Goal: Transaction & Acquisition: Book appointment/travel/reservation

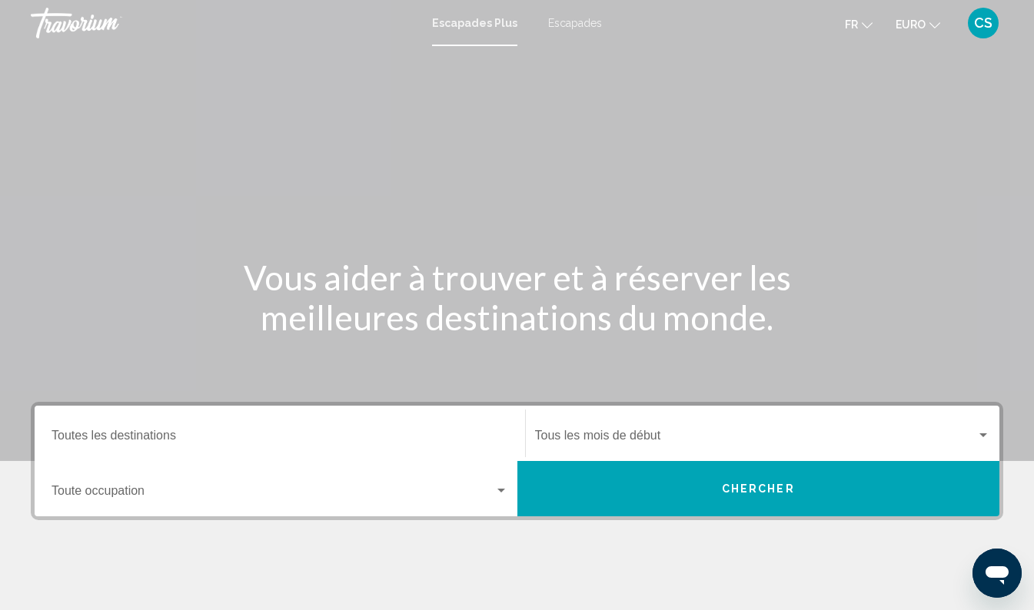
click at [573, 34] on div "Escapades Plus Escapades Fr English Español Français Italiano Português русский…" at bounding box center [517, 23] width 1034 height 32
click at [562, 23] on span "Escapades" at bounding box center [575, 23] width 54 height 12
click at [284, 435] on input "Destination Toutes les destinations" at bounding box center [280, 439] width 457 height 14
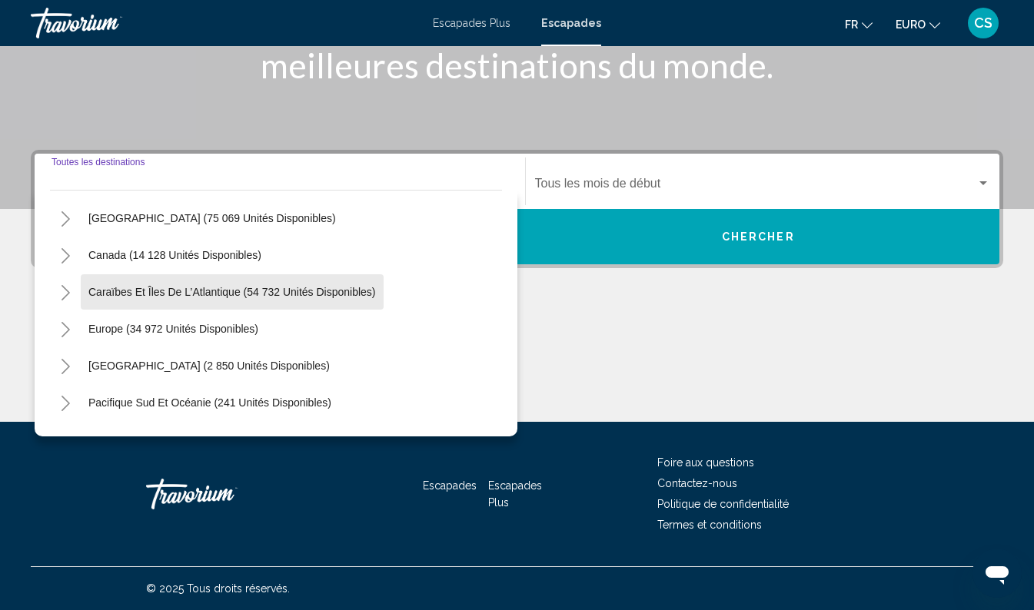
scroll to position [94, 0]
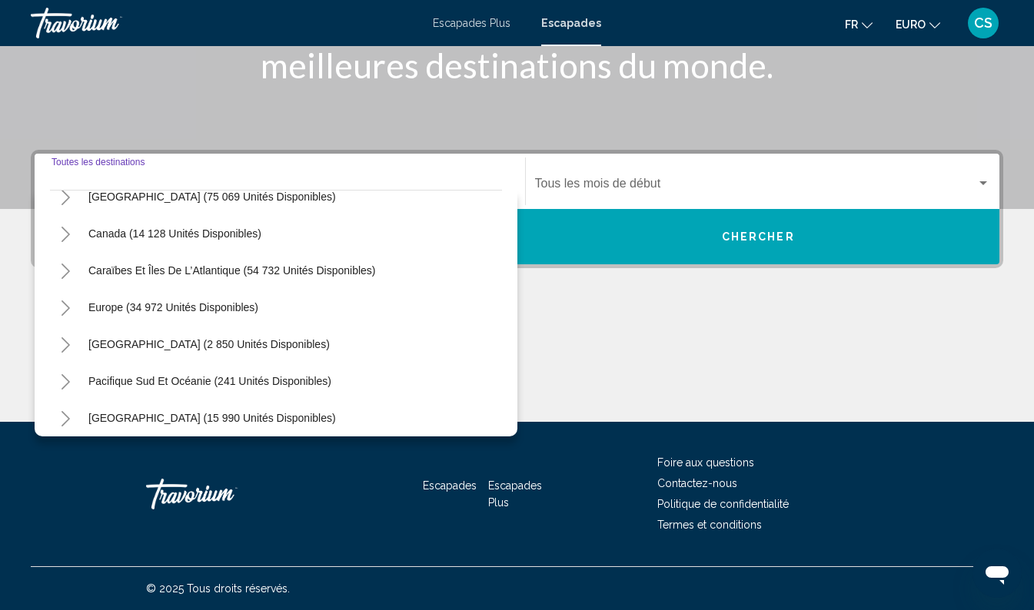
click at [68, 301] on icon "Toggle Europe (34 972 unités disponibles)" at bounding box center [66, 308] width 12 height 15
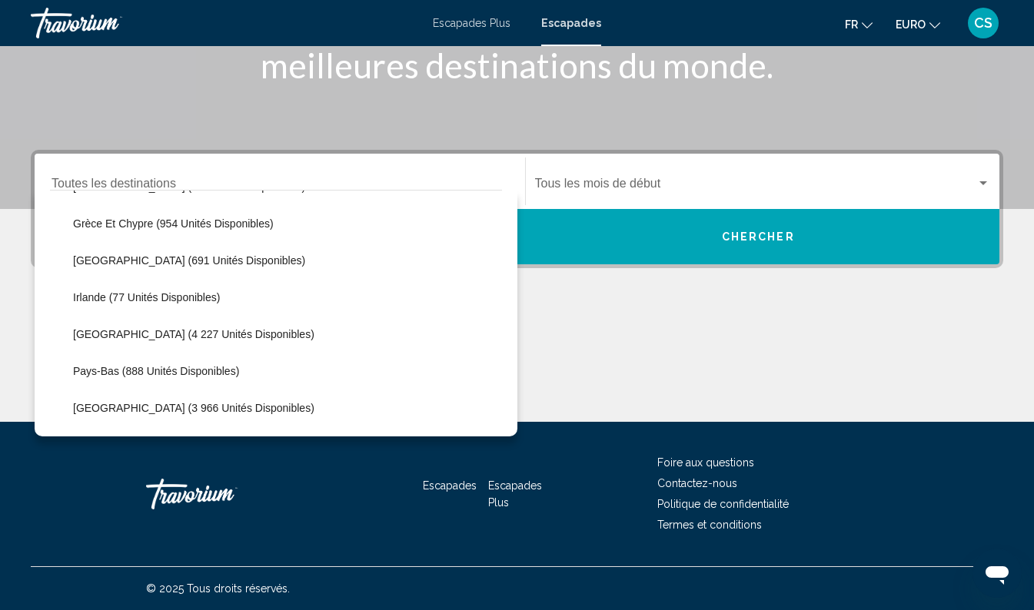
scroll to position [510, 0]
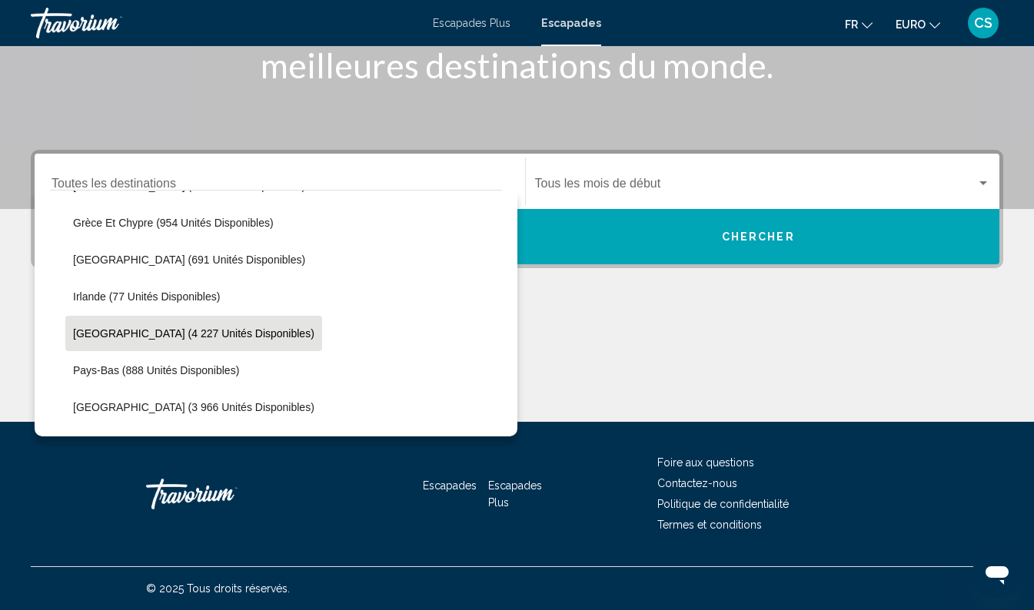
click at [174, 335] on span "Italie (4 227 unités disponibles)" at bounding box center [193, 333] width 241 height 12
type input "**********"
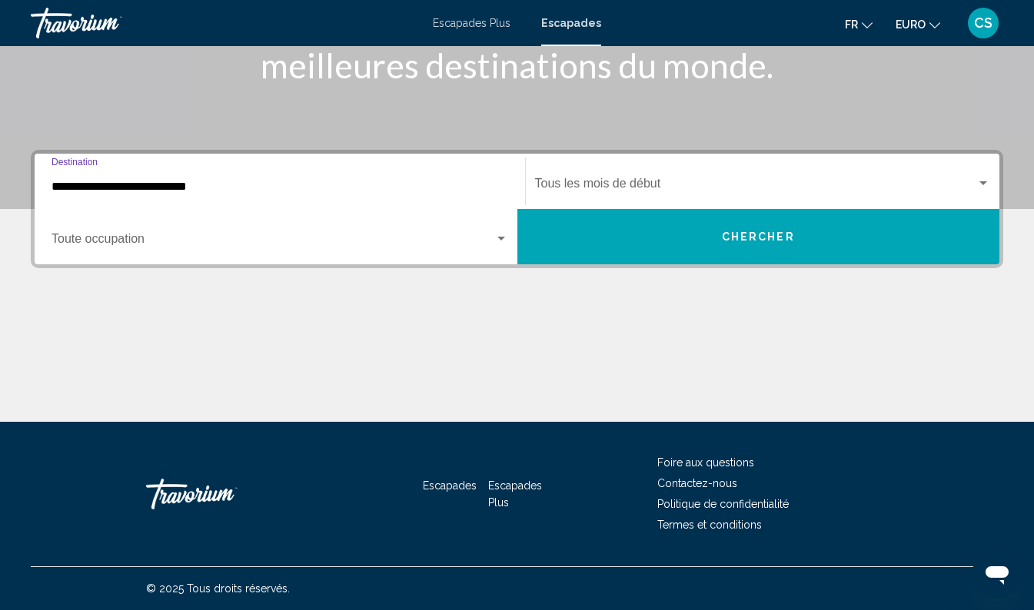
click at [673, 184] on span "Widget de recherche" at bounding box center [756, 187] width 442 height 14
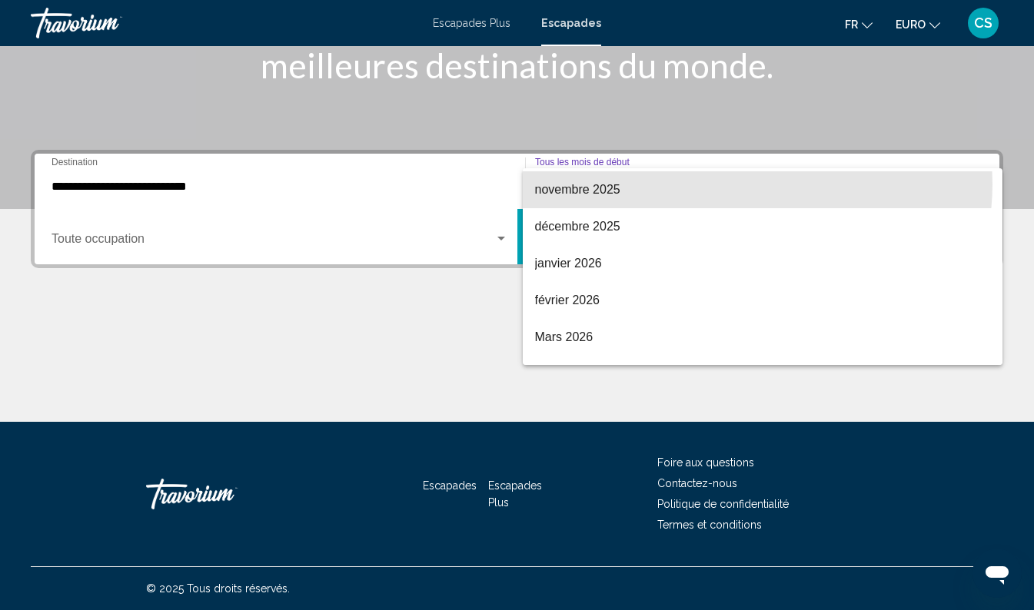
scroll to position [145, 0]
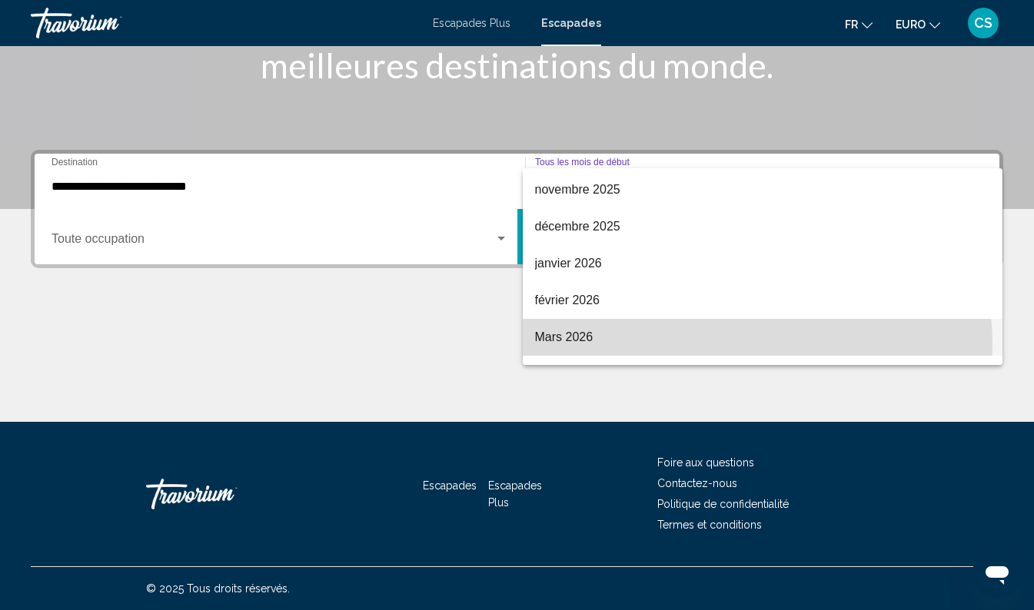
click at [724, 344] on span "Mars 2026" at bounding box center [763, 337] width 456 height 37
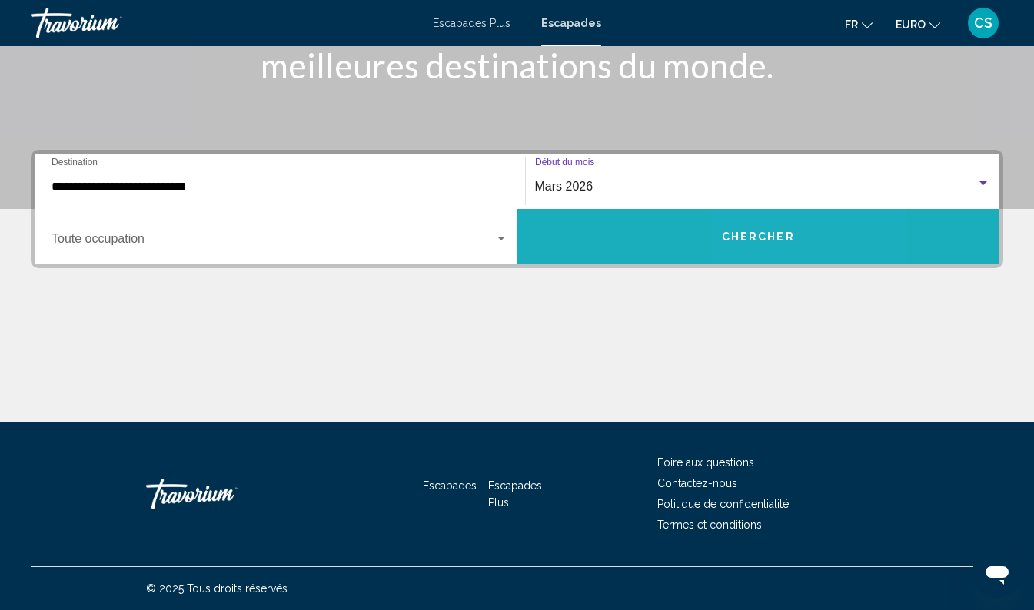
click at [768, 243] on span "Chercher" at bounding box center [758, 237] width 73 height 12
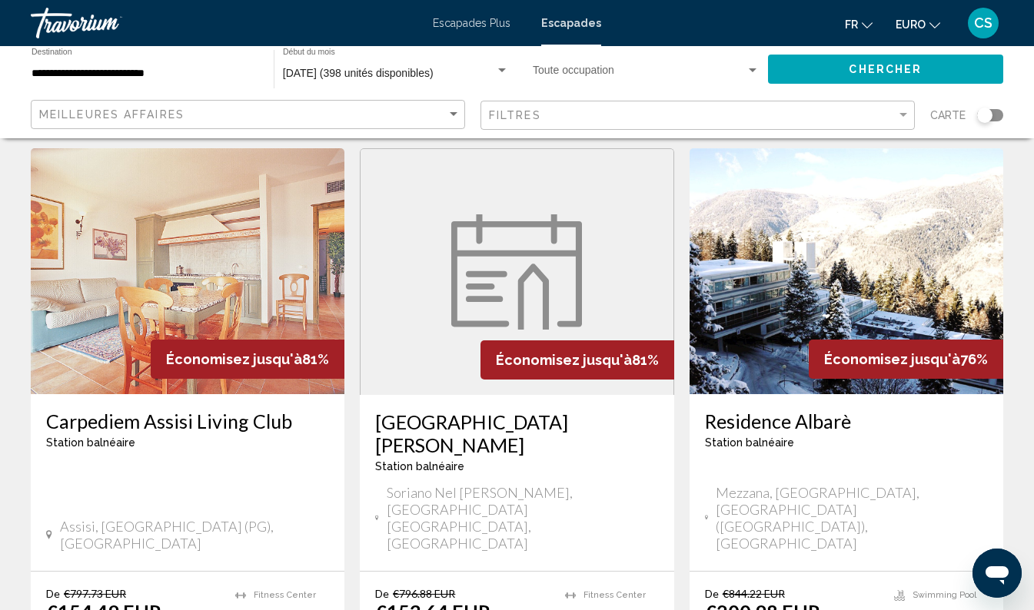
scroll to position [1954, 0]
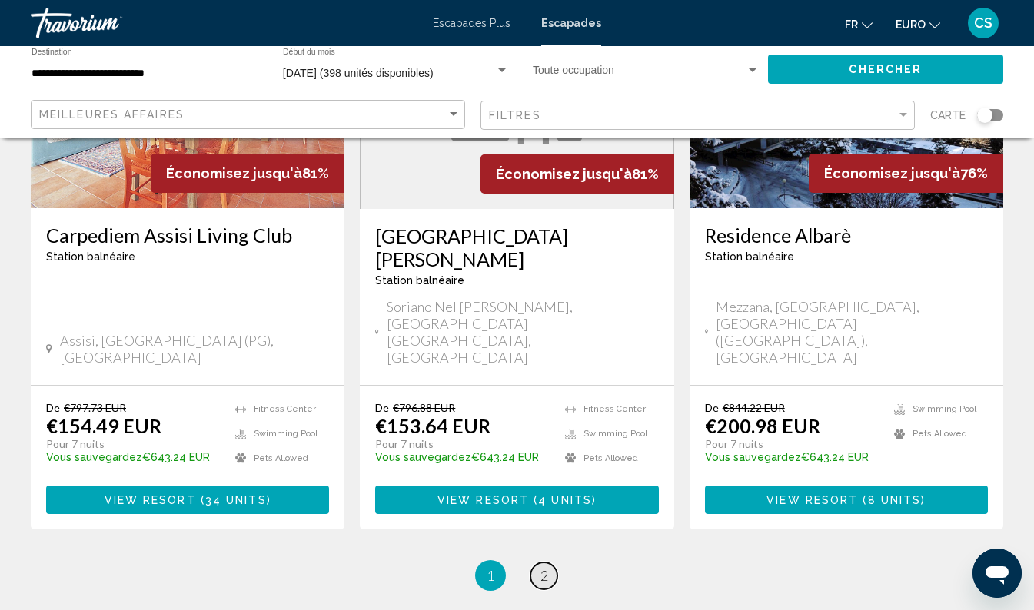
click at [543, 567] on span "2" at bounding box center [544, 575] width 8 height 17
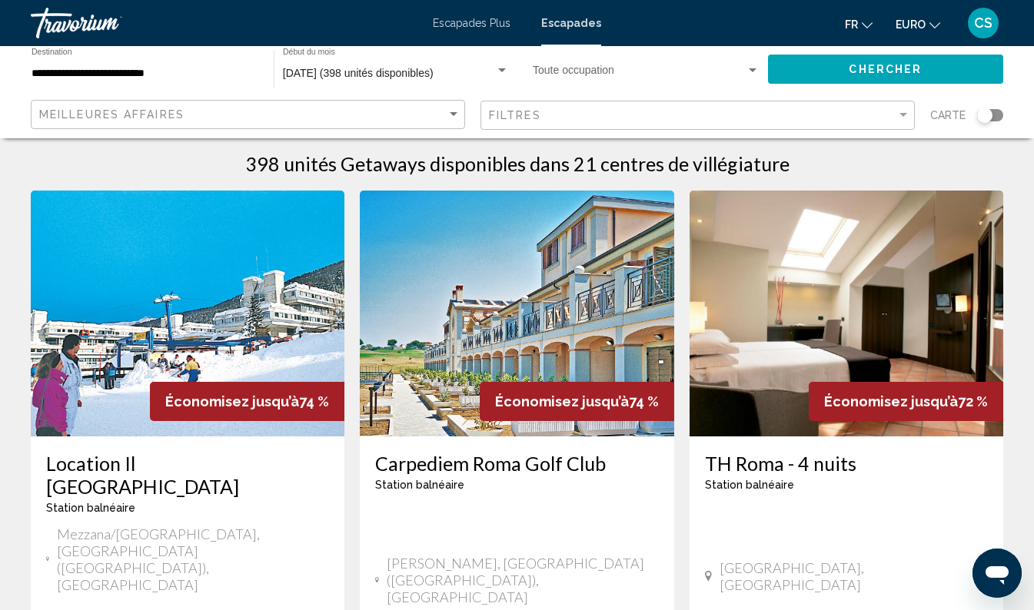
scroll to position [17, 0]
click at [592, 317] on img "Contenu principal" at bounding box center [517, 314] width 314 height 246
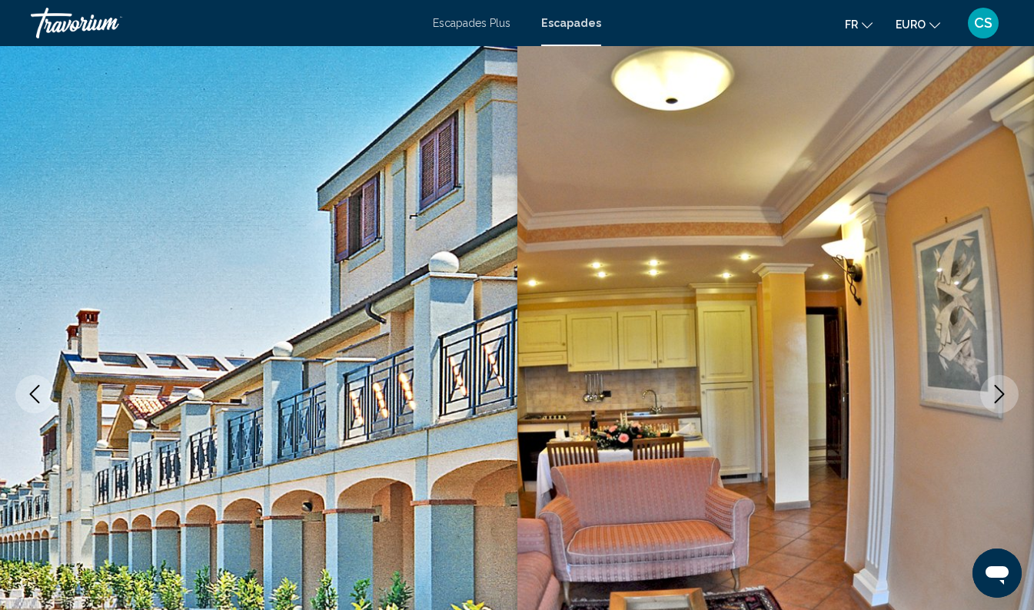
scroll to position [106, 0]
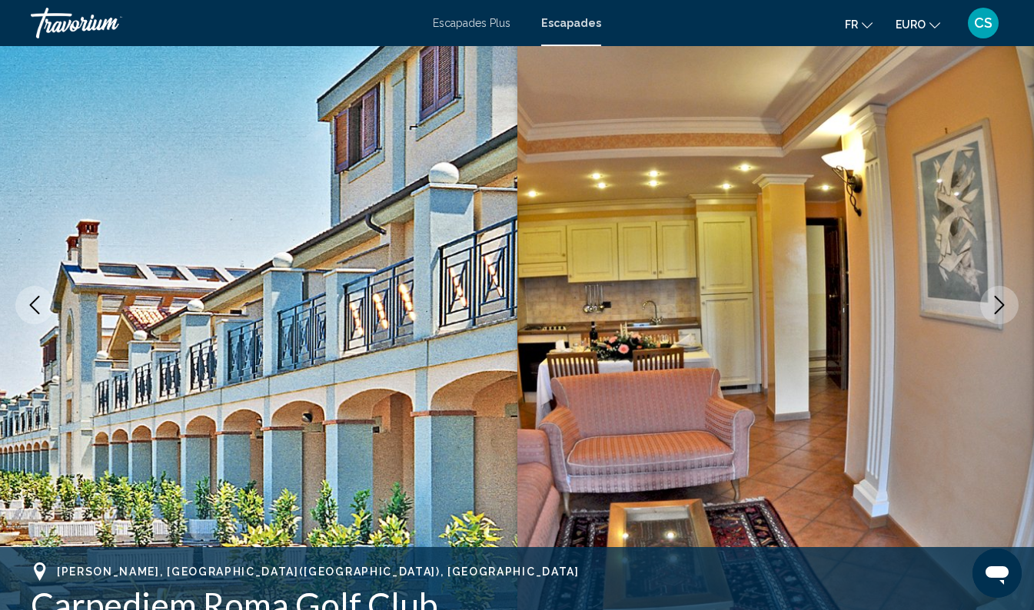
click at [999, 305] on icon "Image suivante" at bounding box center [999, 305] width 18 height 18
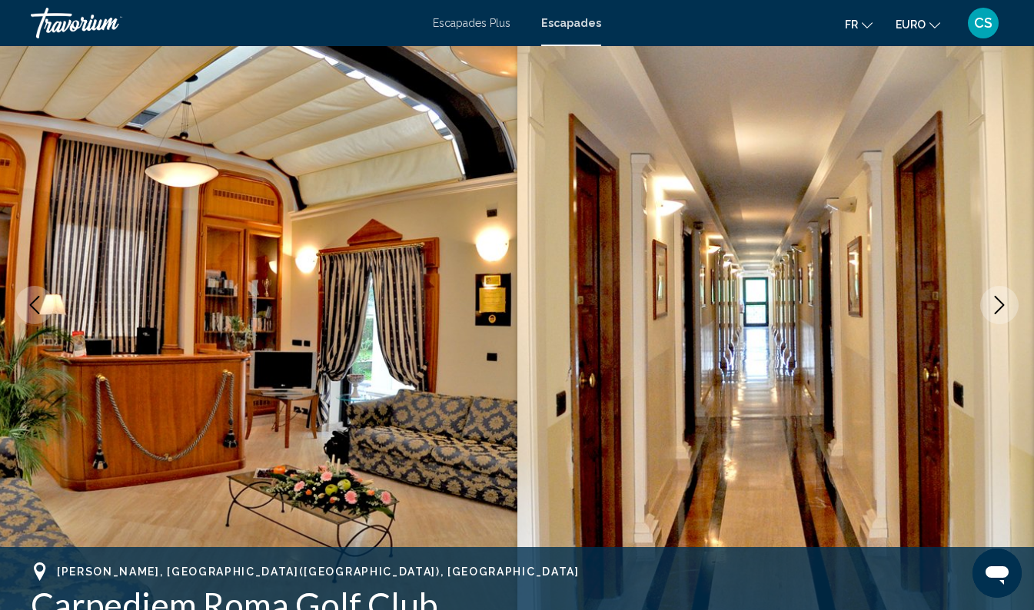
click at [993, 317] on button "Image suivante" at bounding box center [999, 305] width 38 height 38
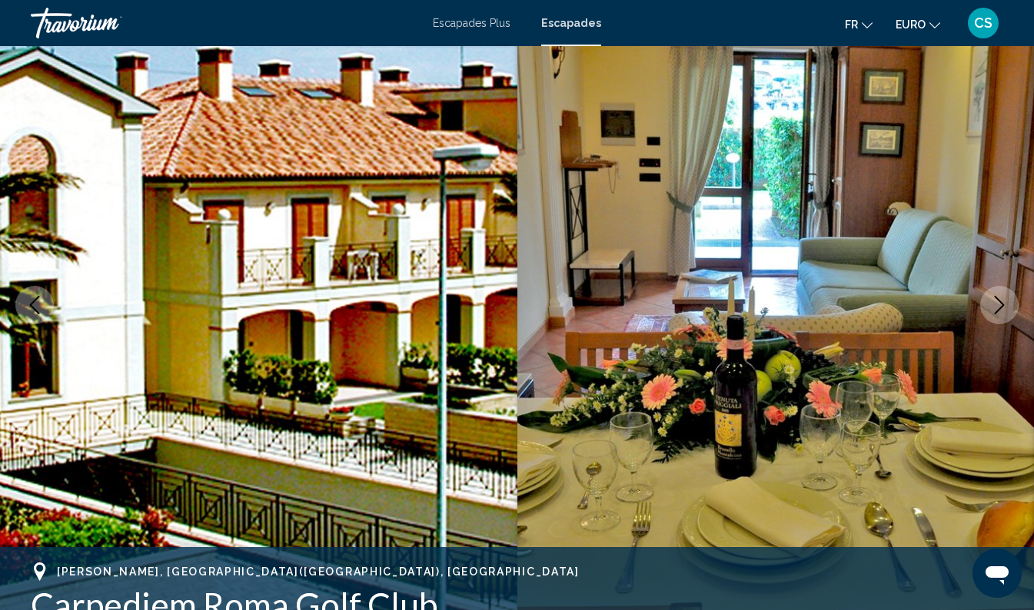
click at [992, 302] on icon "Image suivante" at bounding box center [999, 305] width 18 height 18
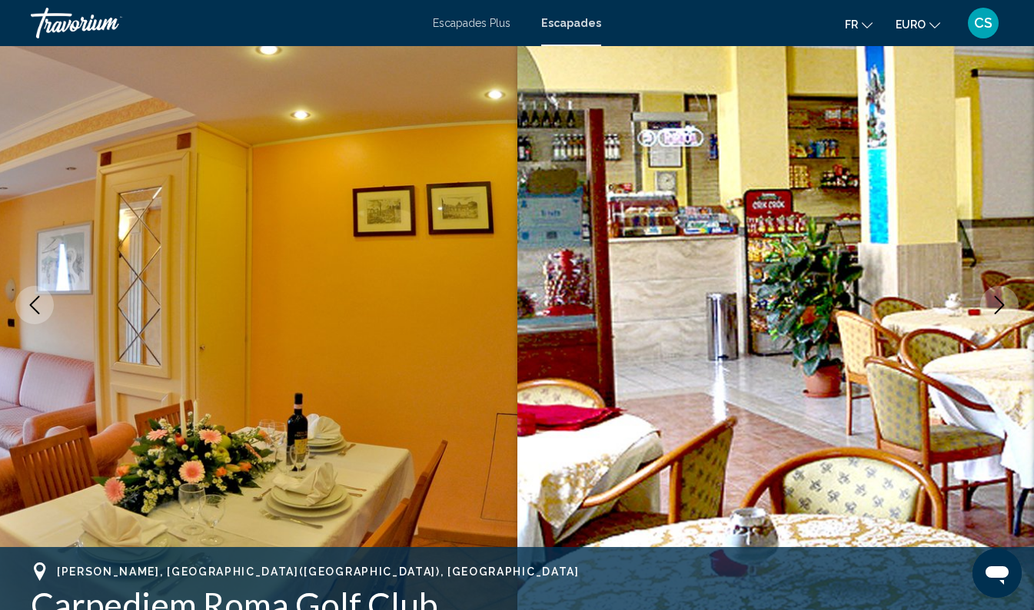
click at [1015, 314] on button "Image suivante" at bounding box center [999, 305] width 38 height 38
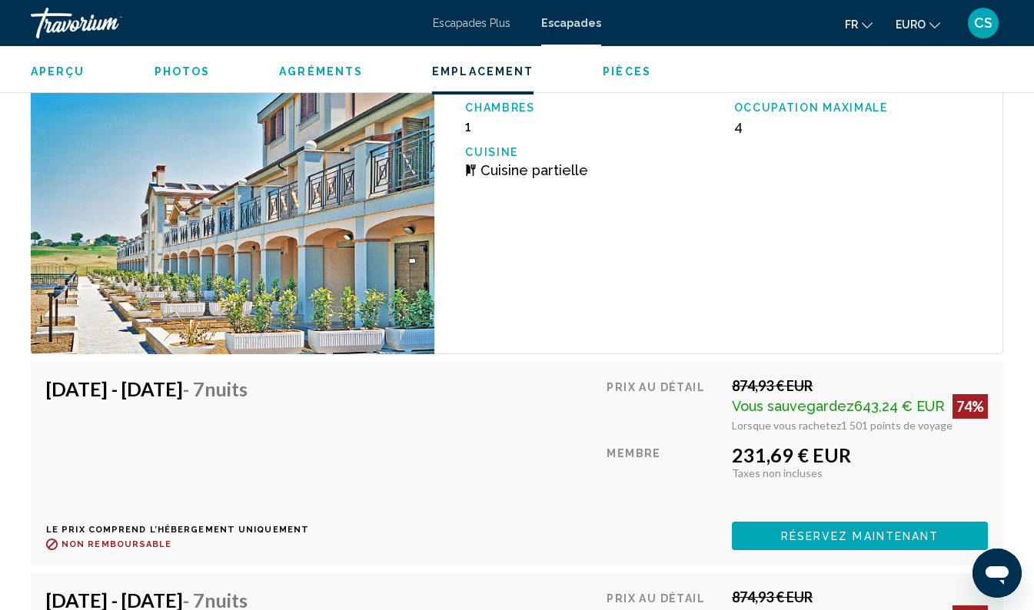
scroll to position [3305, 0]
click at [841, 521] on button "Réservez maintenant" at bounding box center [860, 535] width 256 height 28
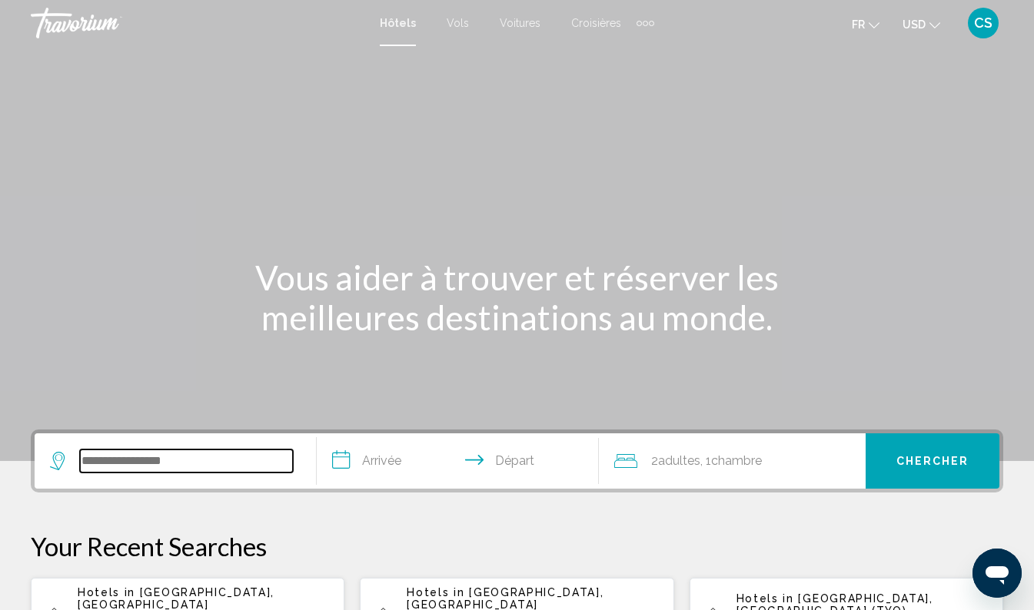
click at [216, 453] on input "Search widget" at bounding box center [186, 461] width 213 height 23
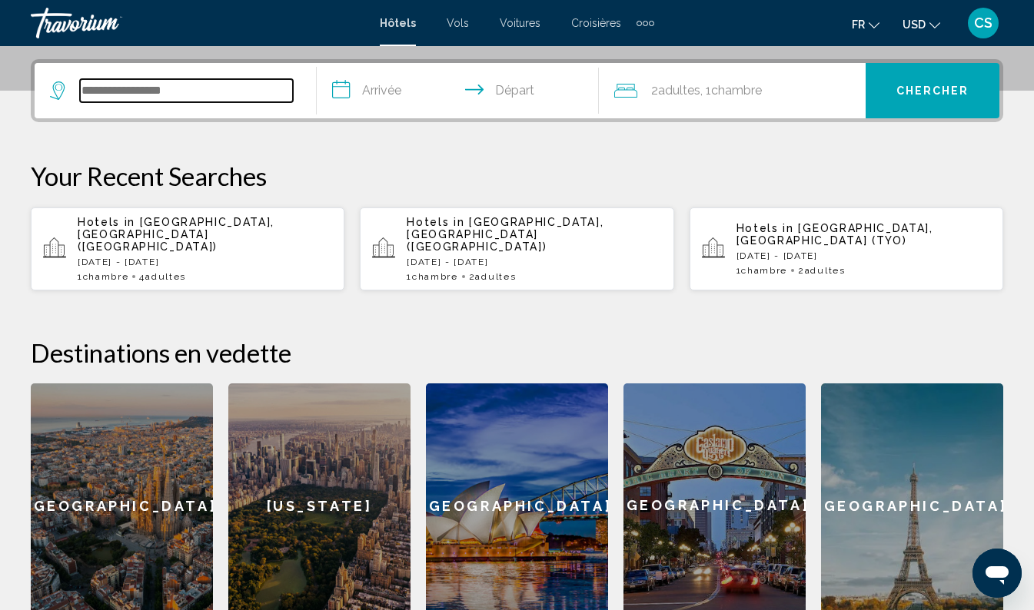
scroll to position [380, 0]
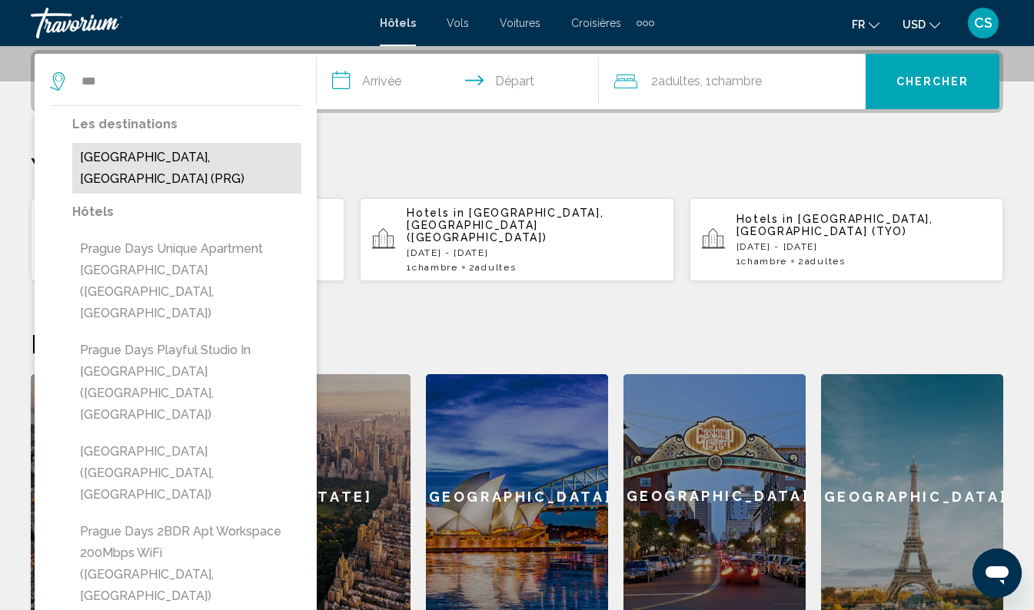
click at [209, 158] on button "[GEOGRAPHIC_DATA], [GEOGRAPHIC_DATA] (PRG)" at bounding box center [186, 168] width 229 height 51
type input "**********"
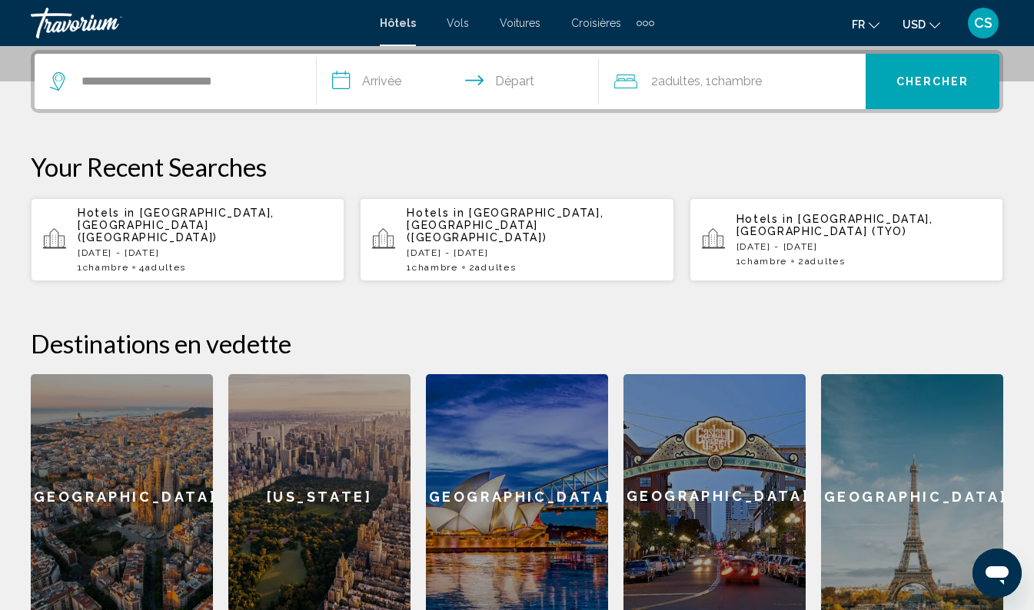
click at [373, 80] on input "**********" at bounding box center [461, 84] width 288 height 60
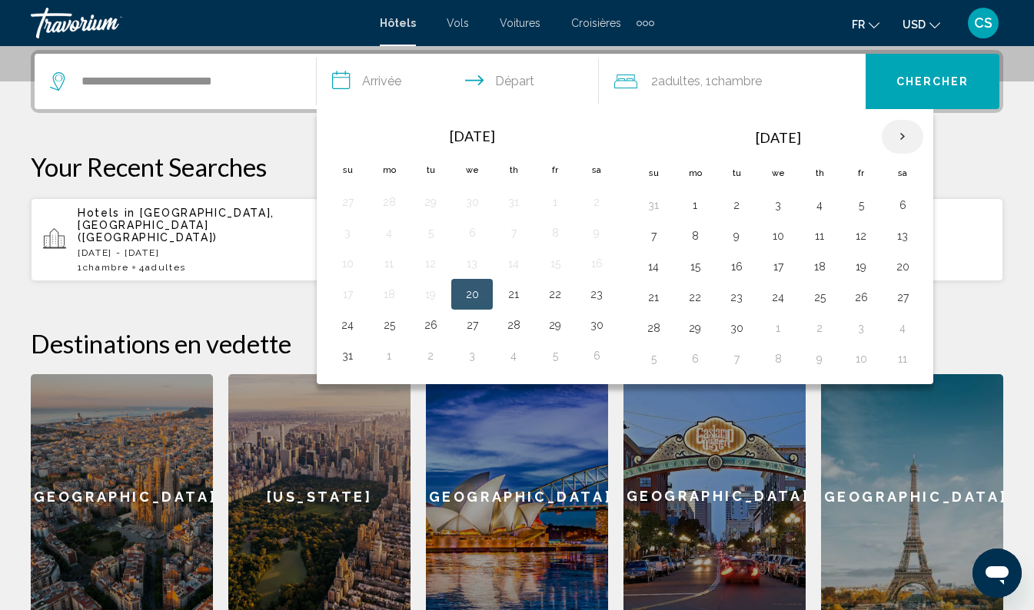
click at [905, 140] on th "Next month" at bounding box center [903, 137] width 42 height 34
click at [906, 131] on th "Next month" at bounding box center [903, 137] width 42 height 34
click at [912, 241] on button "8" at bounding box center [902, 236] width 25 height 22
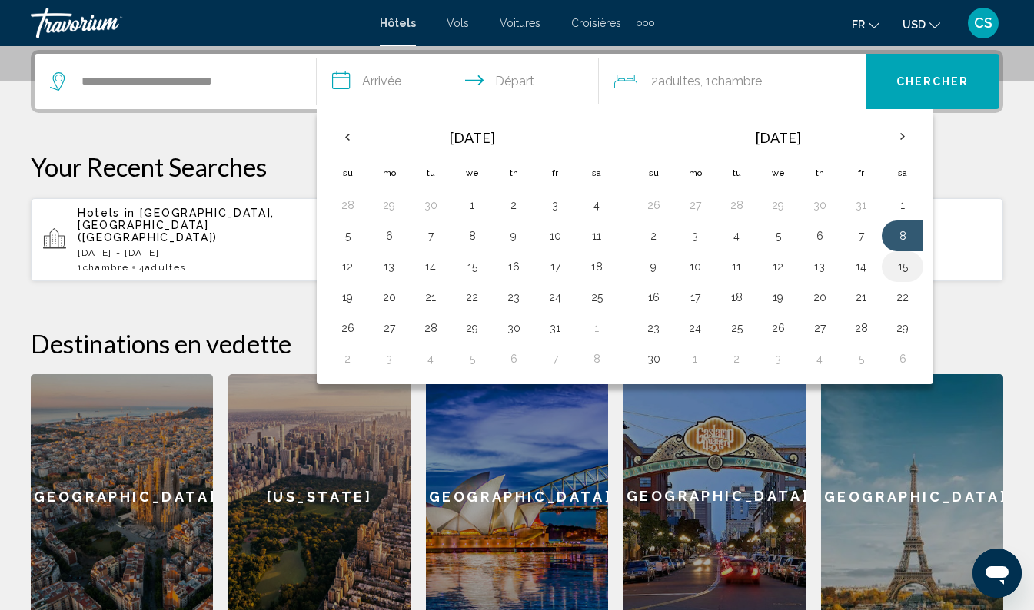
click at [908, 274] on button "15" at bounding box center [902, 267] width 25 height 22
type input "**********"
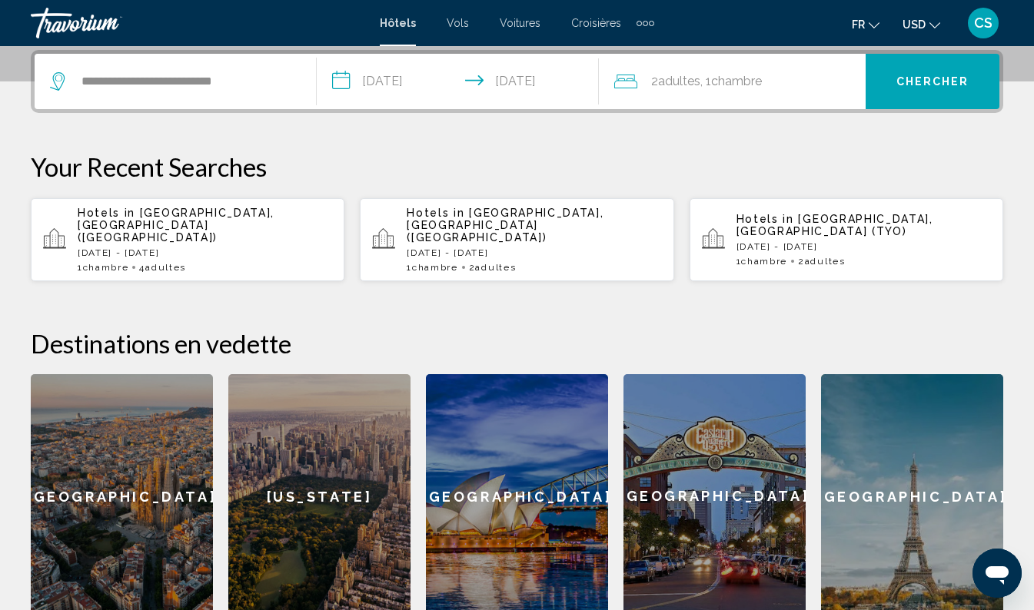
click at [731, 89] on span ", 1 Chambre pièces" at bounding box center [730, 82] width 61 height 22
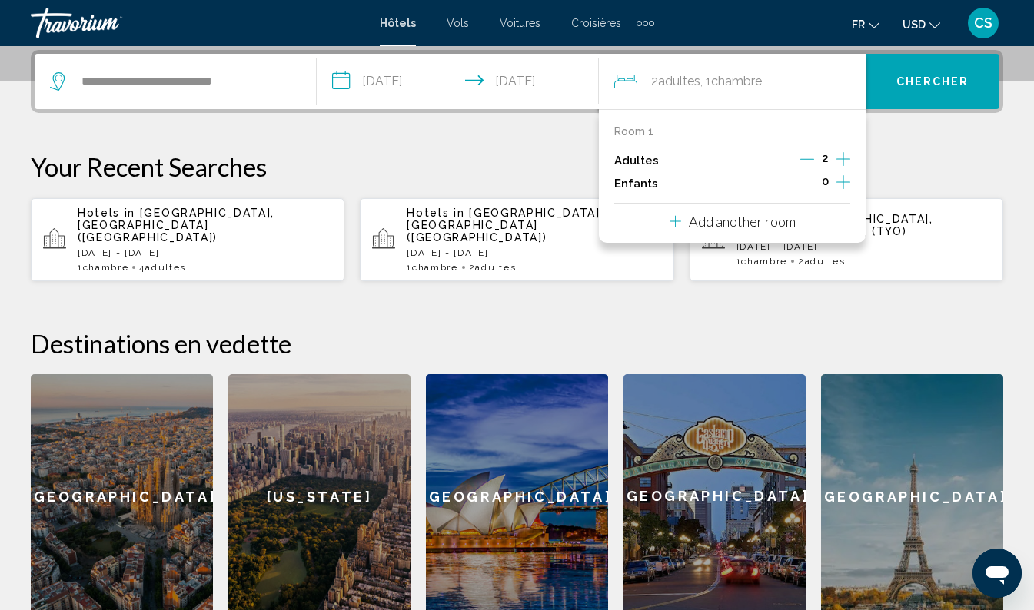
click at [803, 161] on icon "Decrement adults" at bounding box center [807, 159] width 14 height 14
click at [943, 86] on span "Chercher" at bounding box center [932, 82] width 73 height 12
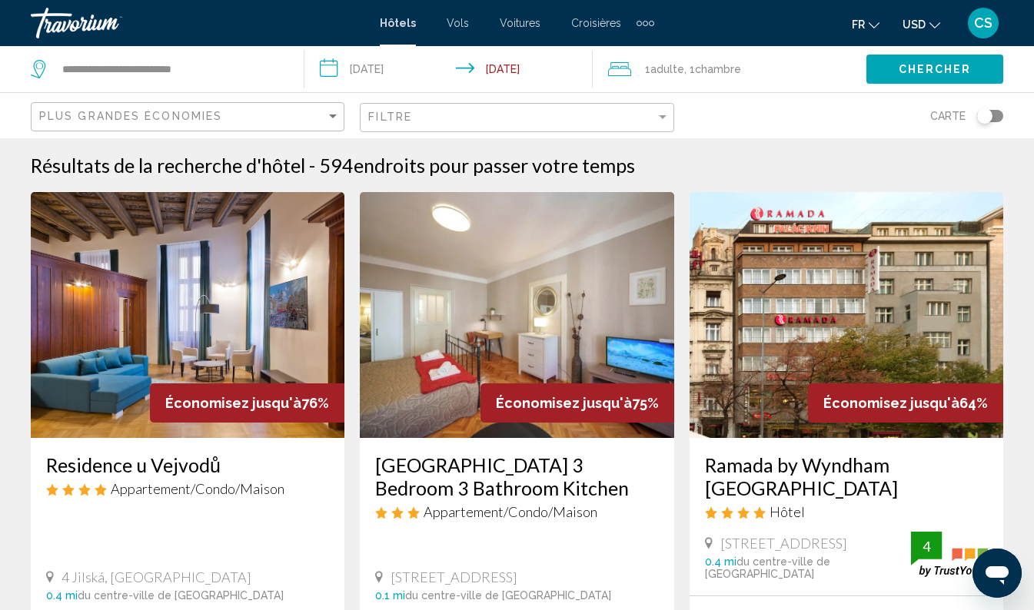
click at [916, 18] on span "USD" at bounding box center [913, 24] width 23 height 12
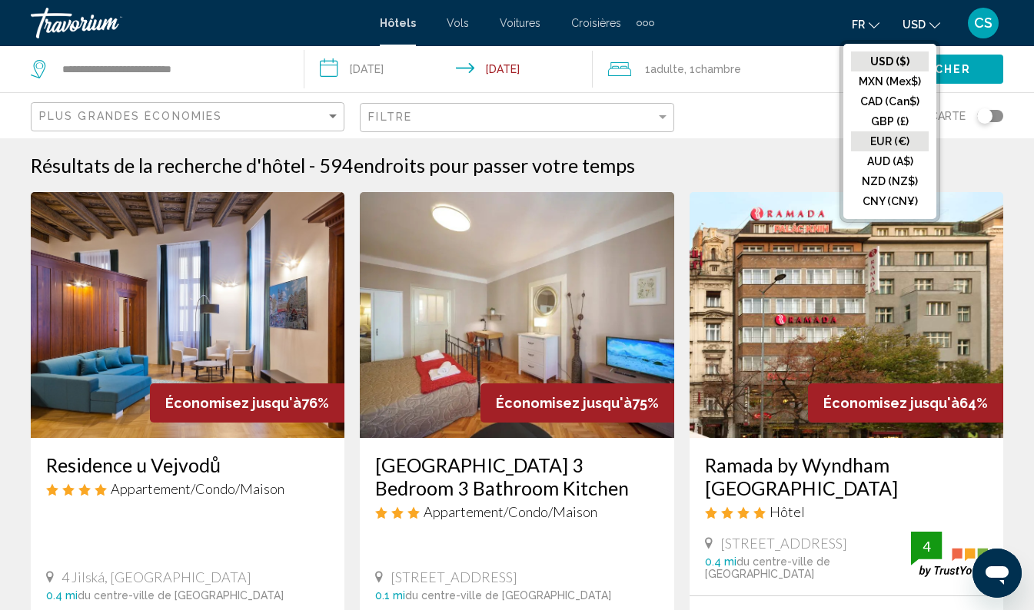
click at [906, 141] on button "EUR (€)" at bounding box center [890, 141] width 78 height 20
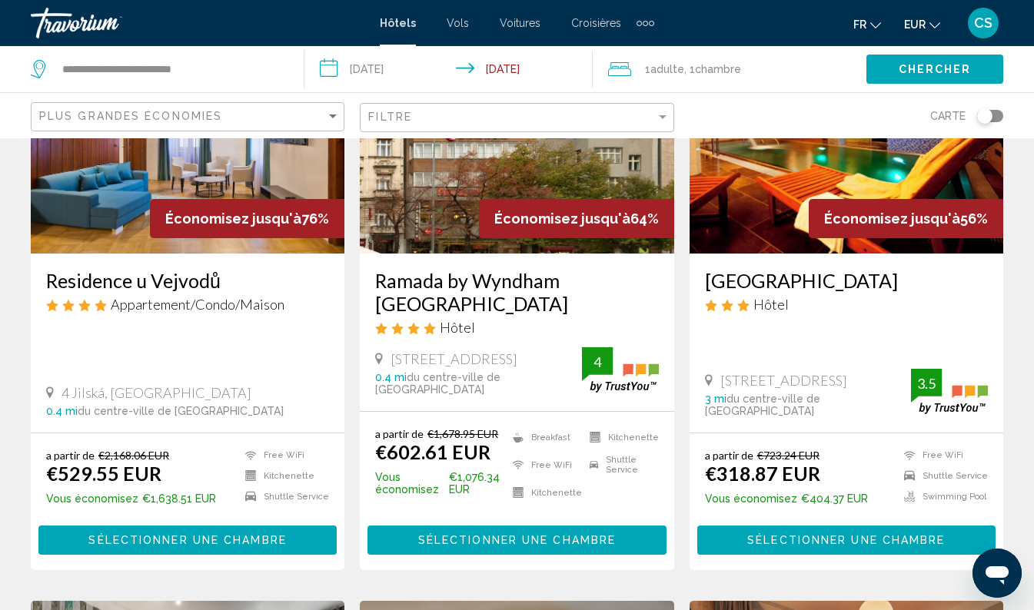
scroll to position [193, 0]
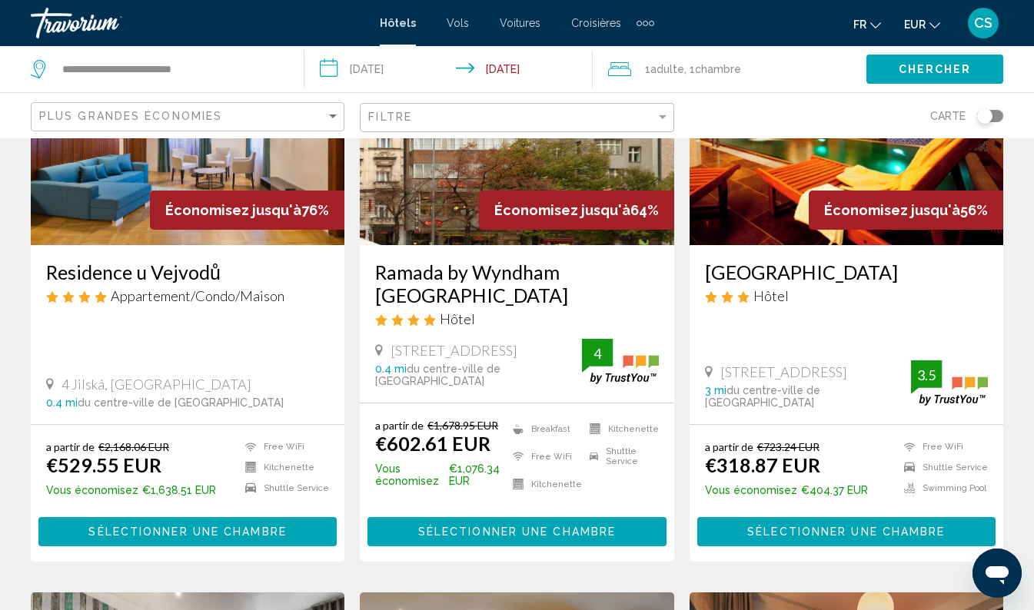
click at [189, 338] on div "Residence u Vejvodů Appartement/Condo/Maison 4 Jilská, [GEOGRAPHIC_DATA] 0.4 mi…" at bounding box center [188, 334] width 314 height 179
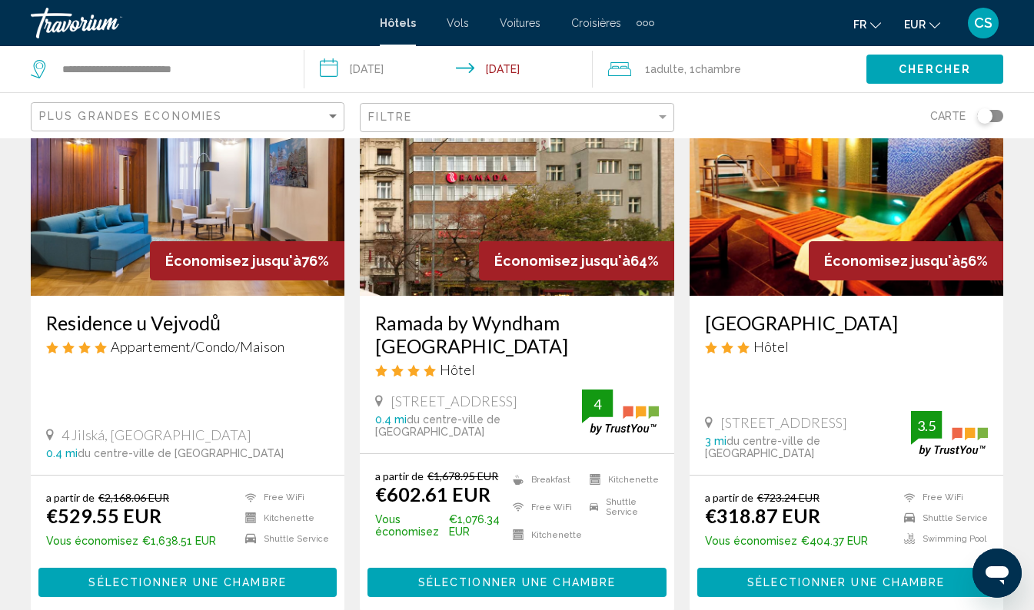
scroll to position [105, 0]
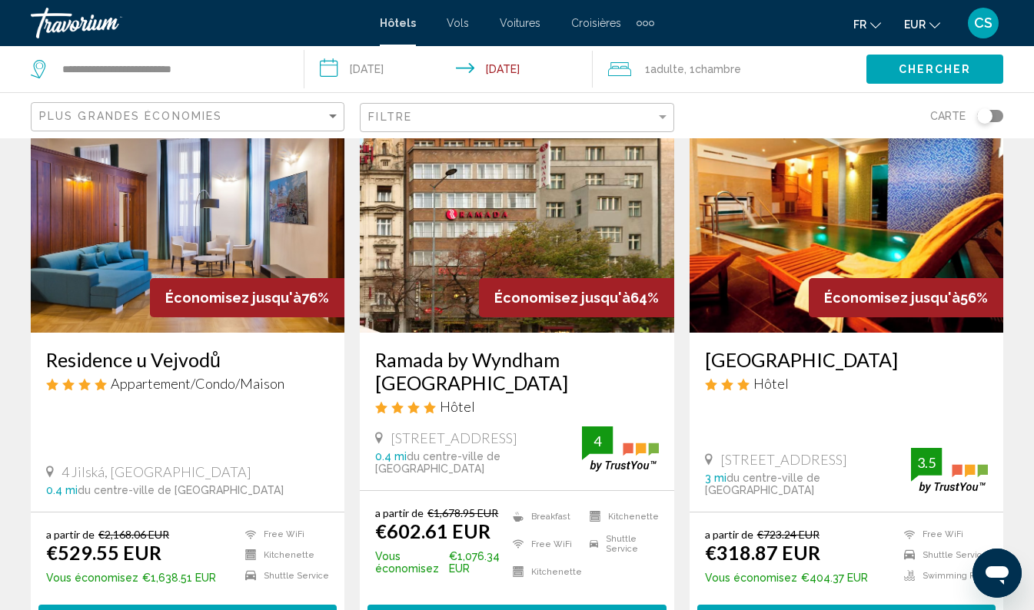
click at [166, 362] on h3 "Residence u Vejvodů" at bounding box center [187, 359] width 283 height 23
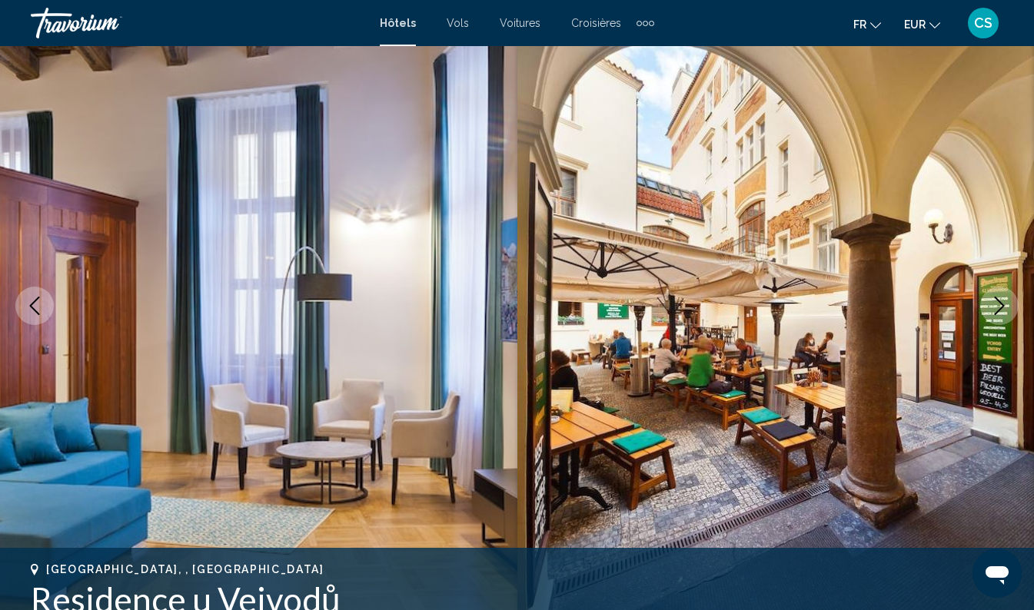
scroll to position [106, 0]
click at [1001, 320] on button "Next image" at bounding box center [999, 305] width 38 height 38
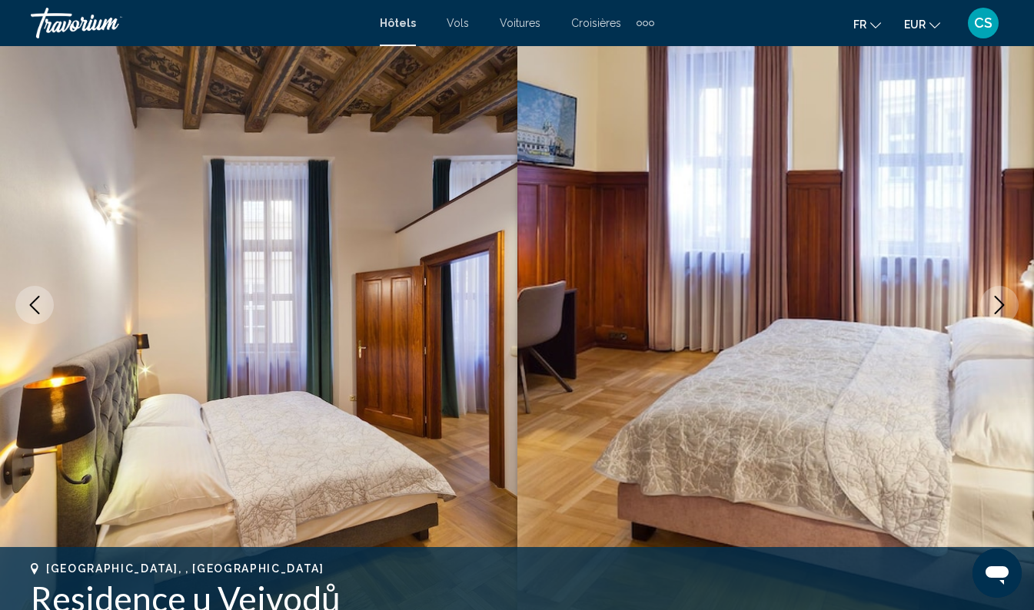
click at [999, 306] on icon "Next image" at bounding box center [999, 305] width 18 height 18
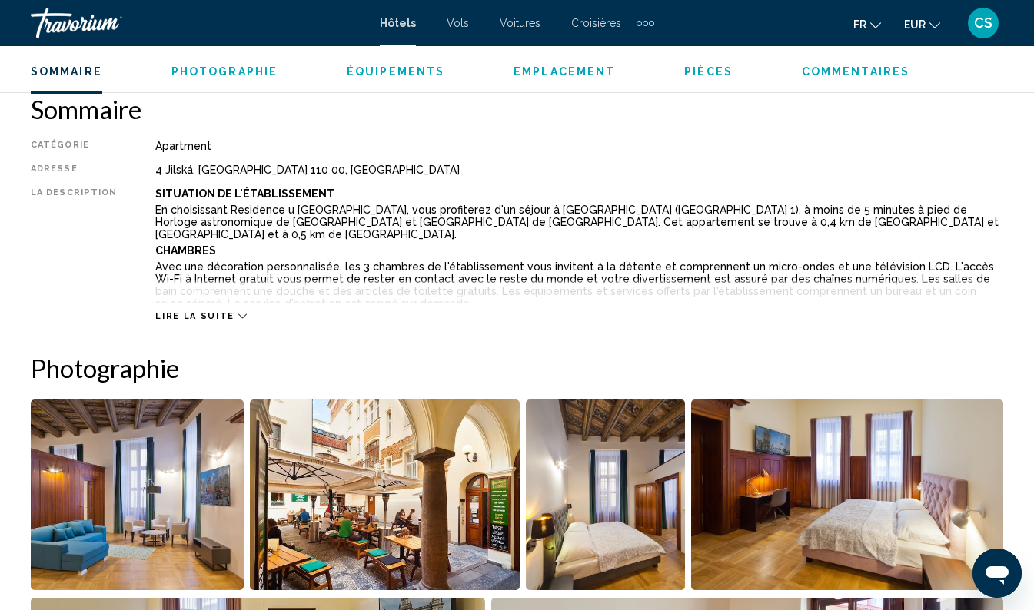
scroll to position [802, 0]
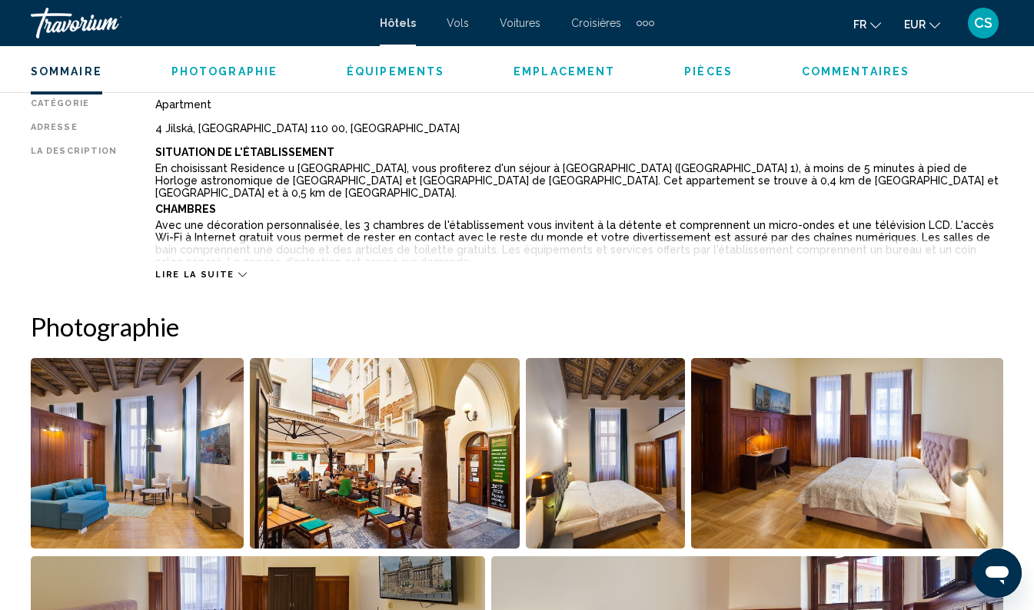
click at [217, 276] on span "Lire la suite" at bounding box center [194, 275] width 78 height 10
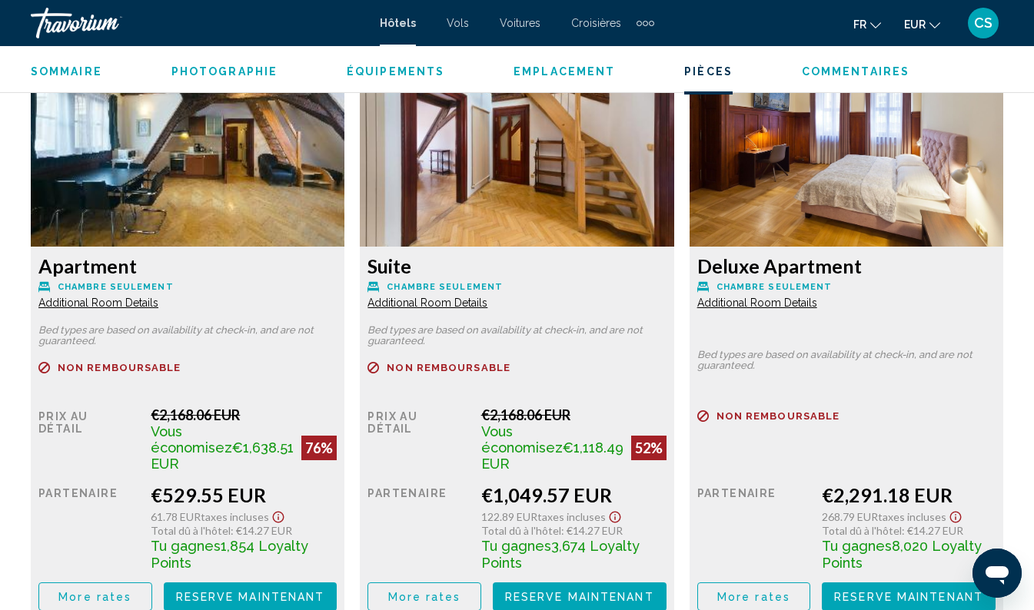
scroll to position [2449, 0]
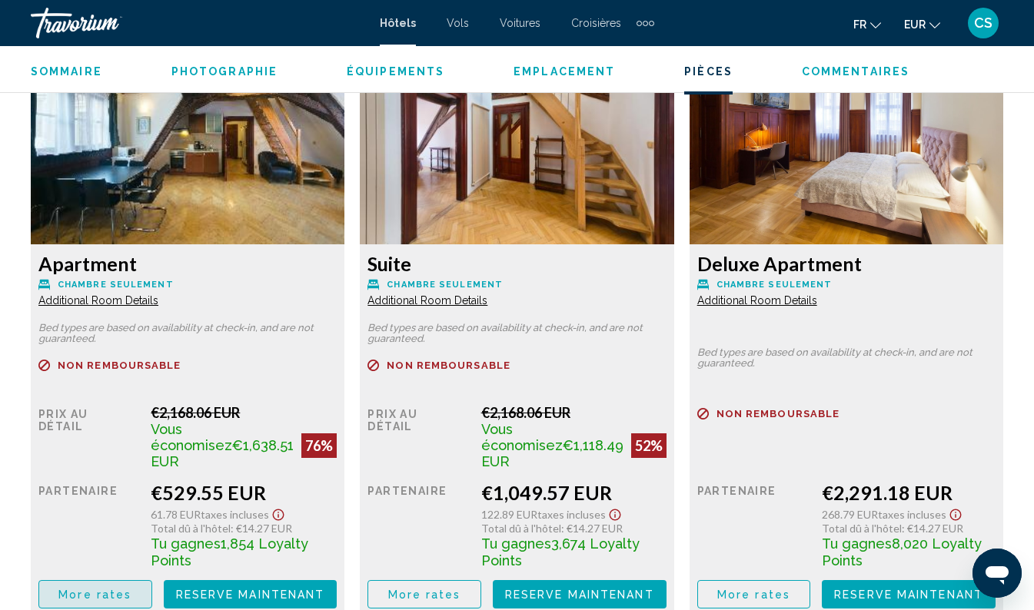
click at [94, 589] on span "More rates" at bounding box center [94, 595] width 73 height 12
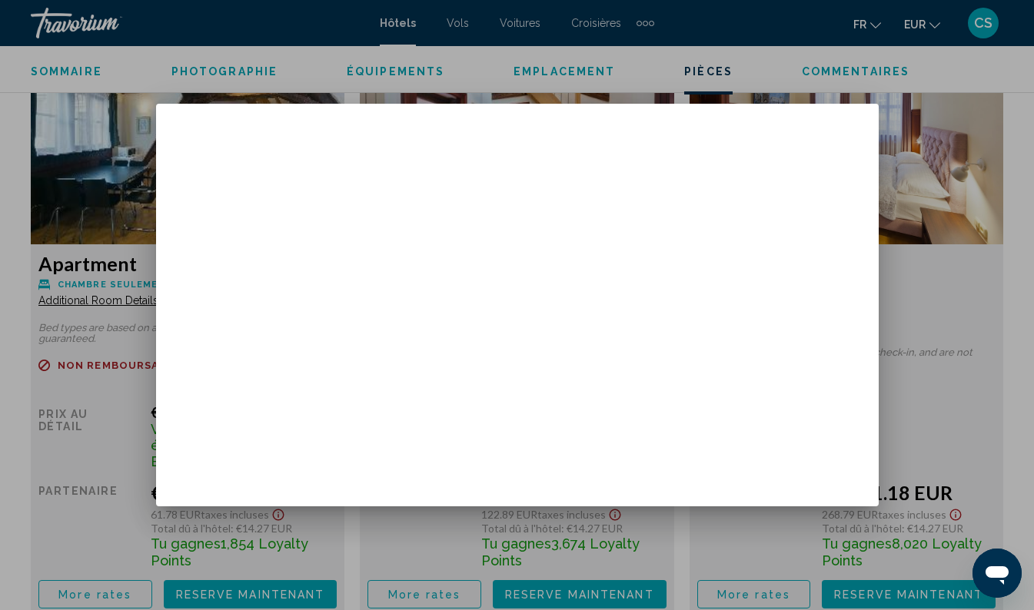
scroll to position [0, 0]
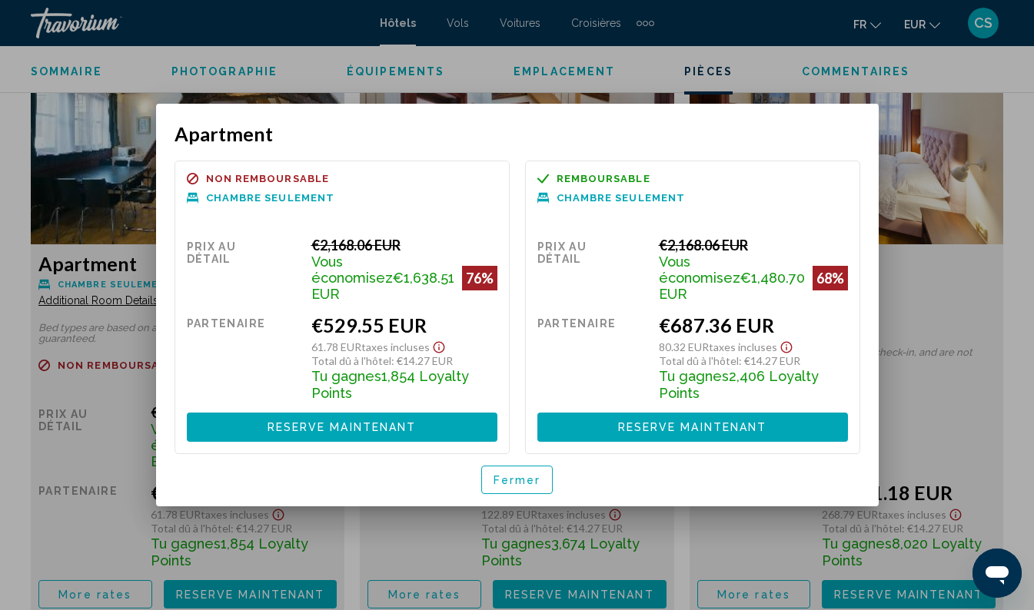
click at [520, 474] on span "Fermer" at bounding box center [518, 480] width 48 height 12
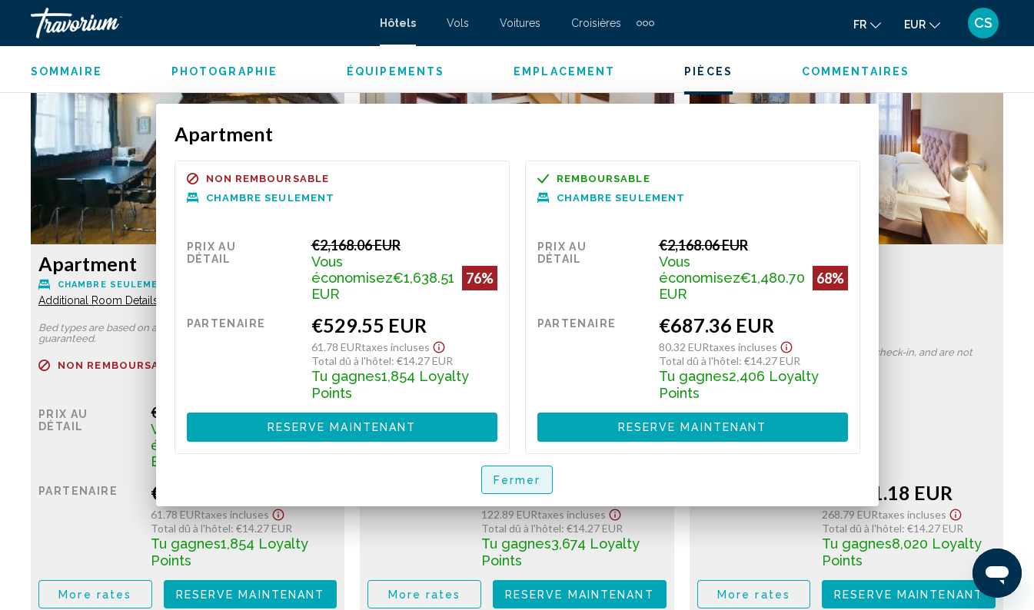
scroll to position [2449, 0]
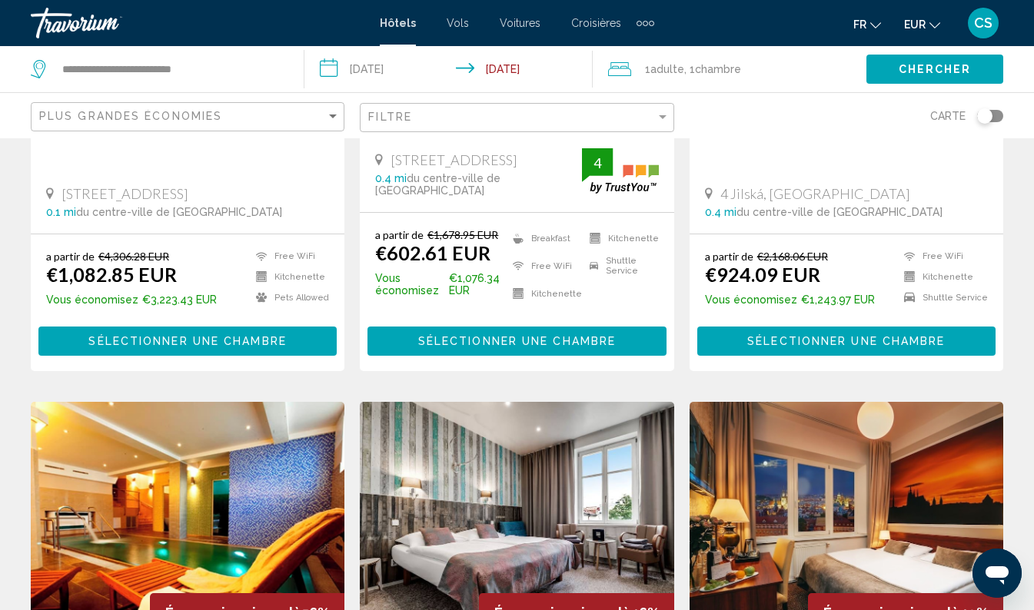
scroll to position [384, 0]
click at [519, 114] on div "Filtre" at bounding box center [511, 117] width 287 height 12
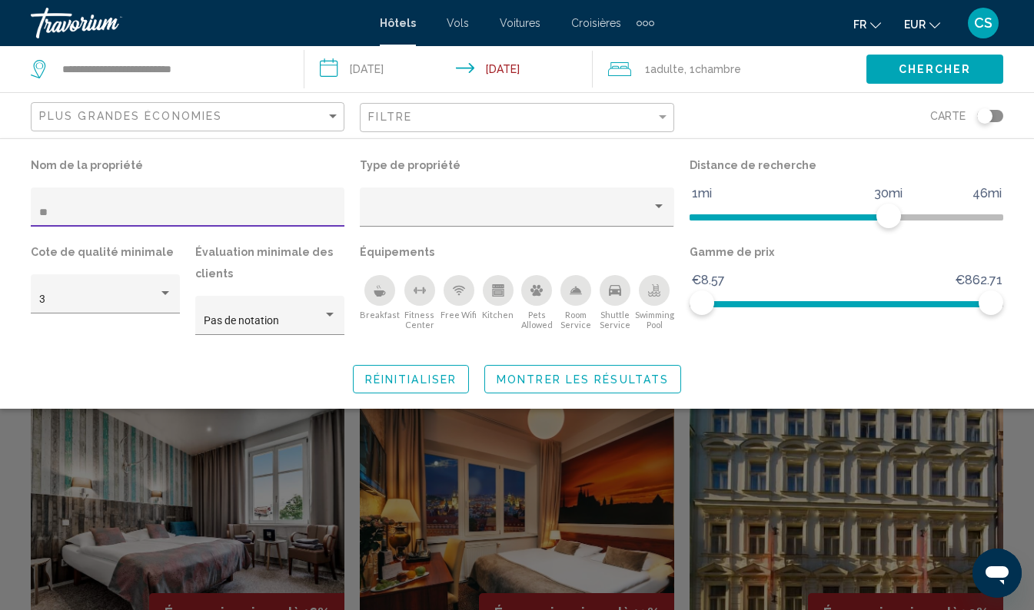
type input "***"
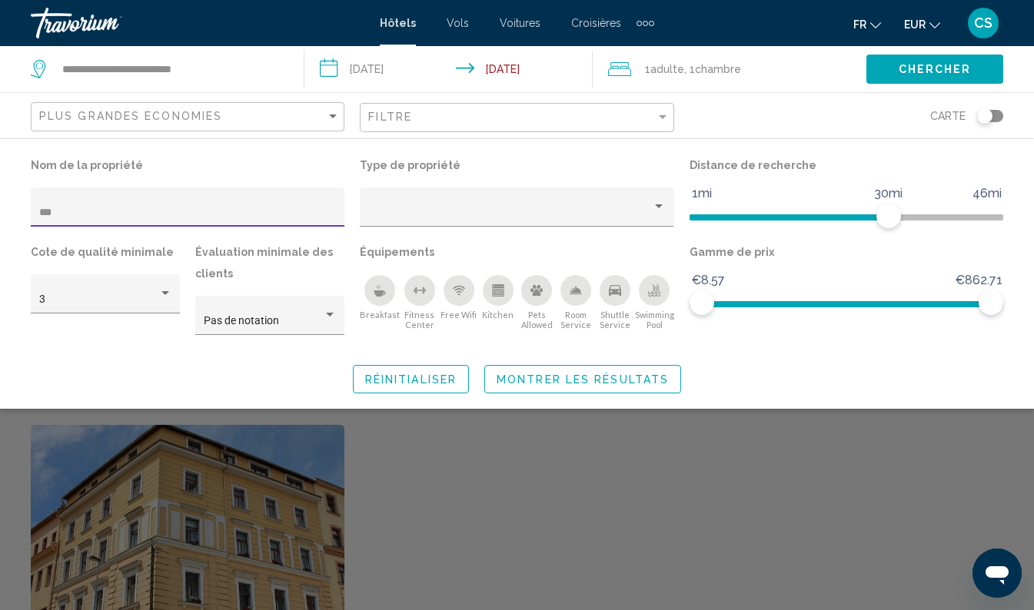
click at [573, 379] on span "Montrer les résultats" at bounding box center [583, 380] width 172 height 12
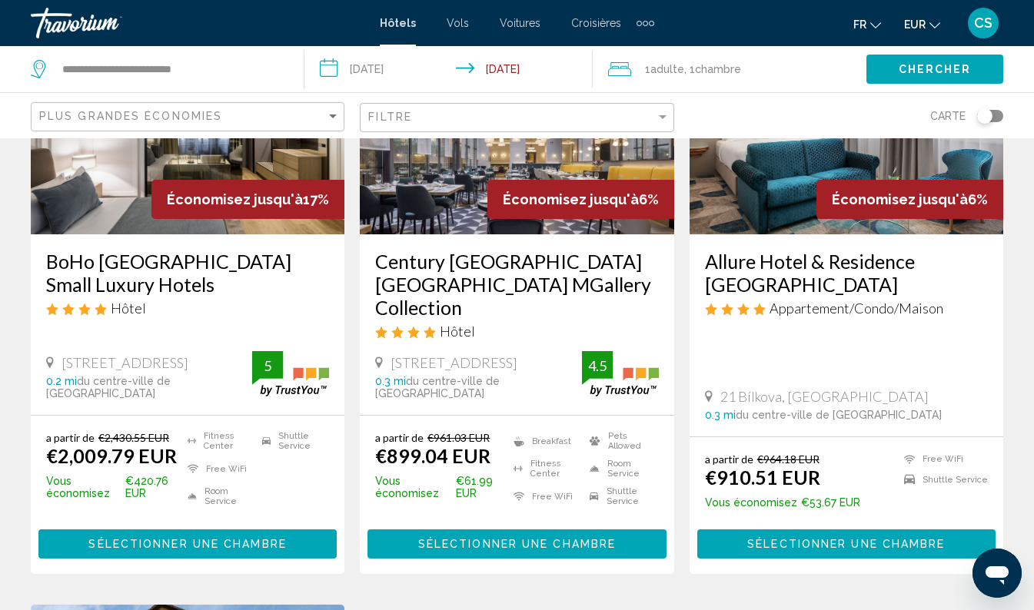
scroll to position [199, 0]
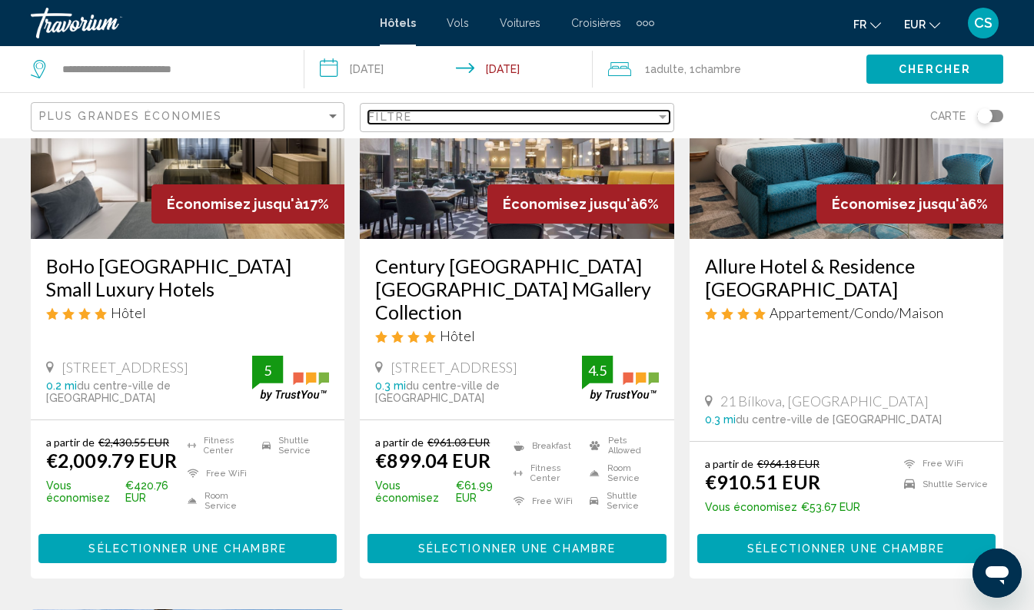
click at [519, 118] on div "Filtre" at bounding box center [511, 117] width 287 height 12
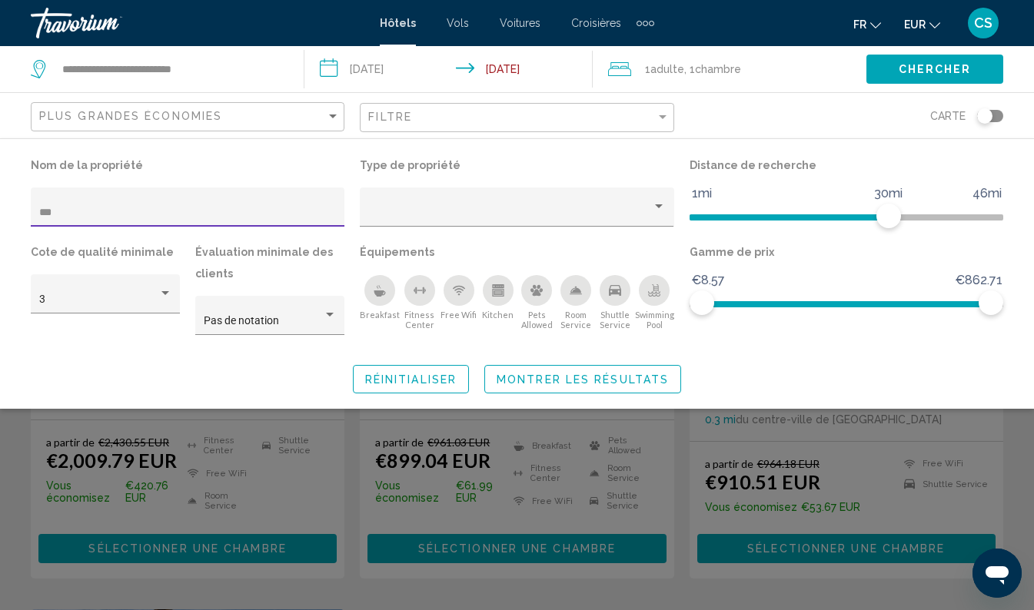
click at [274, 218] on input "***" at bounding box center [187, 213] width 297 height 12
type input "*"
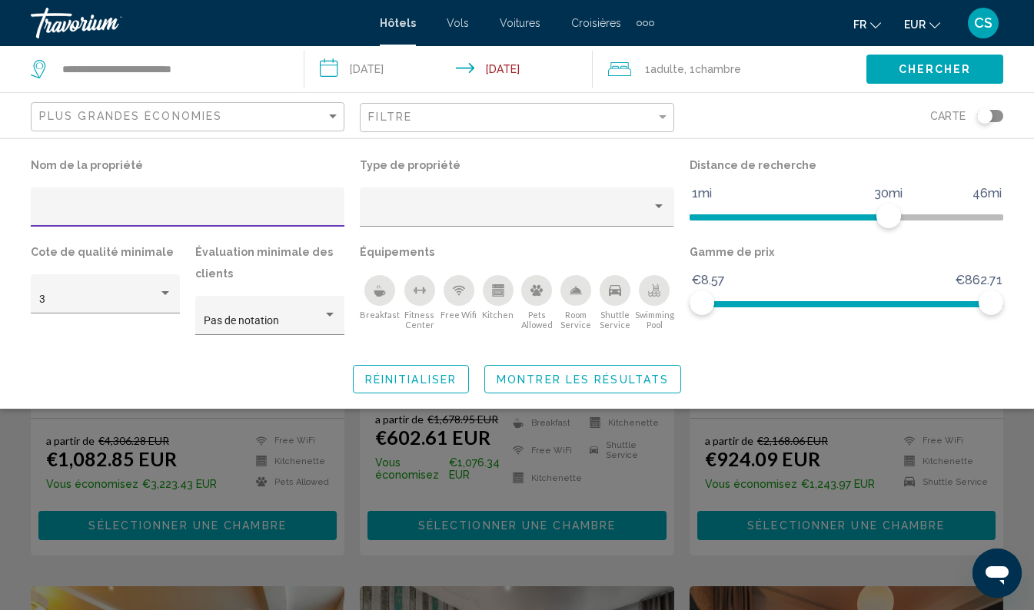
click at [946, 66] on span "Chercher" at bounding box center [935, 70] width 73 height 12
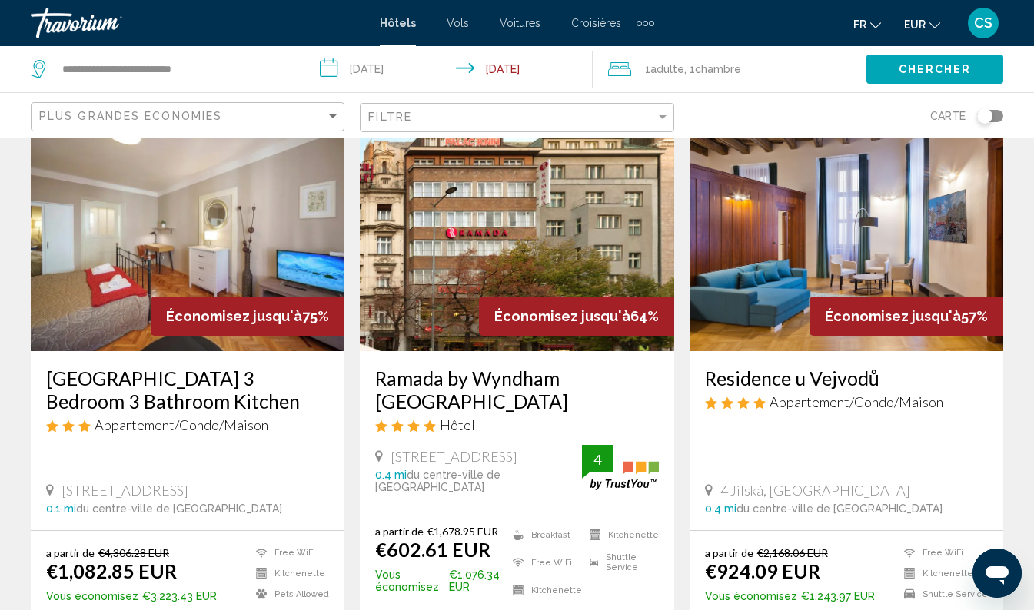
scroll to position [25, 0]
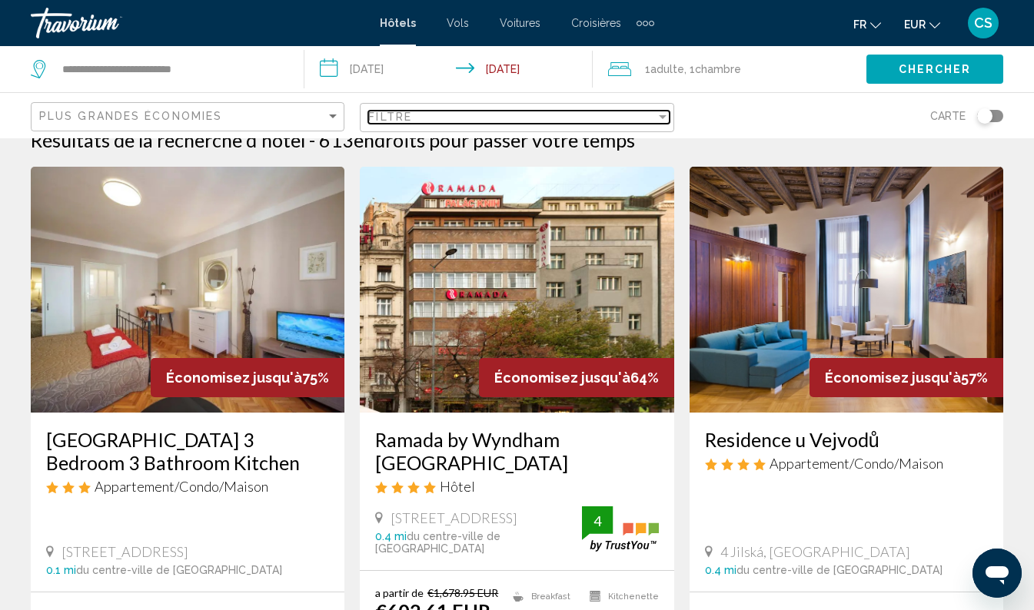
click at [478, 116] on div "Filtre" at bounding box center [511, 117] width 287 height 12
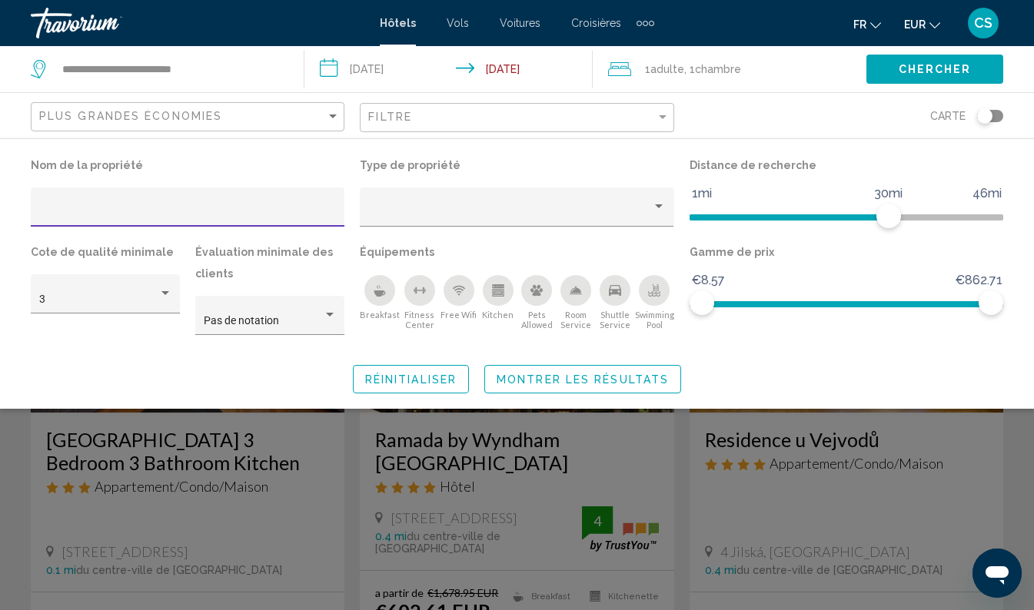
click at [382, 276] on div "Breakfast" at bounding box center [379, 290] width 31 height 31
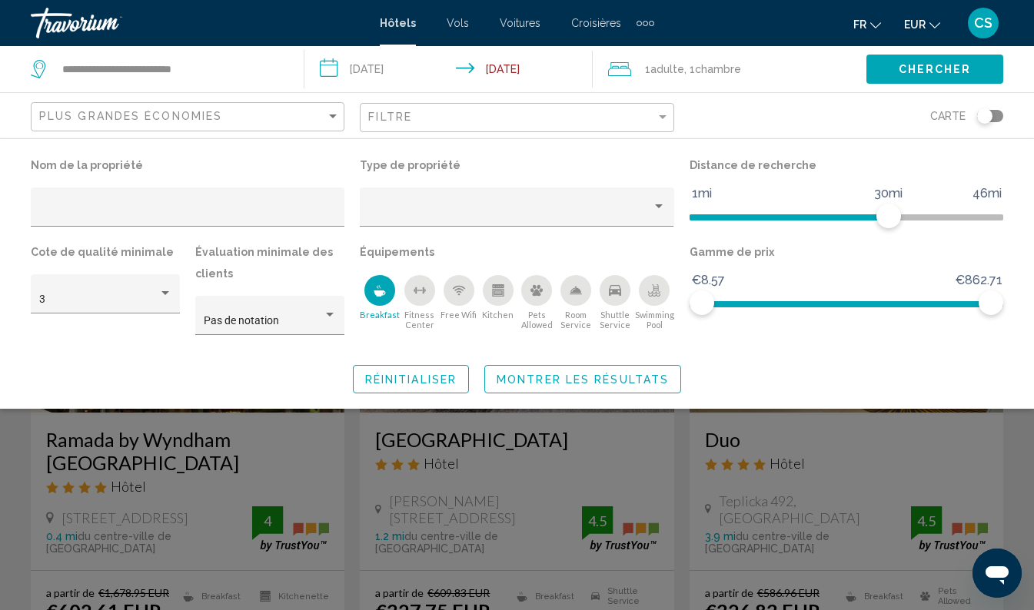
click at [613, 374] on span "Montrer les résultats" at bounding box center [583, 380] width 172 height 12
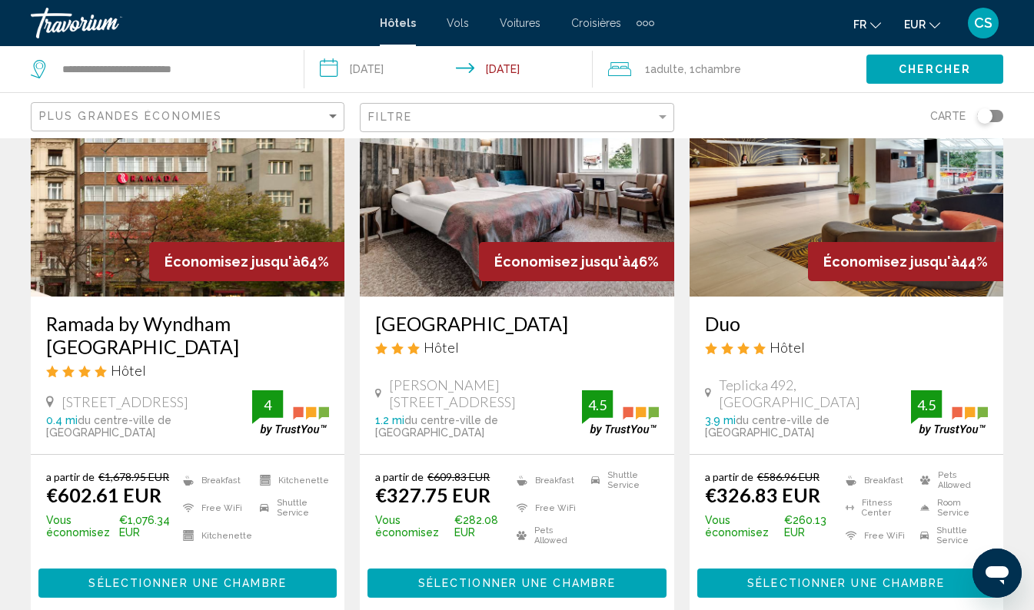
scroll to position [142, 0]
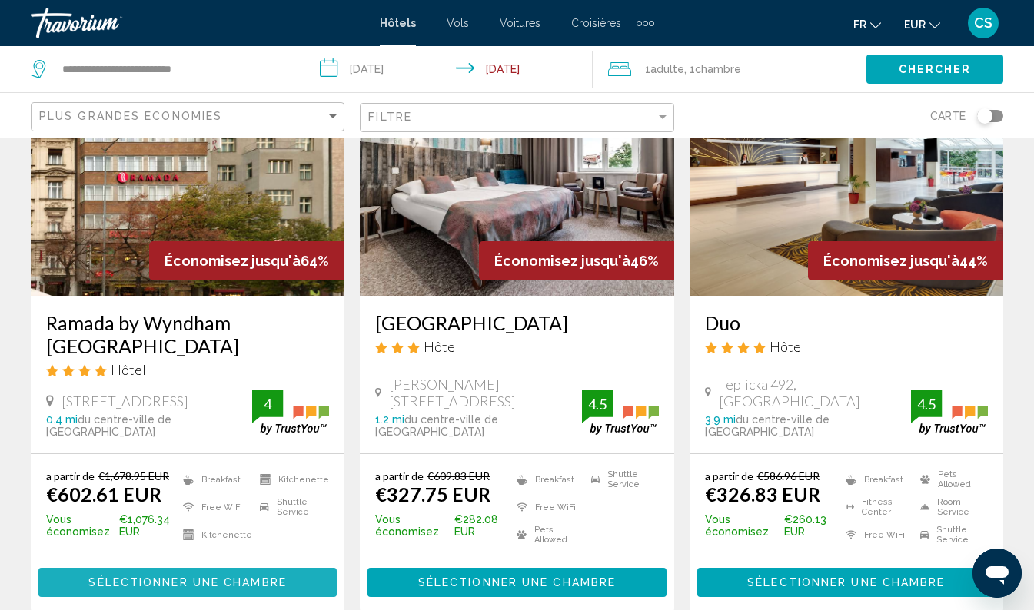
click at [218, 586] on span "Sélectionner une chambre" at bounding box center [187, 583] width 198 height 12
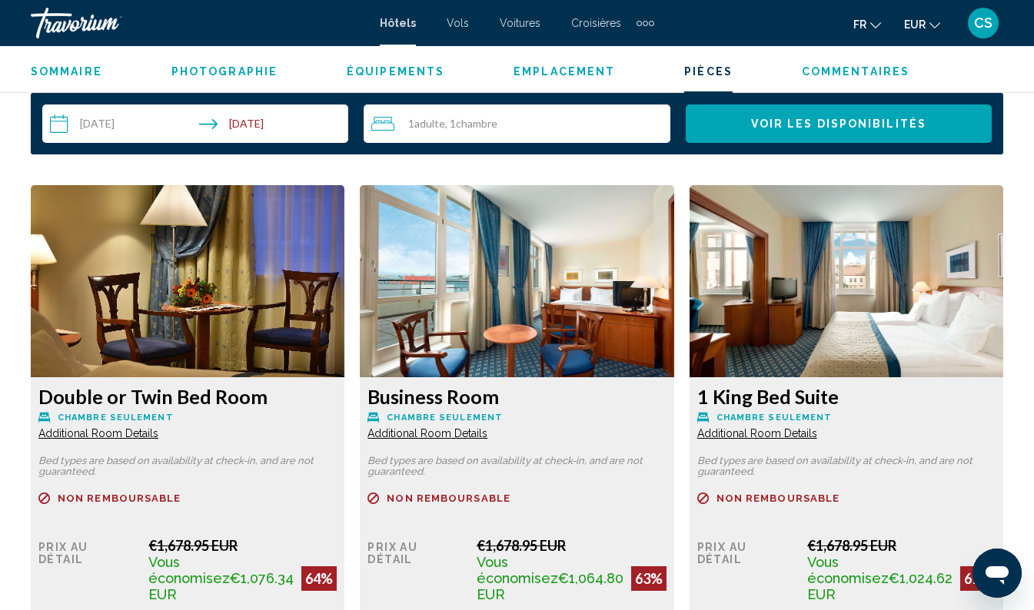
scroll to position [2257, 0]
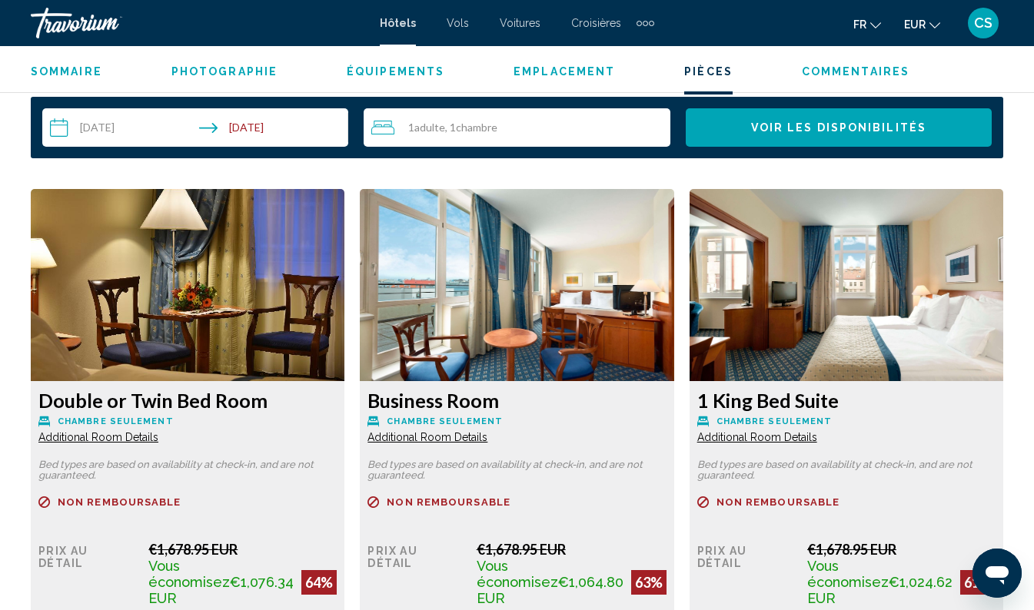
click at [231, 327] on img "Main content" at bounding box center [188, 285] width 314 height 192
click at [208, 398] on h3 "Double or Twin Bed Room" at bounding box center [187, 400] width 298 height 23
click at [234, 356] on img "Main content" at bounding box center [188, 285] width 314 height 192
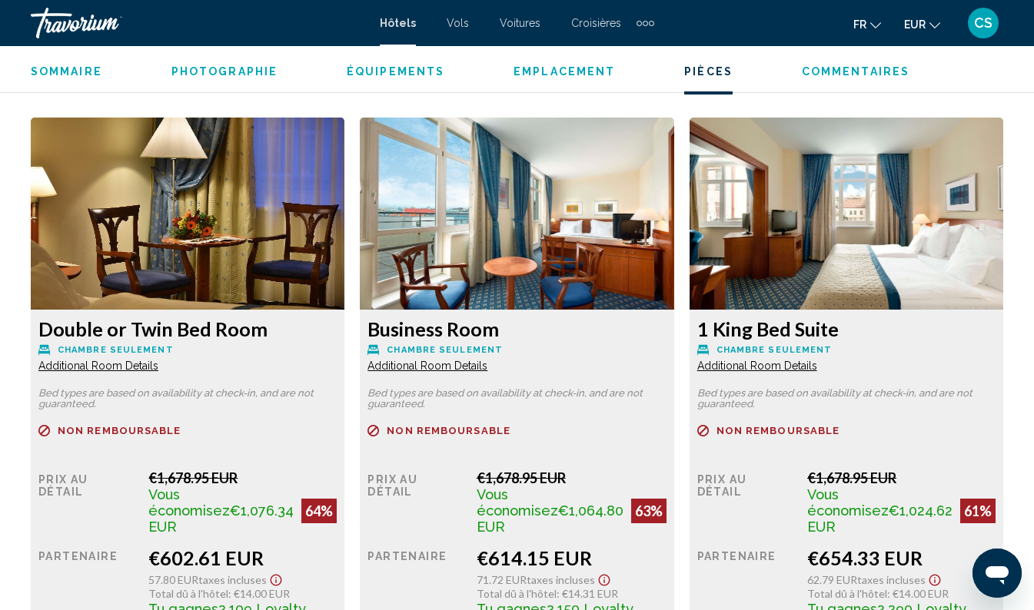
scroll to position [2411, 0]
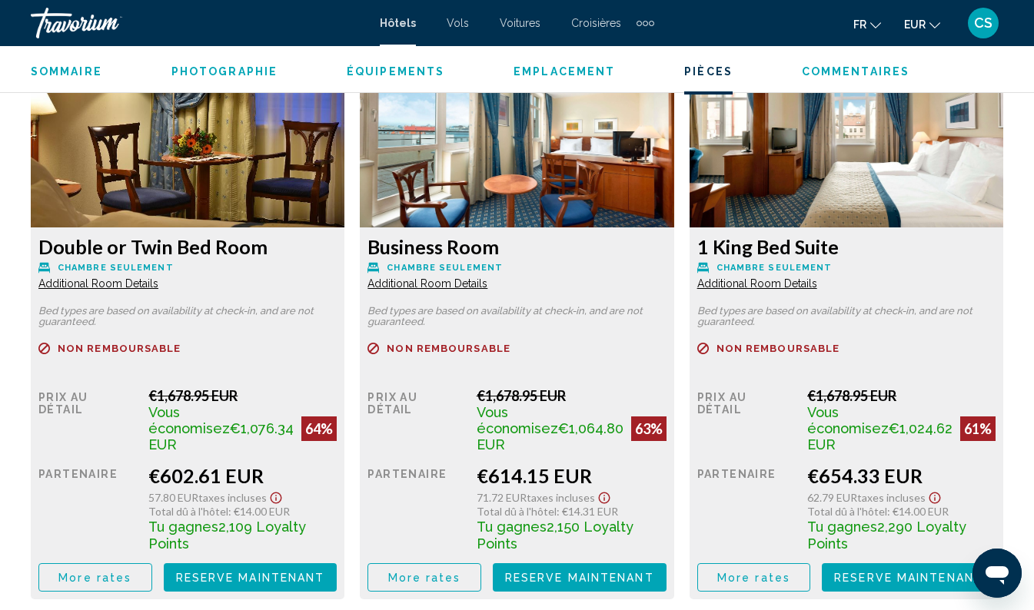
click at [271, 572] on span "Reserve maintenant" at bounding box center [250, 578] width 149 height 12
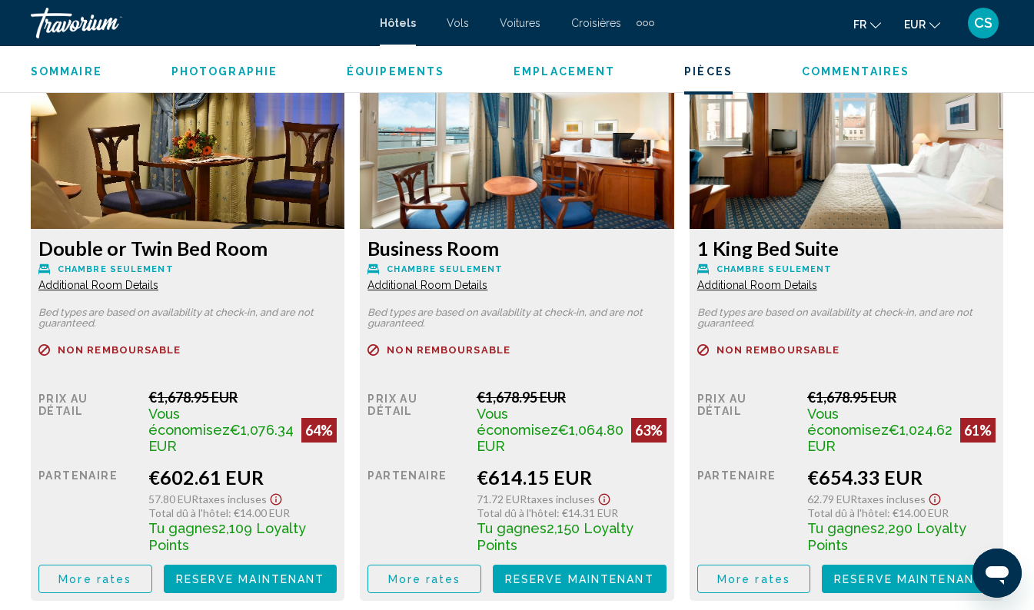
scroll to position [2410, 0]
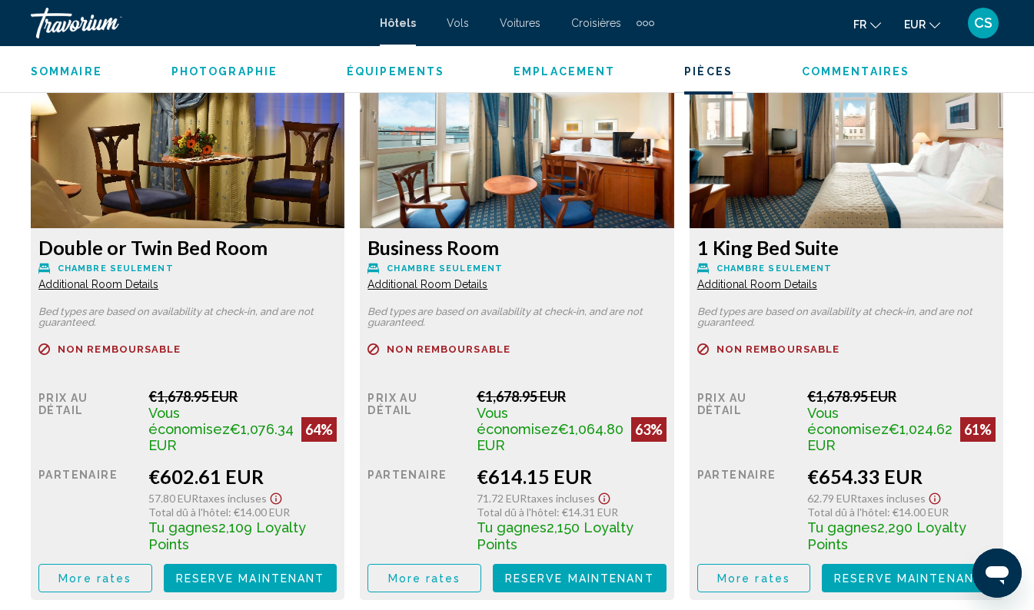
click at [106, 569] on button "More rates" at bounding box center [95, 578] width 114 height 28
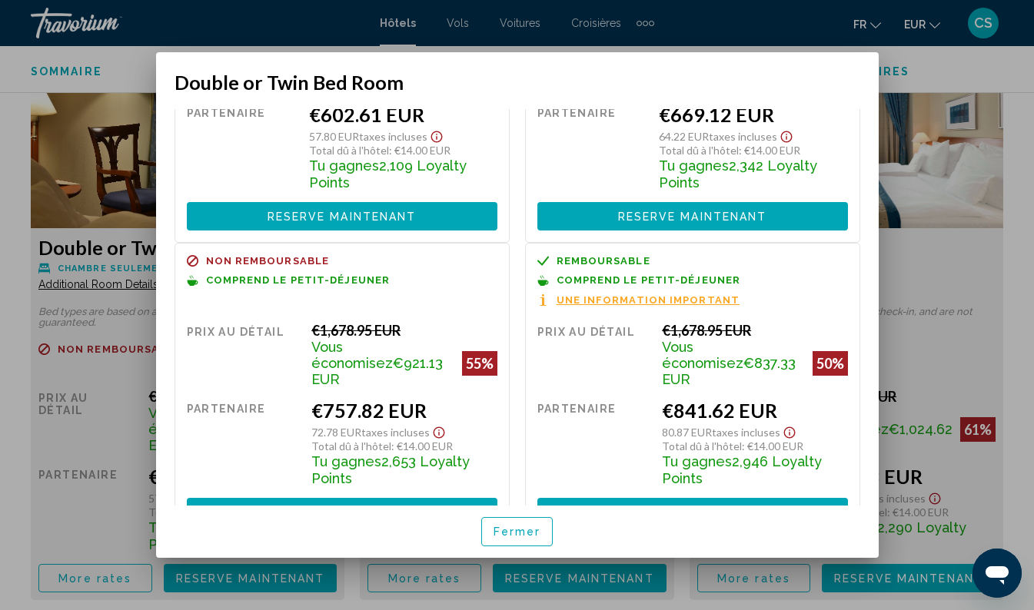
scroll to position [171, 0]
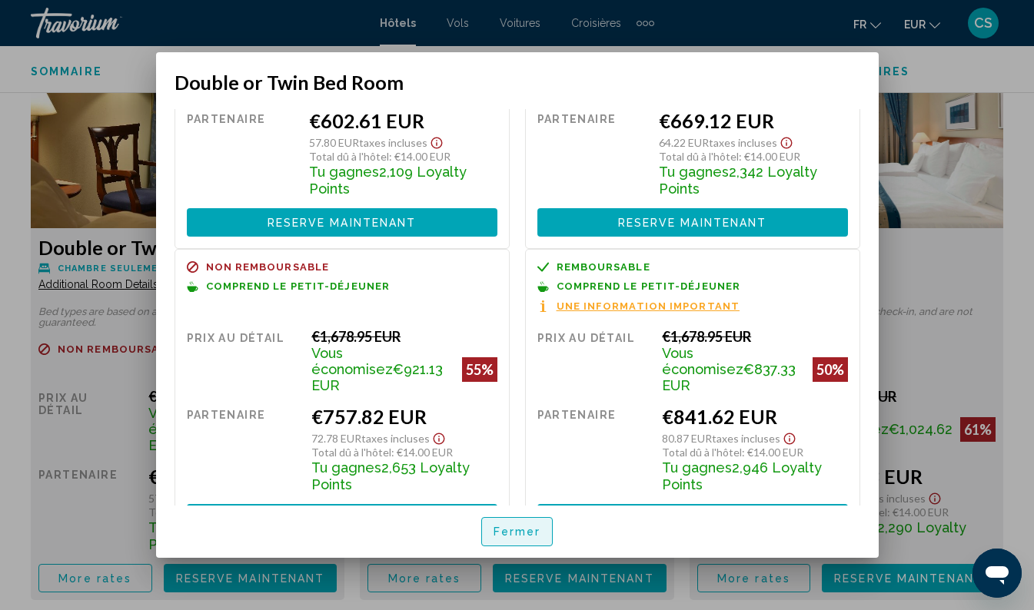
click at [522, 530] on span "Fermer" at bounding box center [518, 533] width 48 height 12
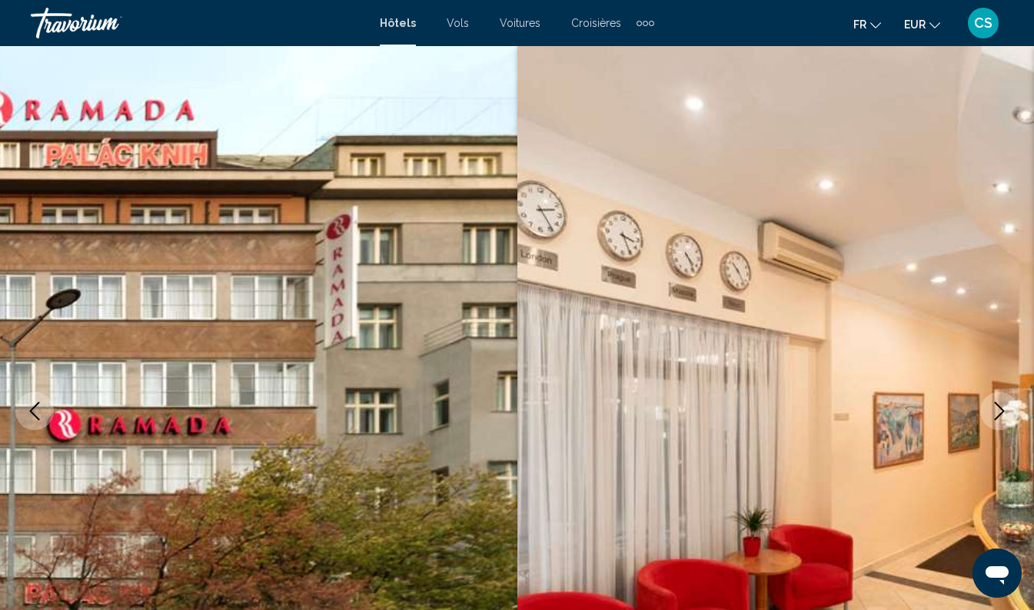
scroll to position [2410, 0]
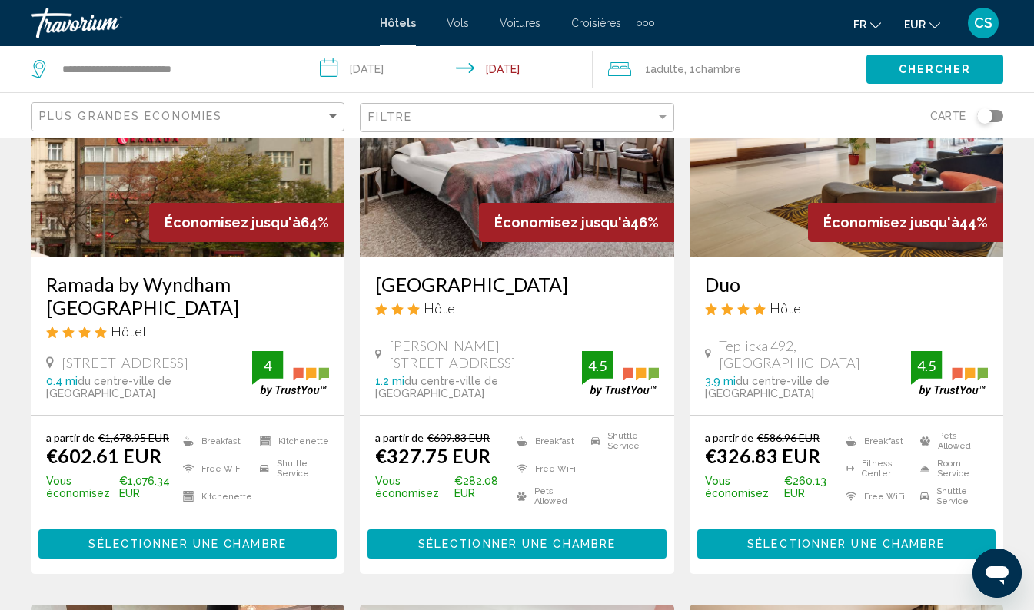
scroll to position [181, 0]
click at [886, 294] on h3 "Duo" at bounding box center [846, 284] width 283 height 23
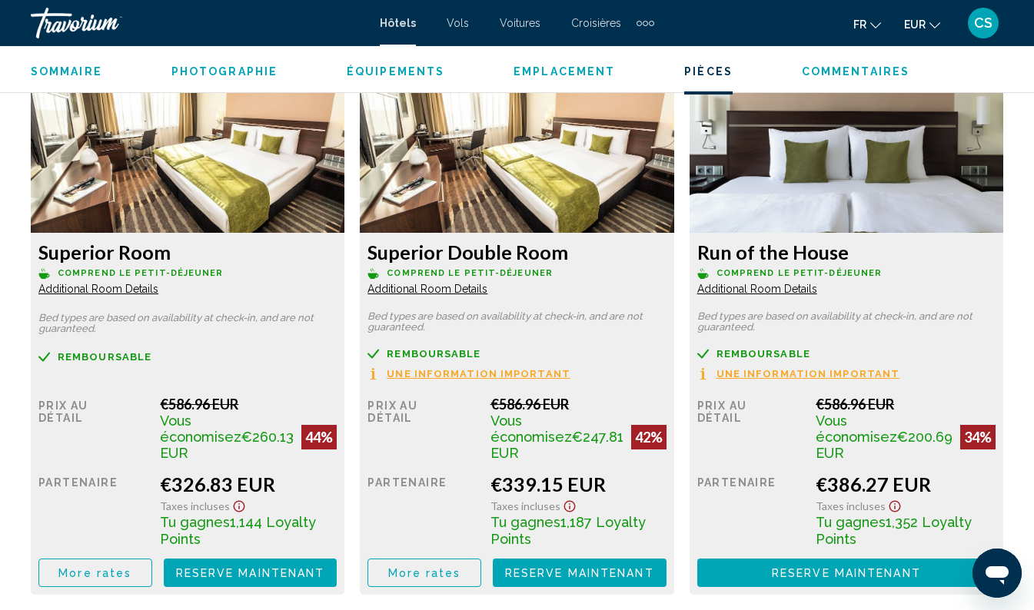
scroll to position [2404, 0]
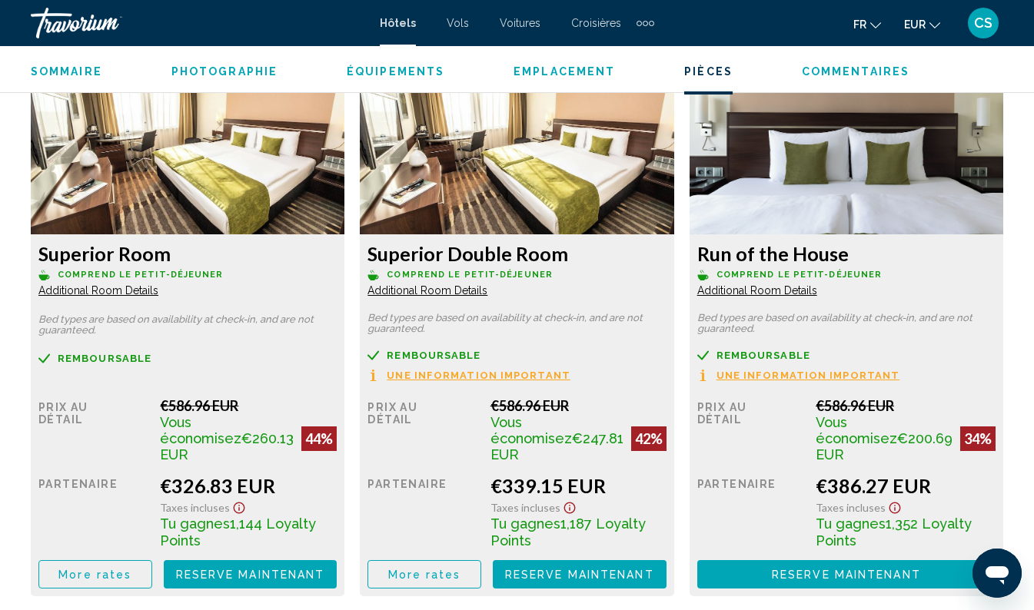
click at [114, 568] on span "More rates" at bounding box center [94, 574] width 73 height 12
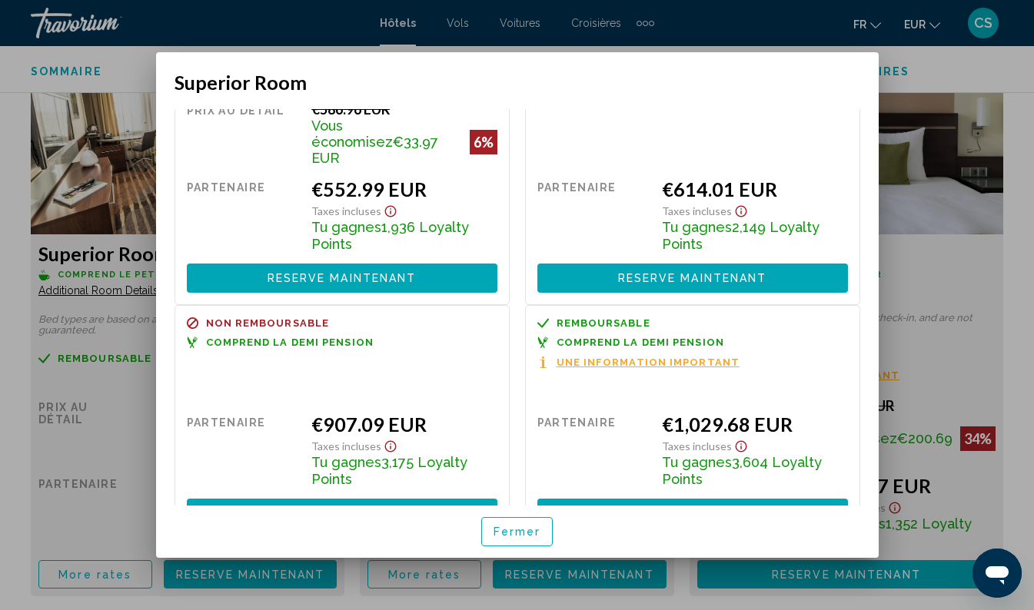
scroll to position [391, 0]
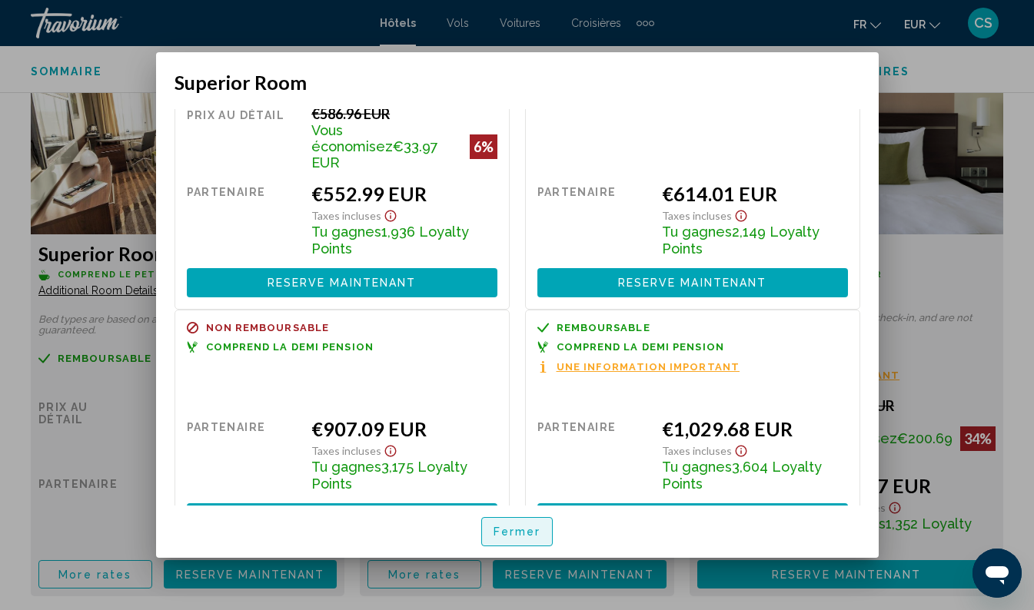
click at [523, 525] on span "Fermer" at bounding box center [518, 531] width 48 height 12
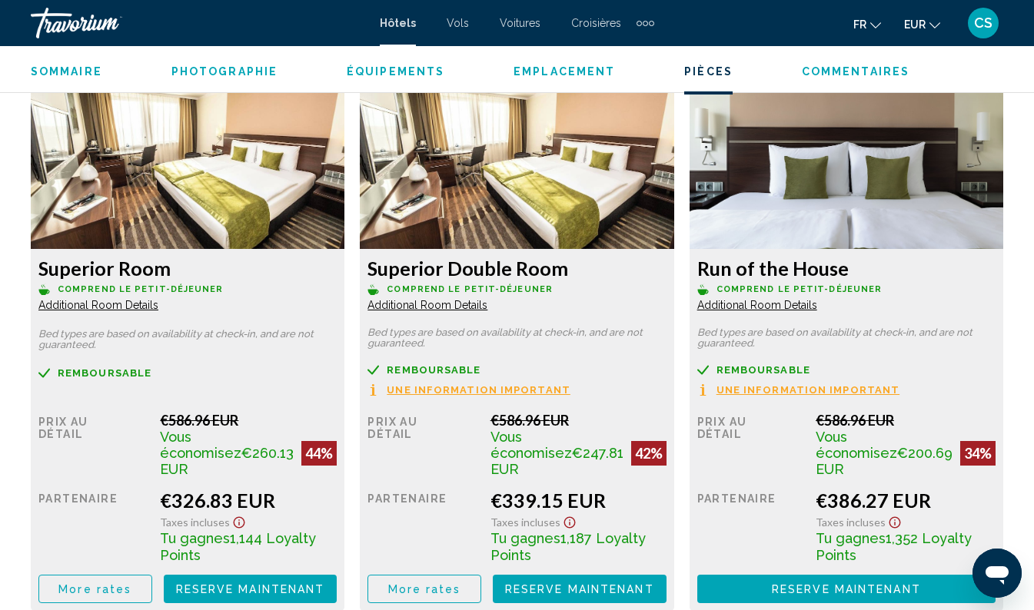
scroll to position [2390, 0]
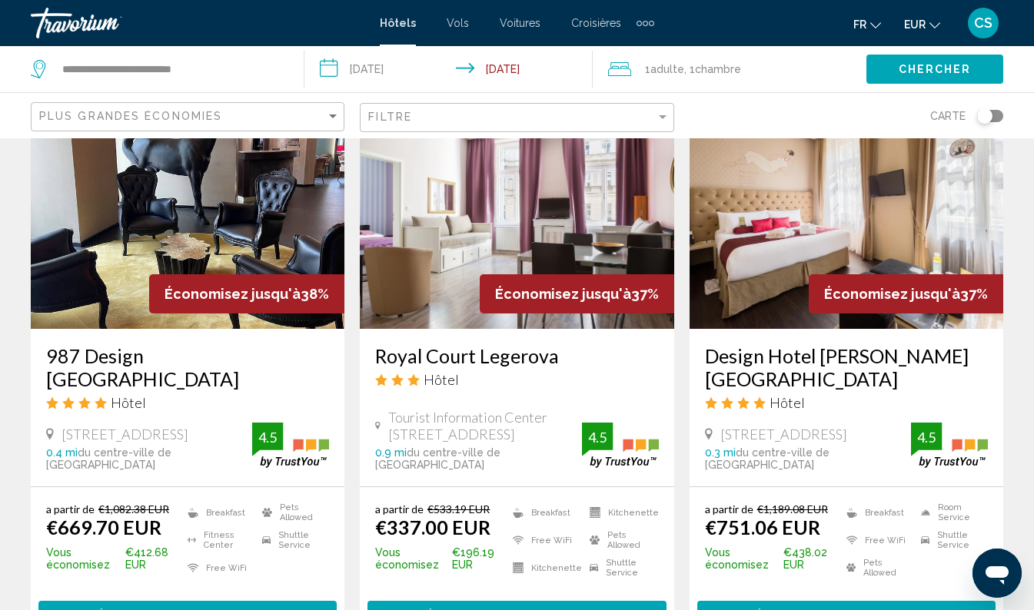
scroll to position [741, 0]
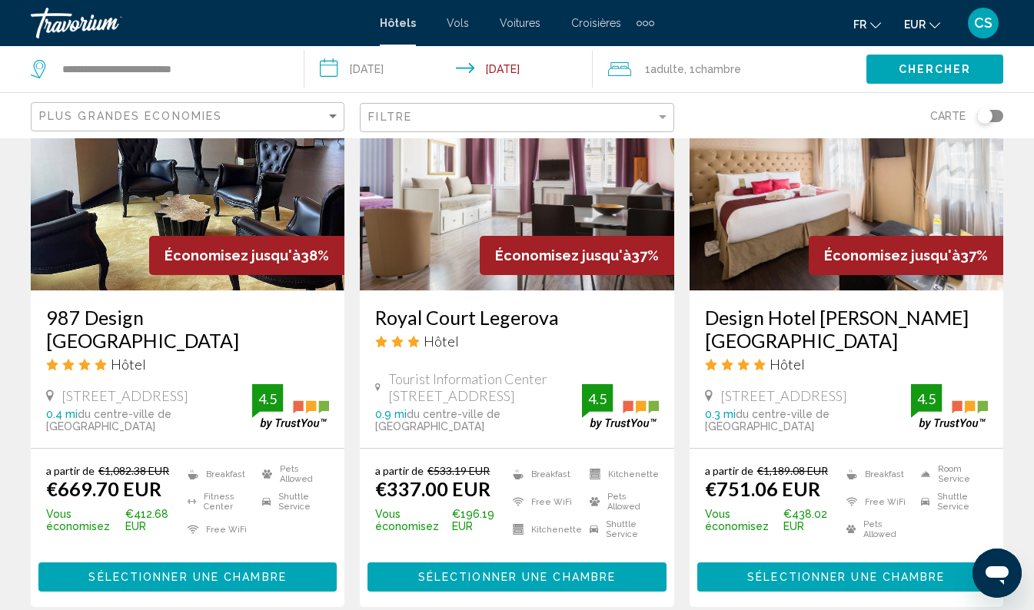
click at [560, 572] on span "Sélectionner une chambre" at bounding box center [517, 578] width 198 height 12
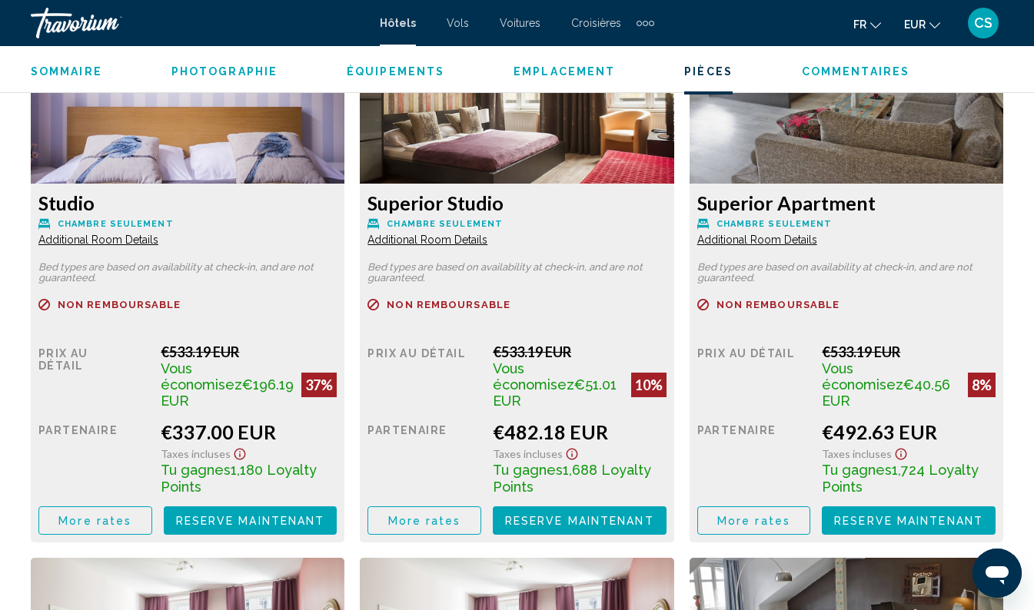
scroll to position [2451, 0]
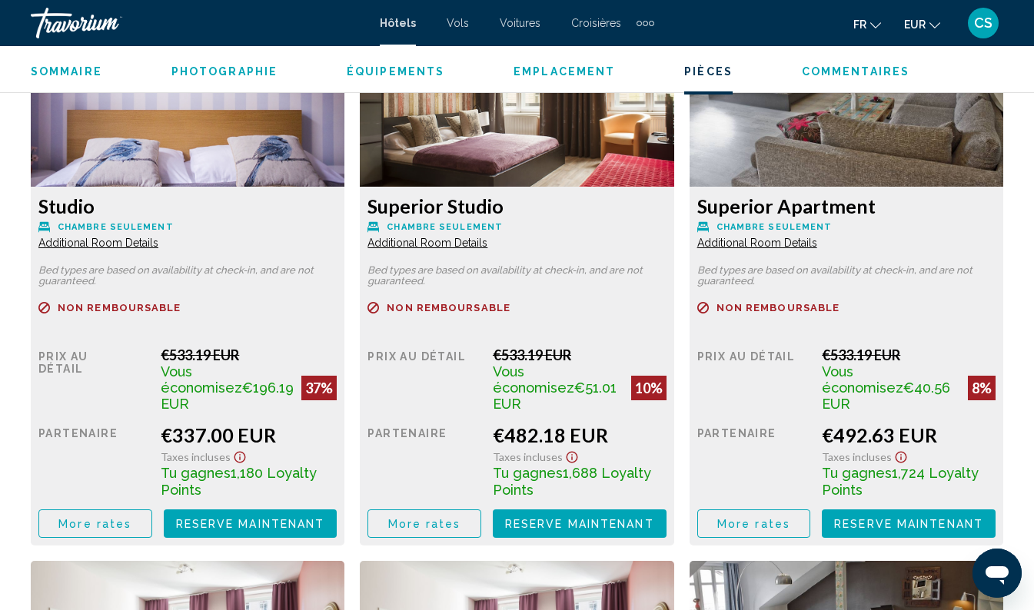
click at [99, 518] on span "More rates" at bounding box center [94, 524] width 73 height 12
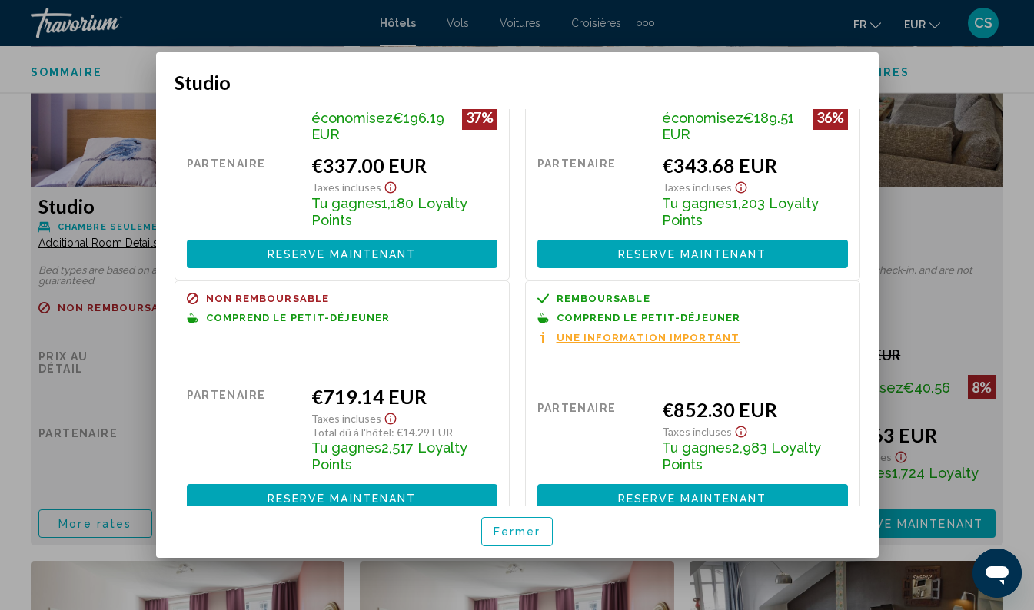
scroll to position [129, 0]
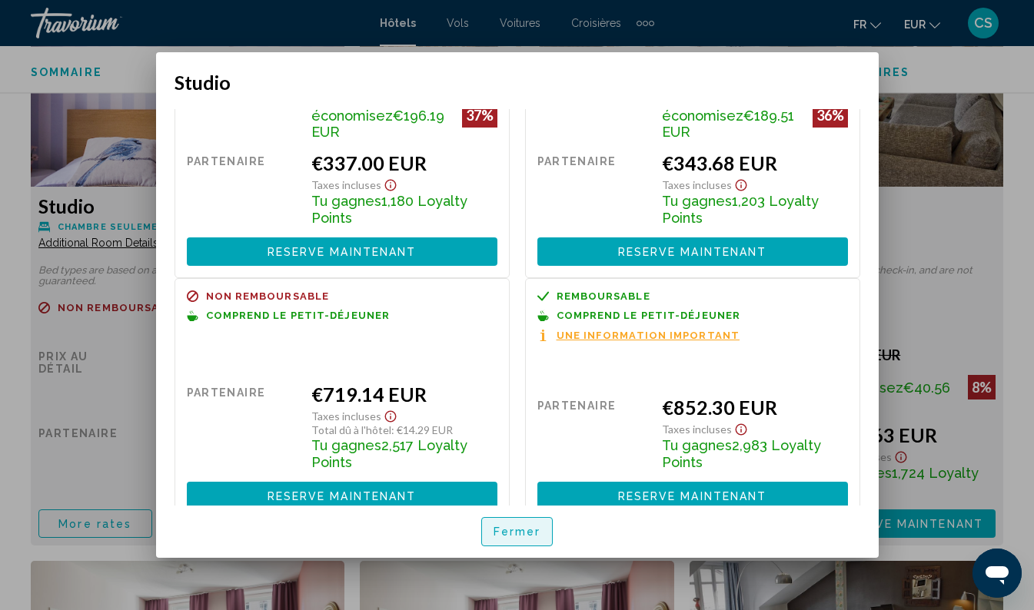
click at [526, 528] on span "Fermer" at bounding box center [518, 533] width 48 height 12
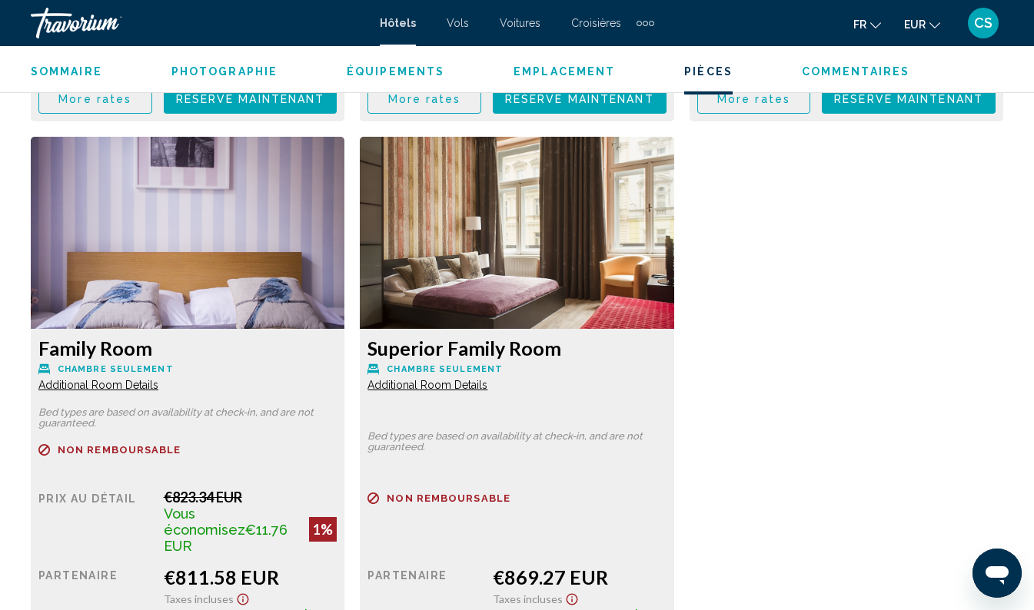
scroll to position [3444, 0]
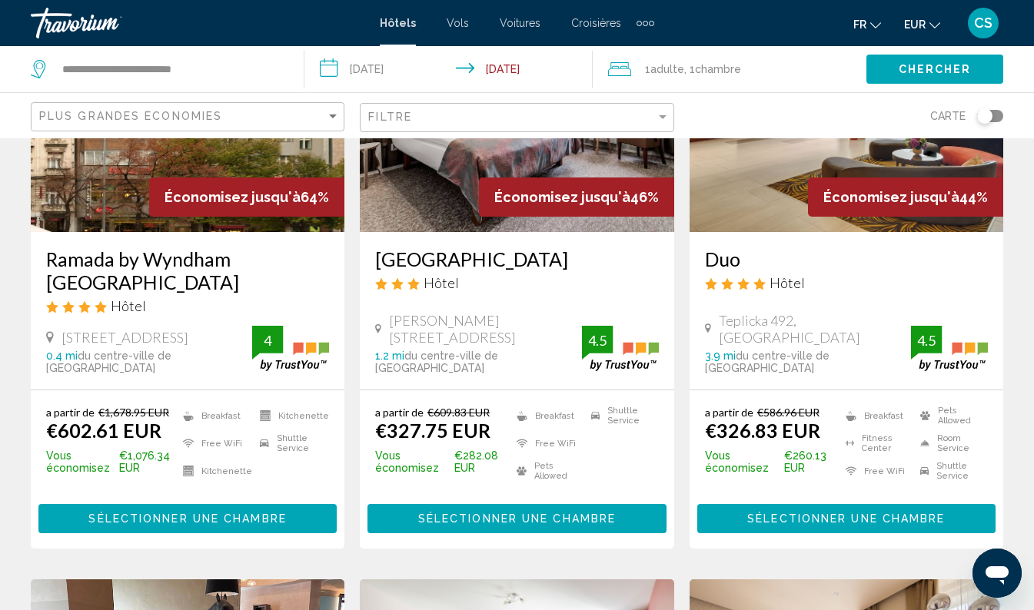
scroll to position [183, 0]
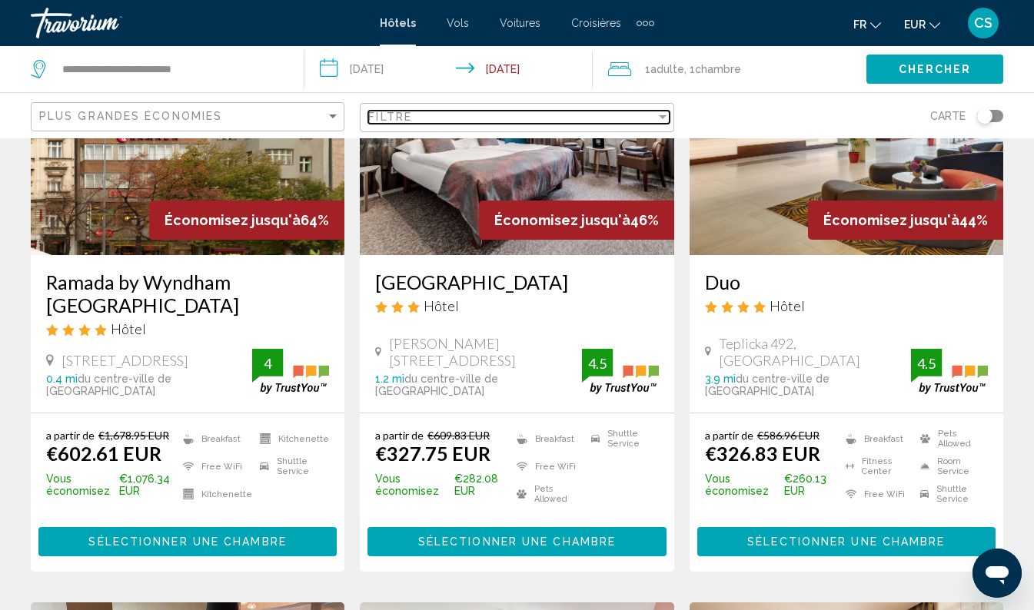
click at [566, 111] on div "Filtre" at bounding box center [511, 117] width 287 height 12
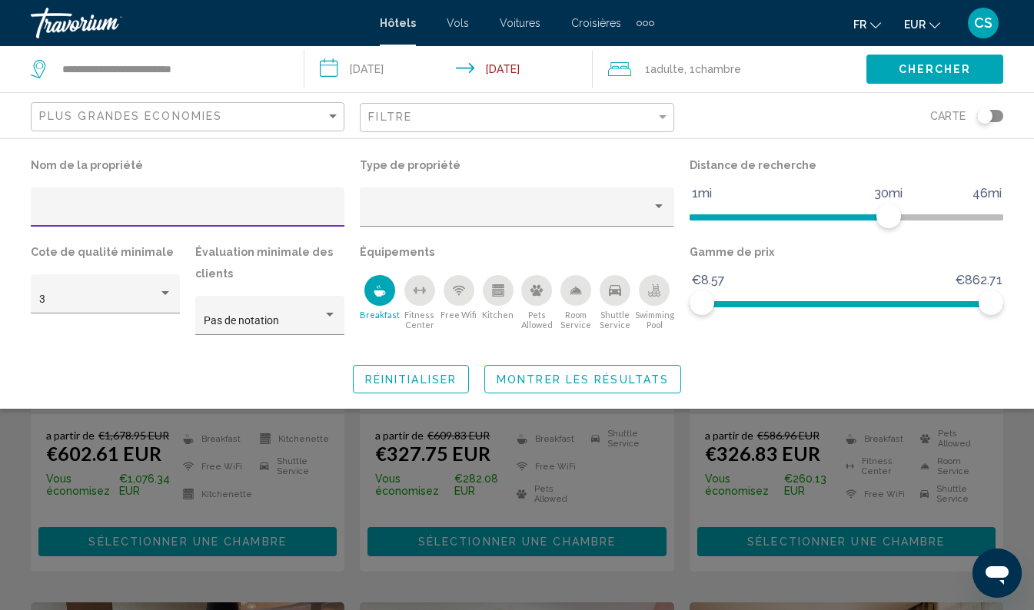
click at [1029, 467] on div "Search widget" at bounding box center [517, 421] width 1034 height 380
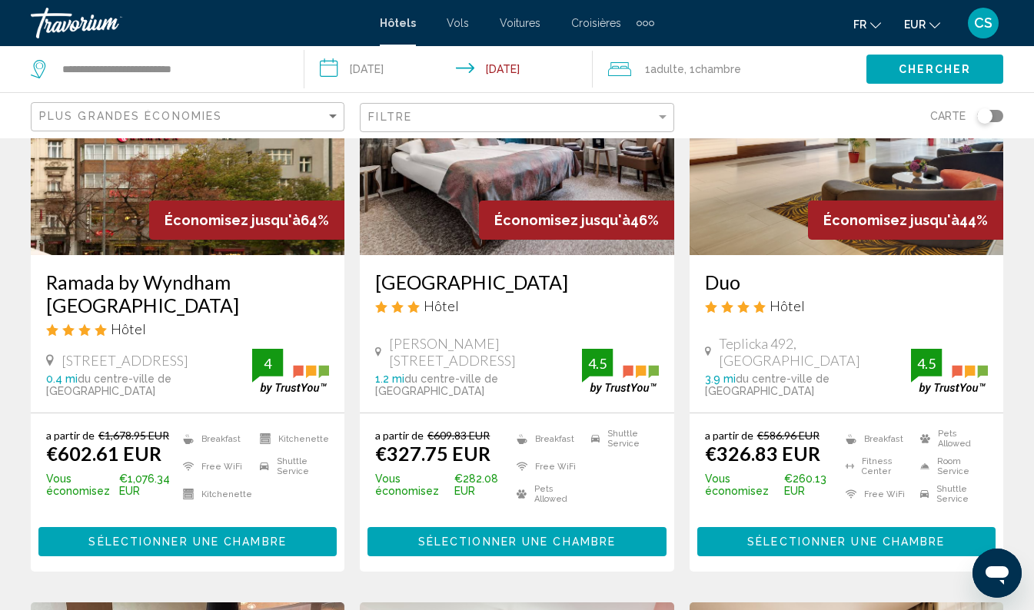
click at [643, 23] on div "Extra navigation items" at bounding box center [645, 23] width 5 height 5
click at [592, 28] on div "Hôtels Vols Voitures Croisières Activités" at bounding box center [621, 51] width 79 height 51
click at [737, 31] on div "fr English Español Français Italiano Português русский EUR USD ($) MXN (Mex$) C…" at bounding box center [837, 23] width 334 height 32
click at [592, 22] on span "Croisières" at bounding box center [596, 23] width 50 height 12
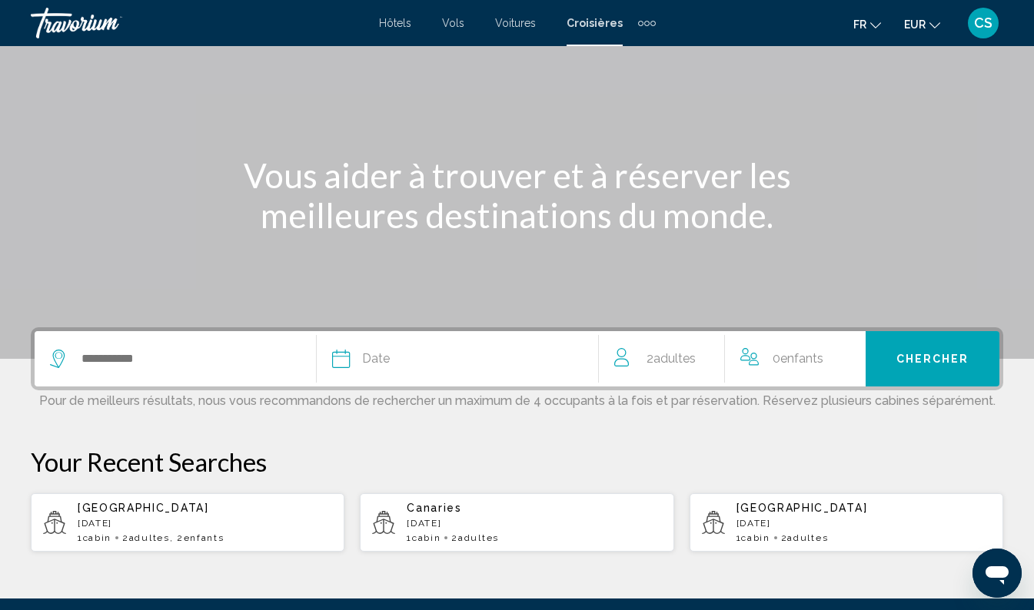
scroll to position [101, 0]
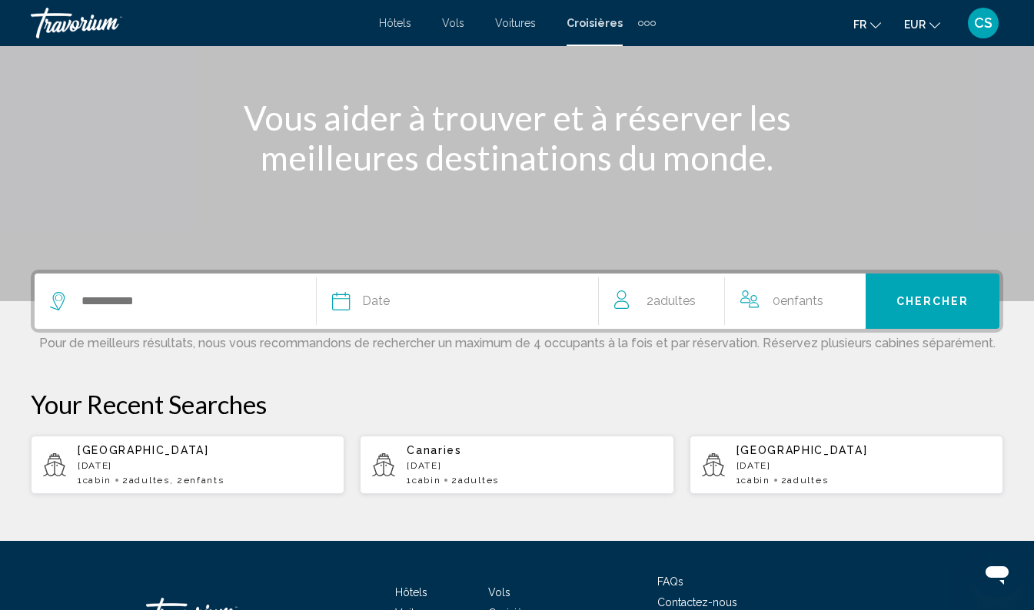
click at [219, 294] on input "Search widget" at bounding box center [198, 301] width 236 height 23
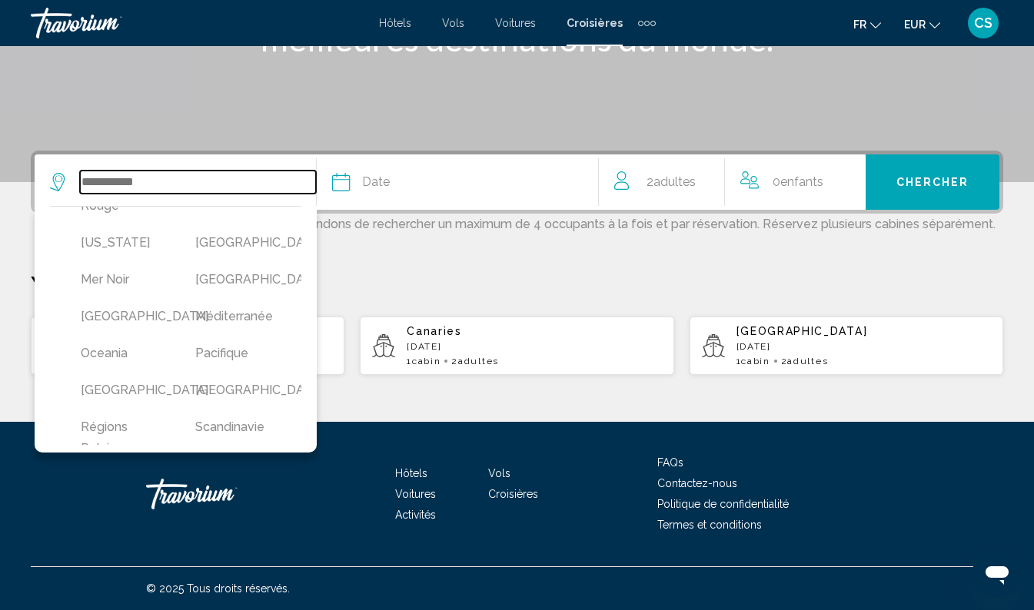
scroll to position [404, 0]
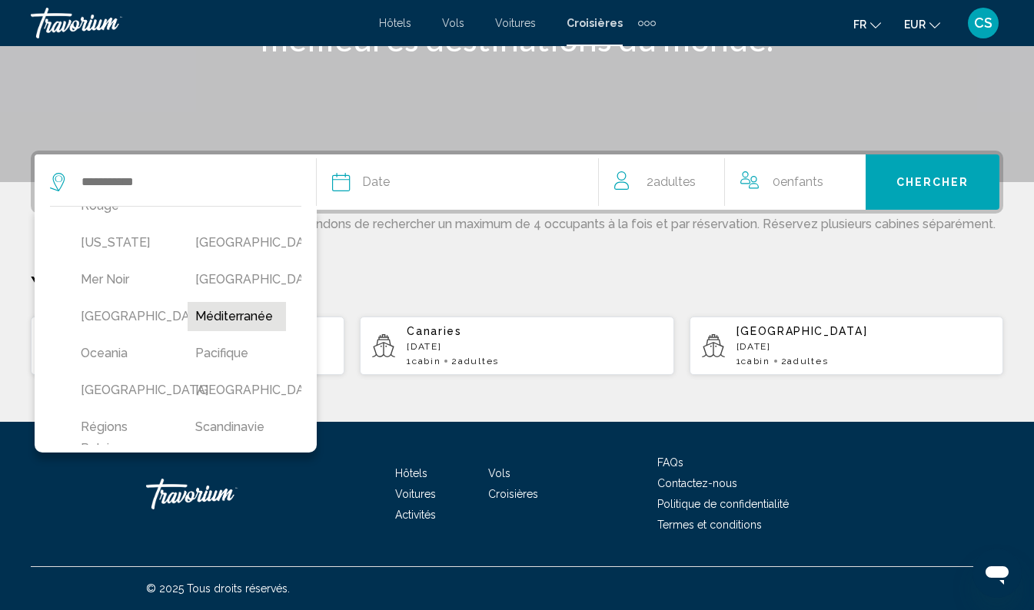
click at [242, 331] on button "Méditerranée" at bounding box center [237, 316] width 99 height 29
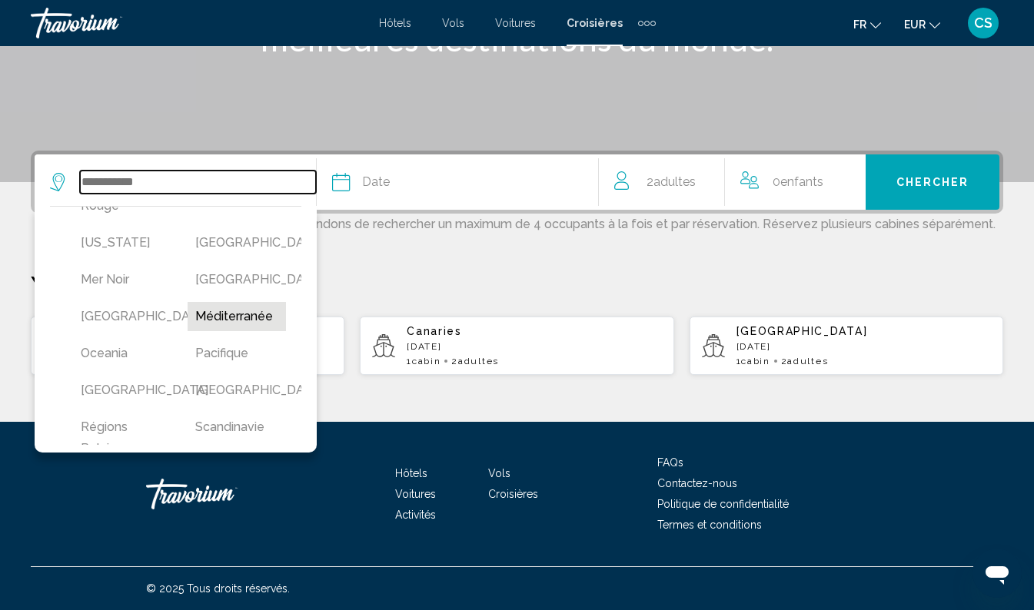
type input "**********"
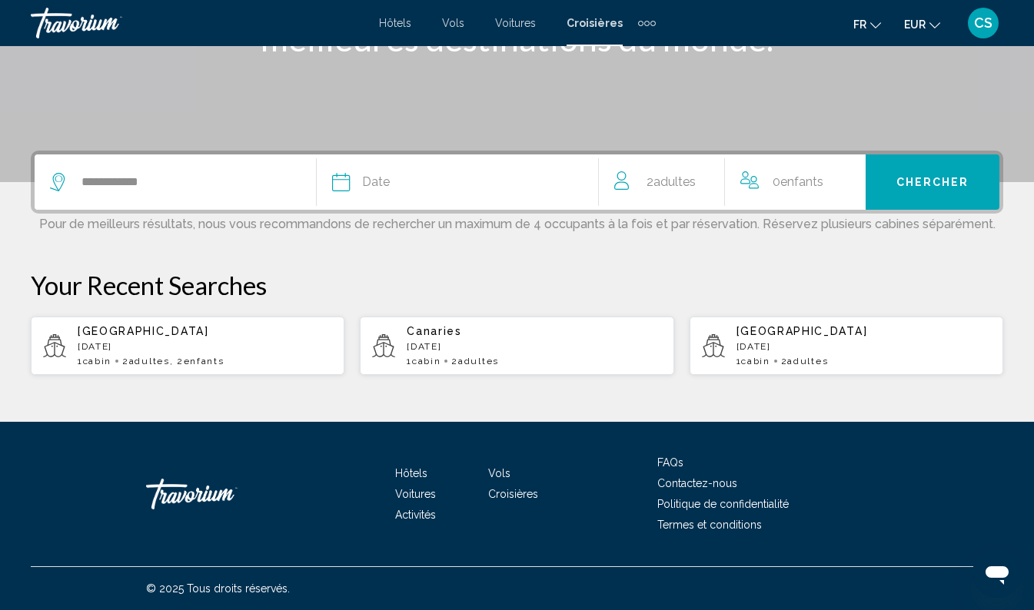
click at [420, 191] on div "Date" at bounding box center [465, 182] width 266 height 22
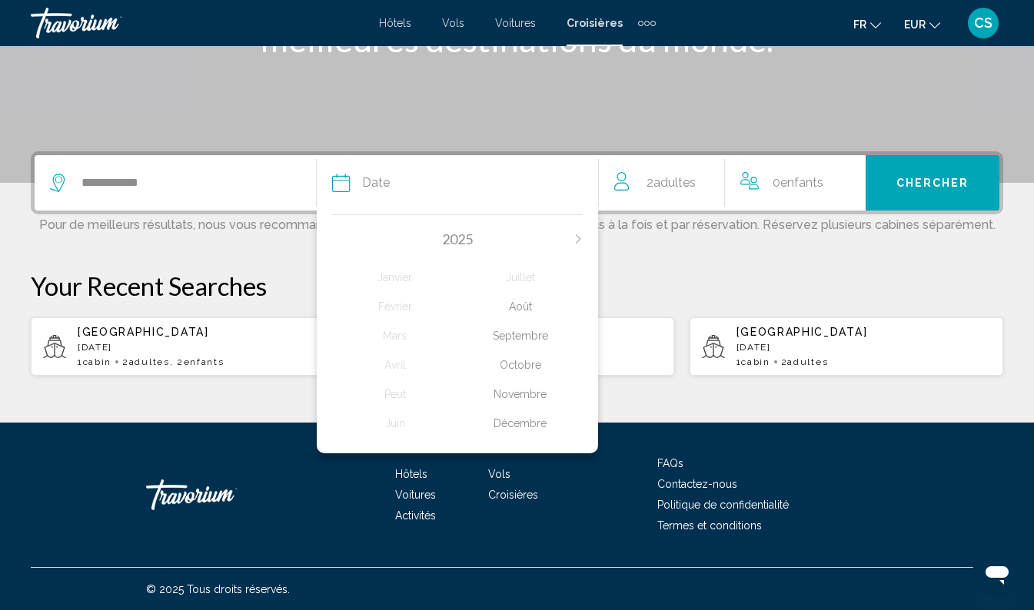
scroll to position [279, 0]
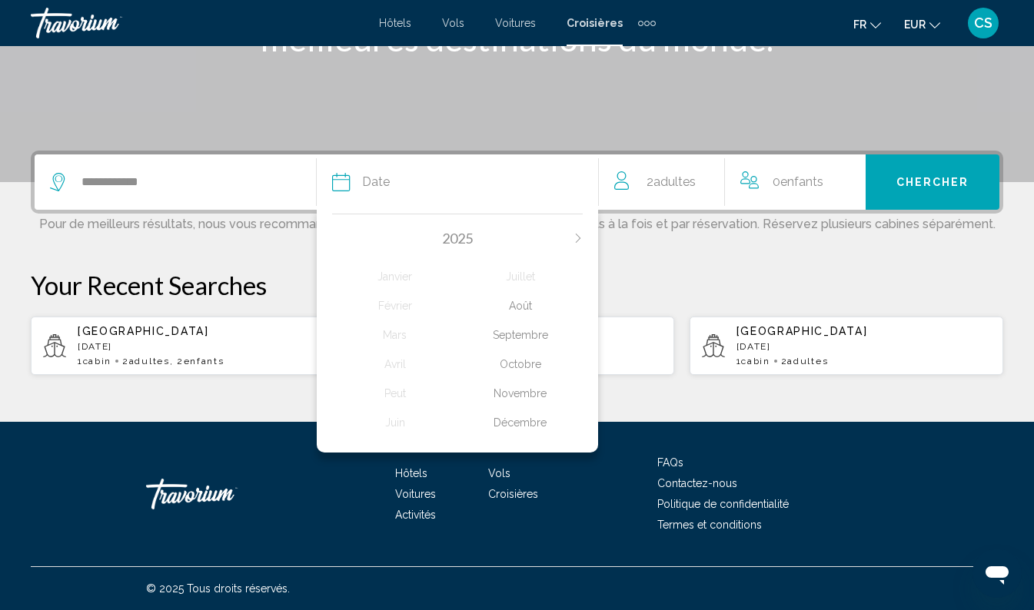
click at [525, 434] on div "Décembre" at bounding box center [519, 423] width 125 height 28
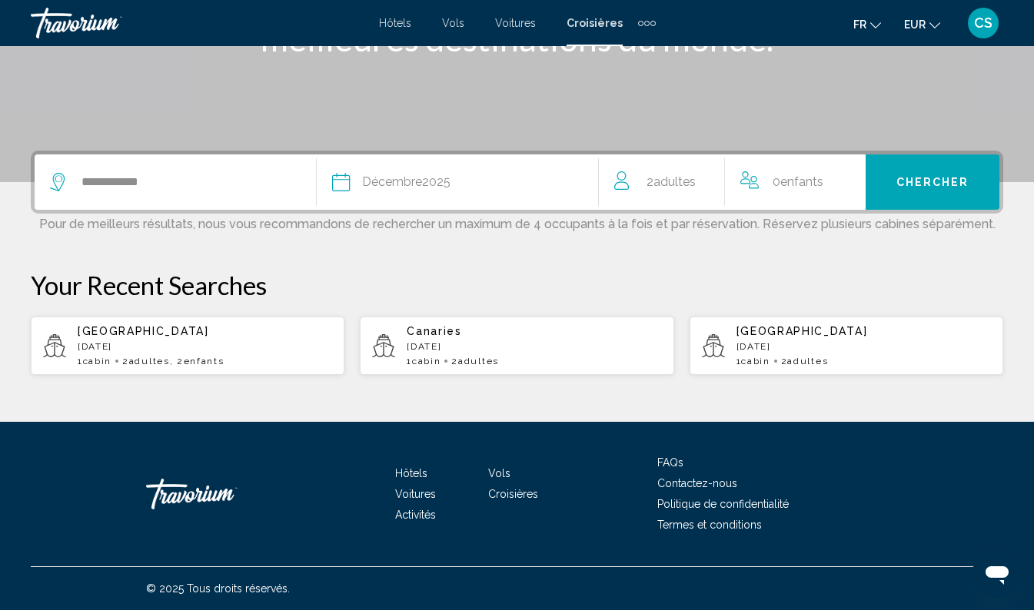
click at [671, 188] on span "Adultes" at bounding box center [674, 181] width 42 height 15
click at [617, 178] on icon "Decrement adults" at bounding box center [621, 178] width 14 height 1
click at [928, 167] on button "Chercher" at bounding box center [933, 182] width 134 height 55
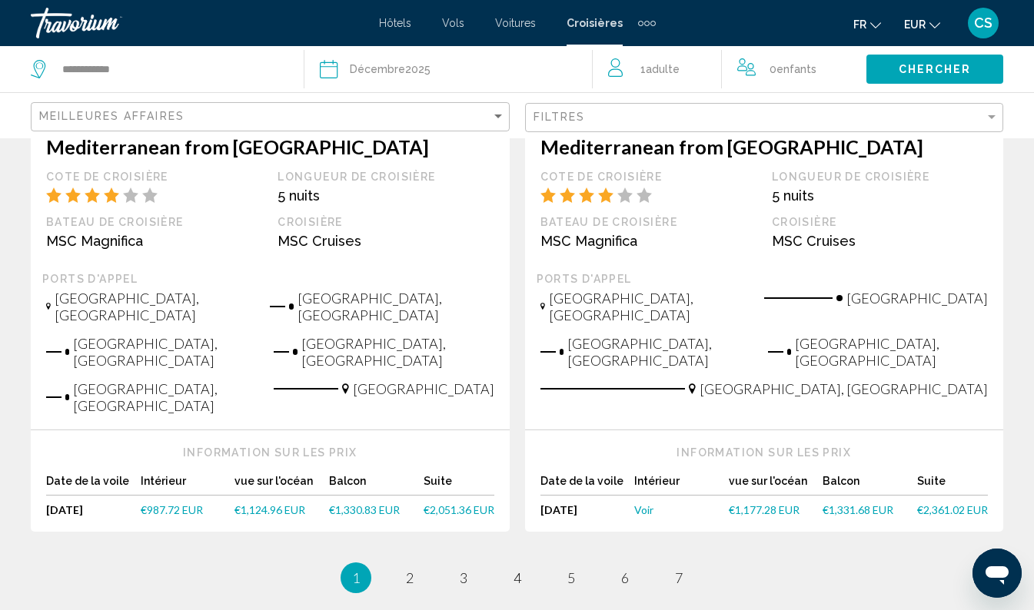
scroll to position [1707, 0]
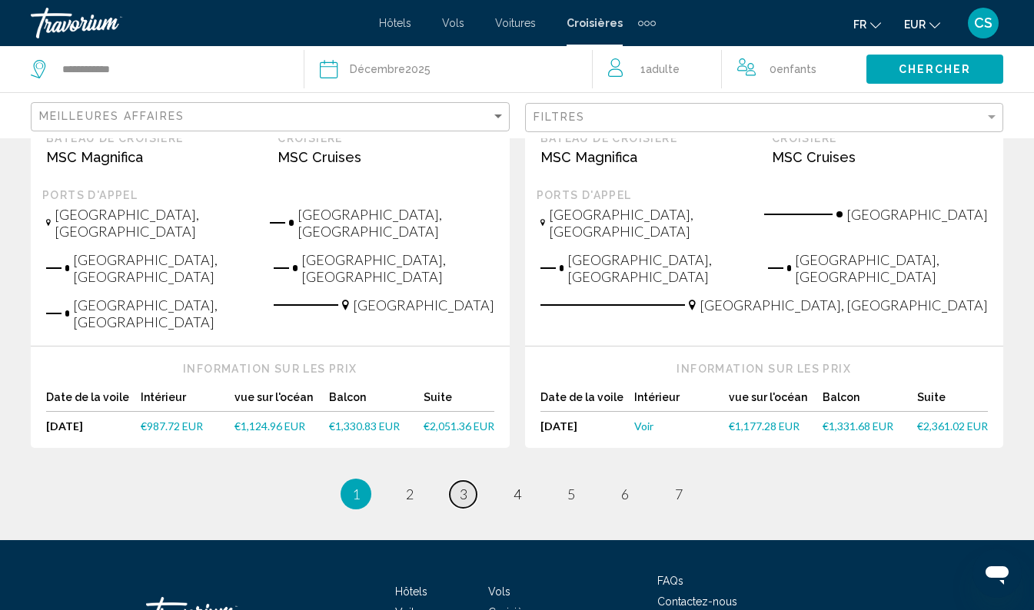
click at [463, 486] on span "3" at bounding box center [464, 494] width 8 height 17
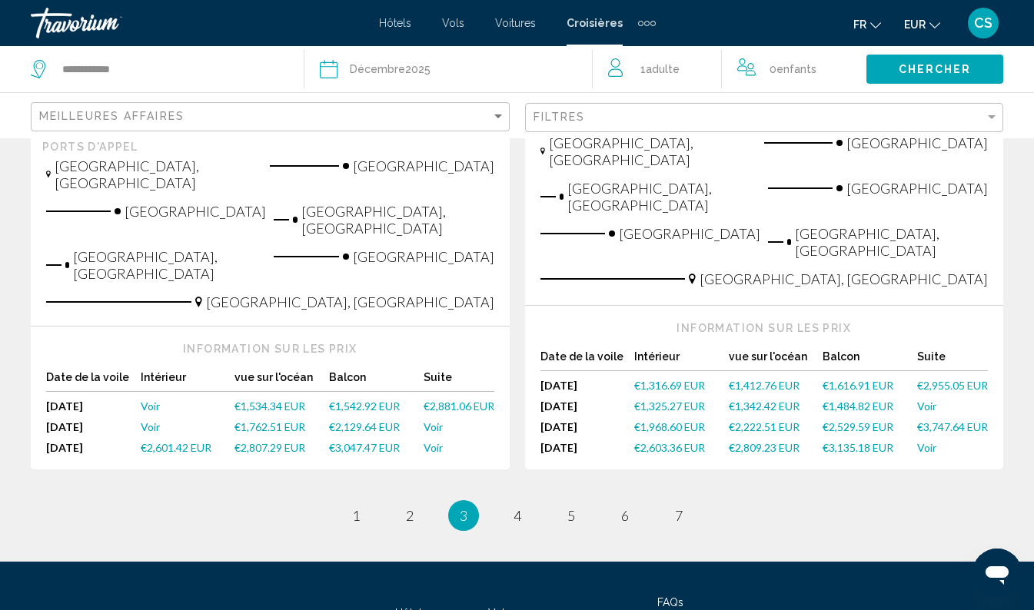
scroll to position [2026, 0]
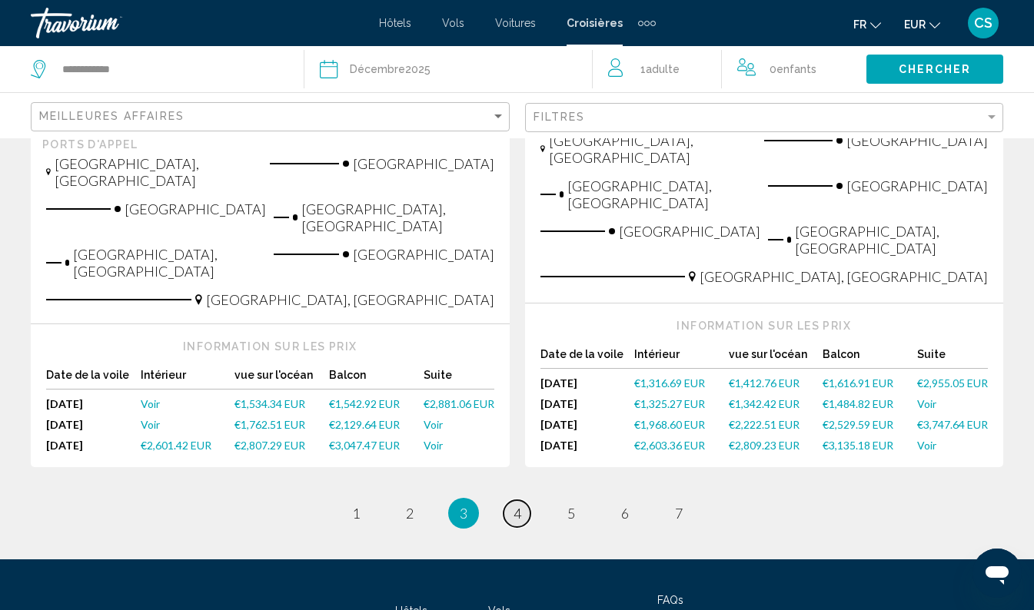
click at [523, 500] on link "page 4" at bounding box center [517, 513] width 27 height 27
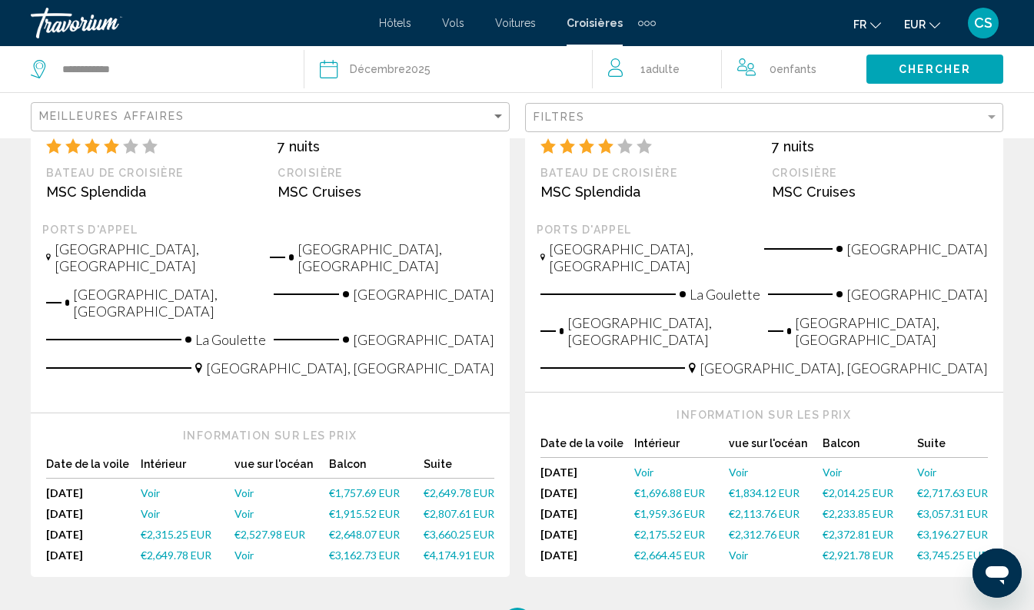
scroll to position [1986, 0]
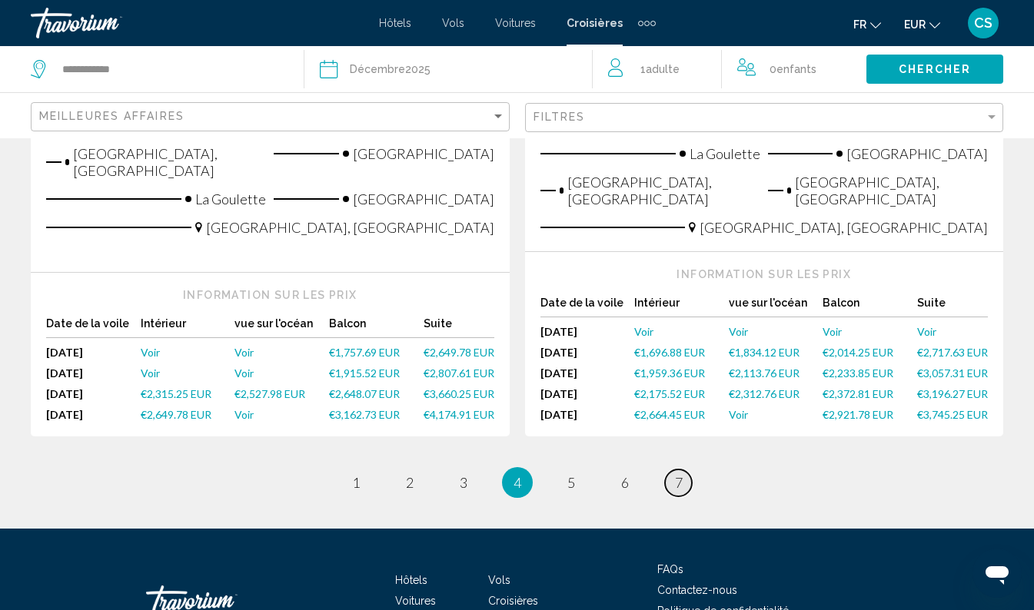
click at [678, 474] on span "7" at bounding box center [679, 482] width 8 height 17
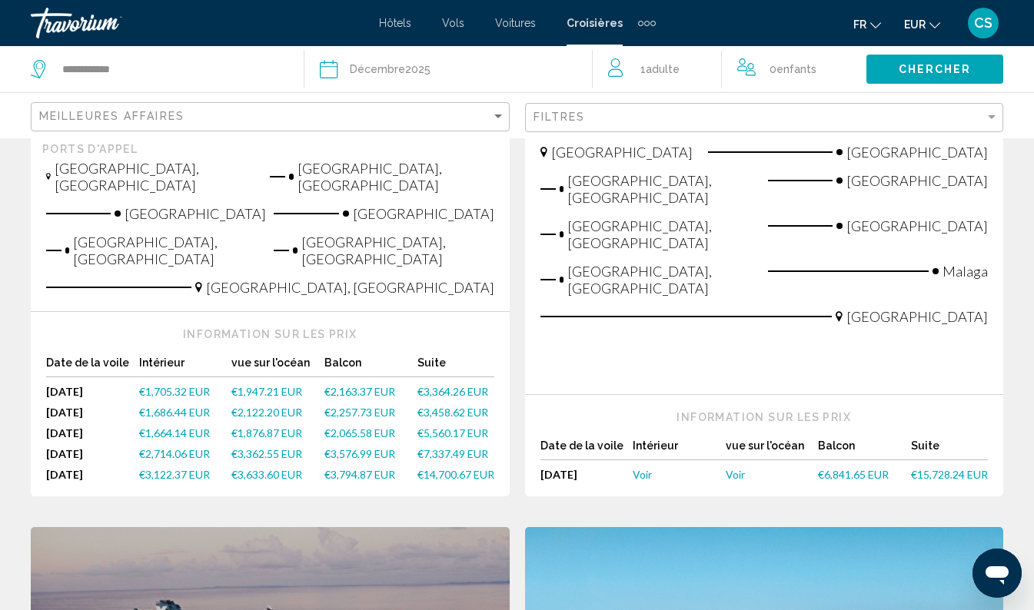
scroll to position [502, 0]
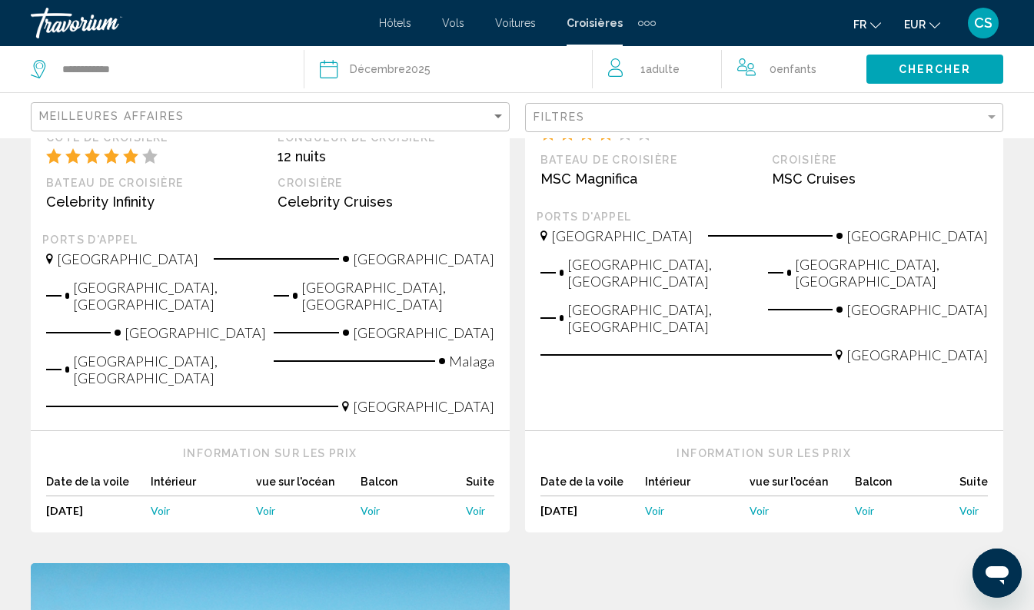
scroll to position [1253, 0]
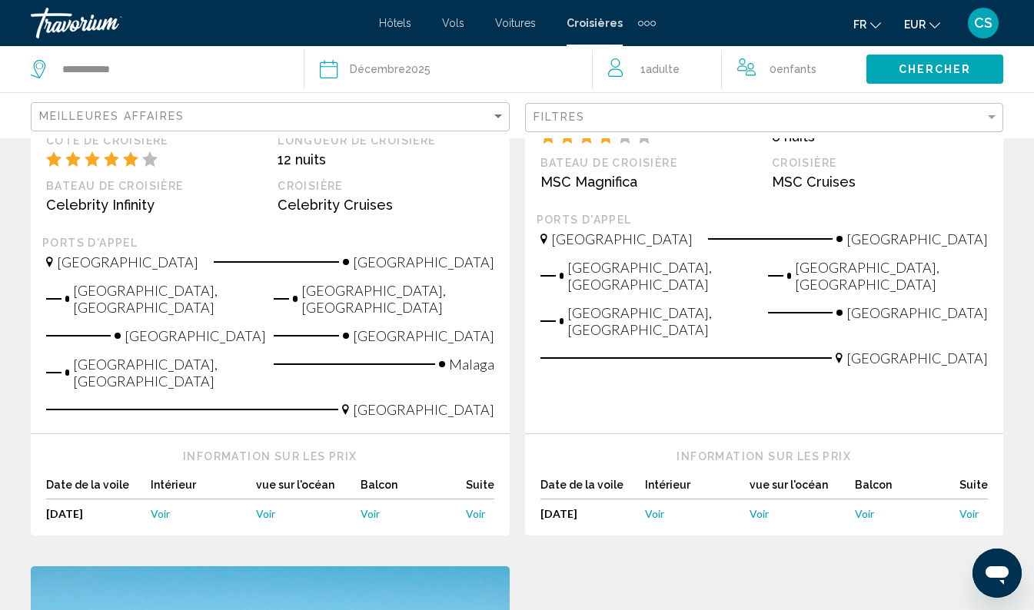
click at [638, 23] on div "Extra navigation items" at bounding box center [640, 23] width 5 height 5
click at [628, 43] on link "Activités" at bounding box center [623, 52] width 56 height 28
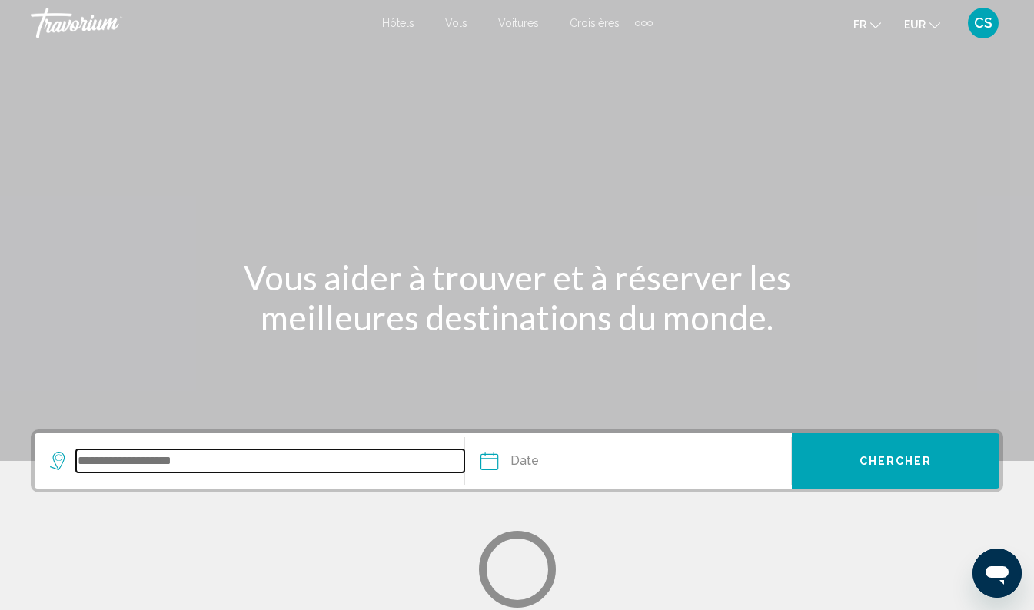
click at [246, 459] on input "Search widget" at bounding box center [270, 461] width 388 height 23
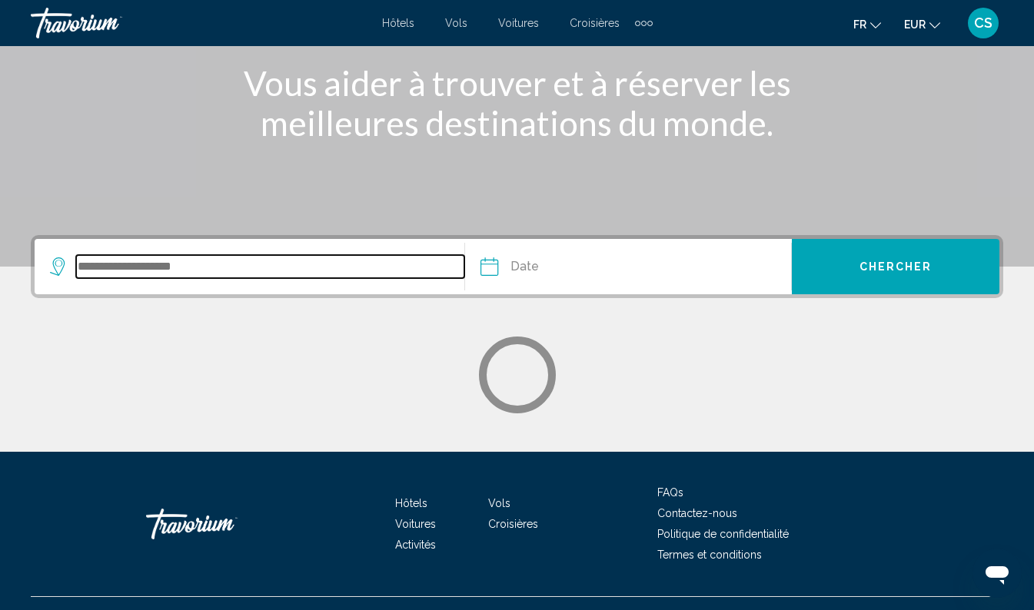
scroll to position [224, 0]
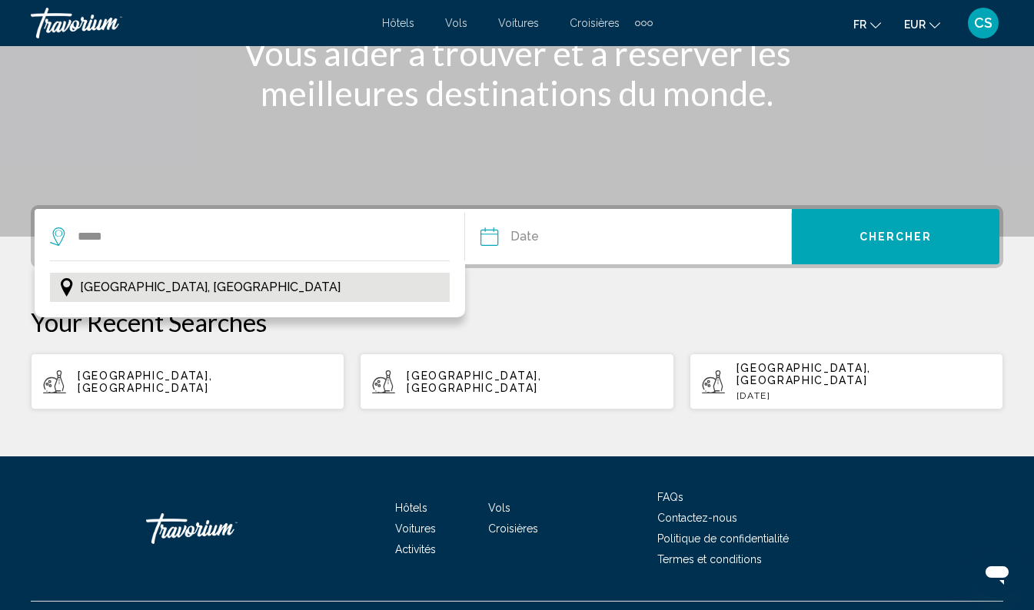
click at [258, 281] on button "[GEOGRAPHIC_DATA], [GEOGRAPHIC_DATA]" at bounding box center [250, 287] width 400 height 29
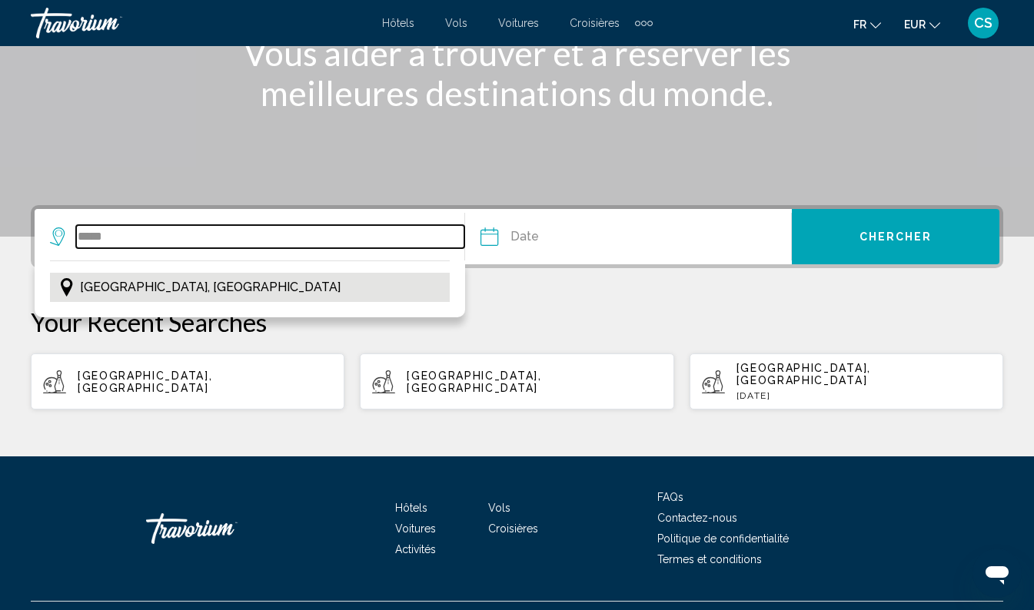
type input "**********"
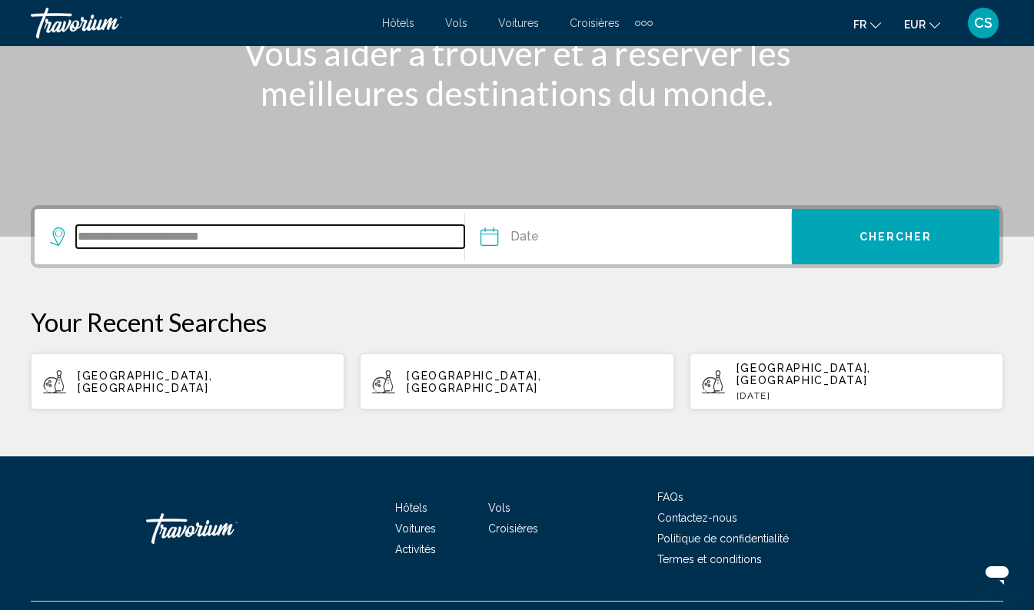
scroll to position [247, 0]
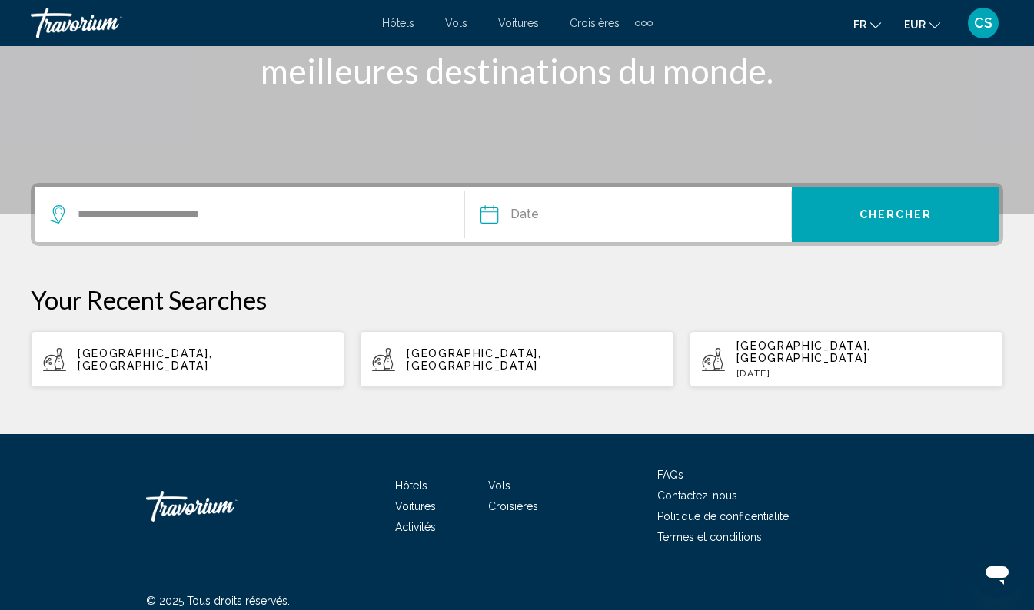
click at [606, 207] on input "Date" at bounding box center [557, 217] width 161 height 60
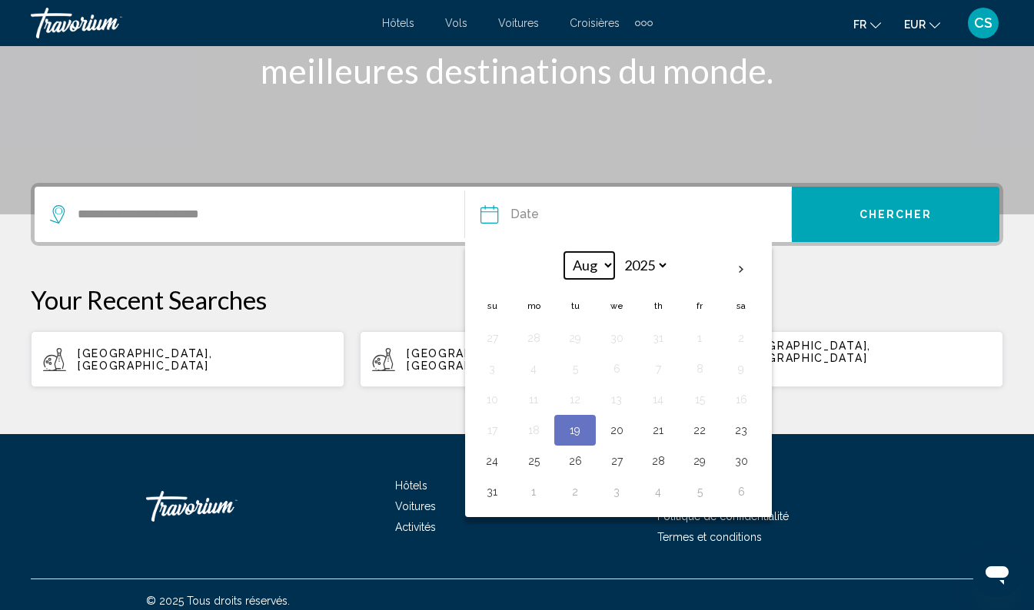
click at [595, 252] on select "*** *** *** *** *** *** *** *** *** *** *** ***" at bounding box center [589, 265] width 50 height 27
select select "**"
click at [564, 252] on select "*** *** *** *** *** *** *** *** *** *** *** ***" at bounding box center [589, 265] width 50 height 27
click at [706, 435] on button "21" at bounding box center [699, 431] width 25 height 22
type input "**********"
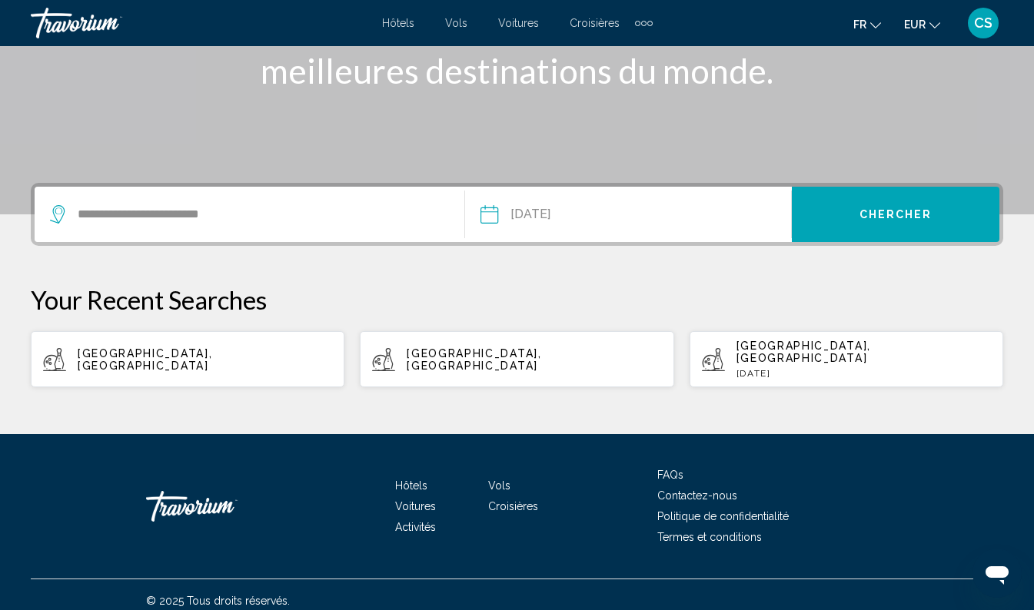
click at [930, 211] on span "Chercher" at bounding box center [895, 215] width 73 height 12
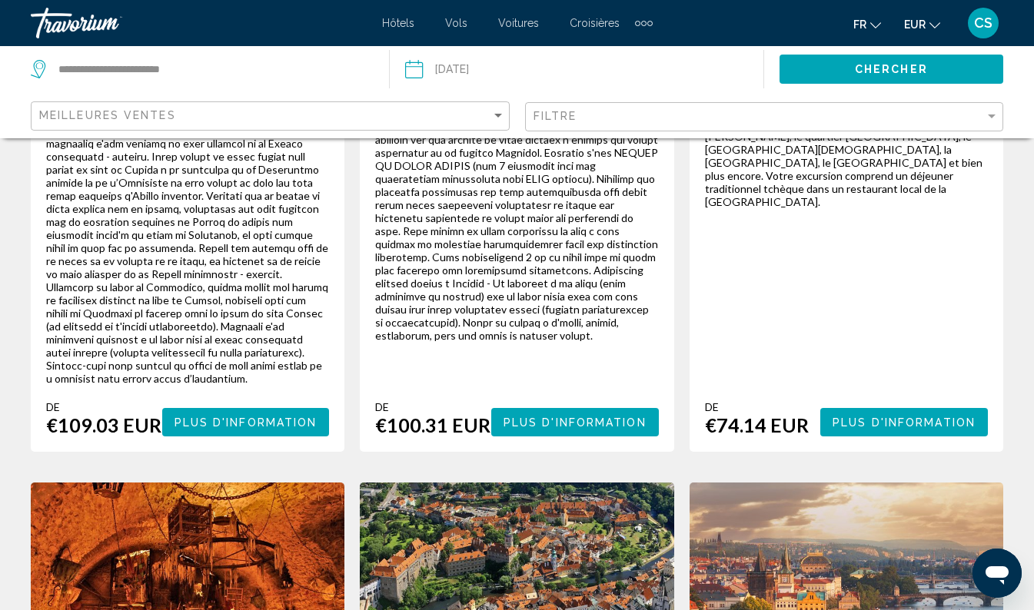
scroll to position [558, 0]
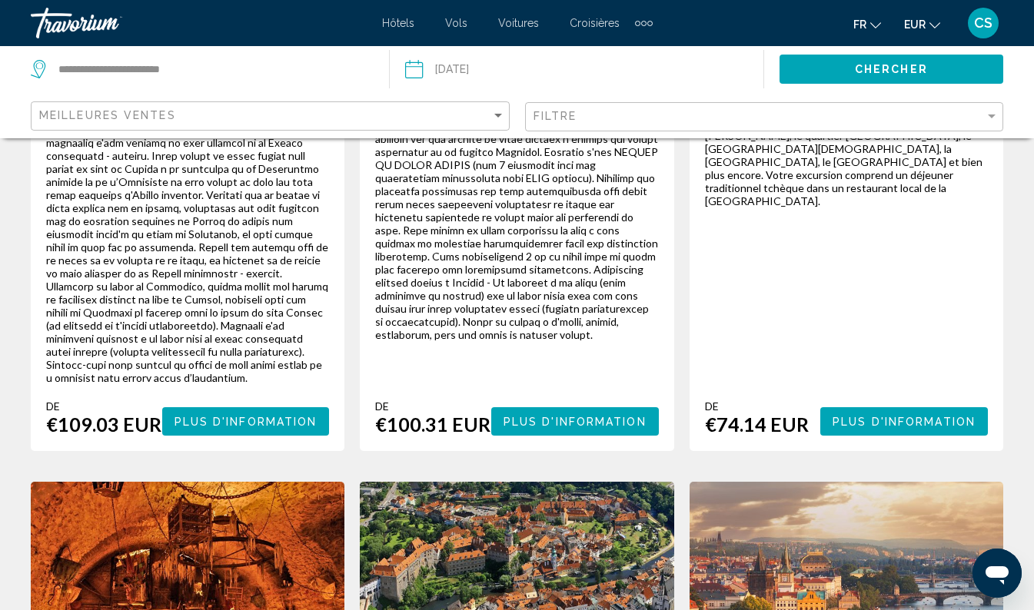
click at [894, 416] on span "Plus d'information" at bounding box center [904, 422] width 143 height 12
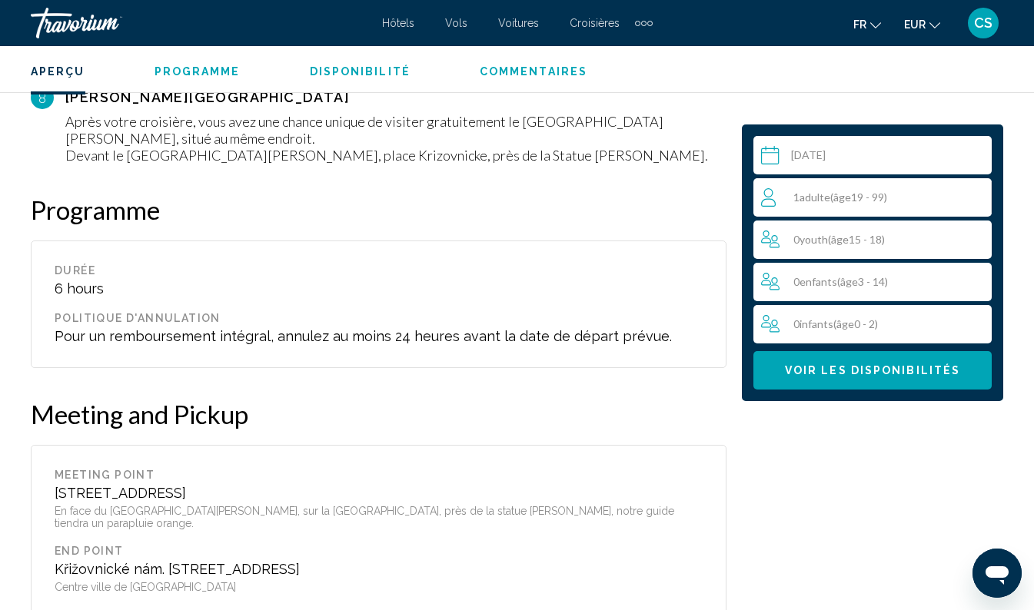
scroll to position [2775, 0]
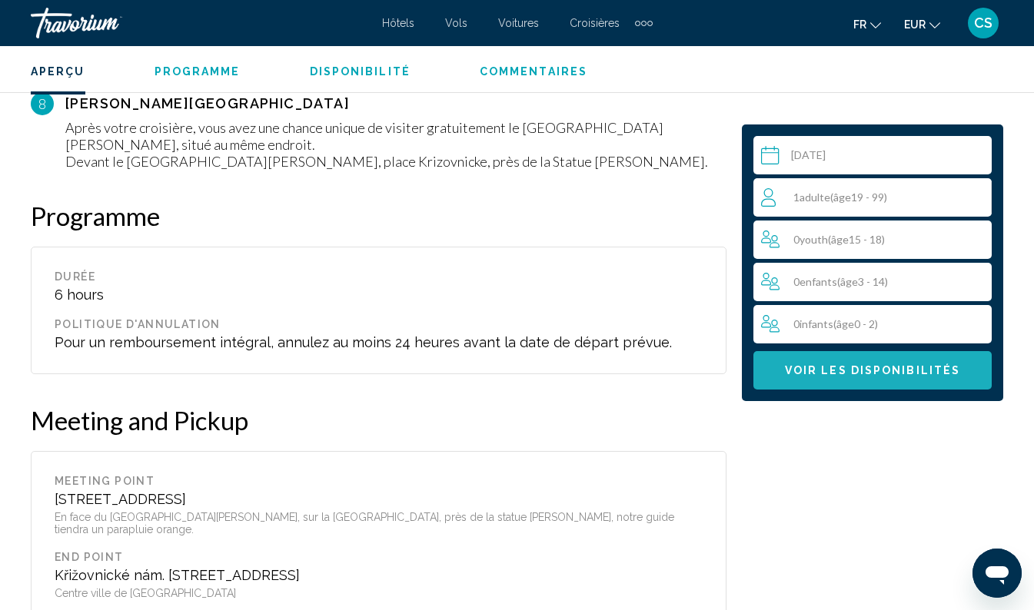
click at [846, 377] on span "Voir les disponibilités" at bounding box center [872, 371] width 175 height 12
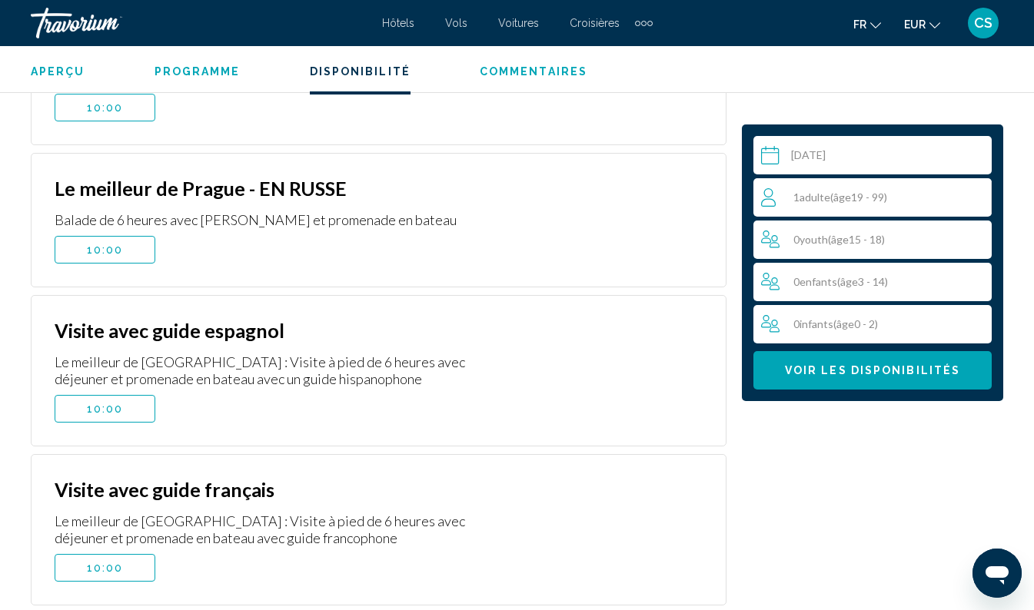
scroll to position [3641, 0]
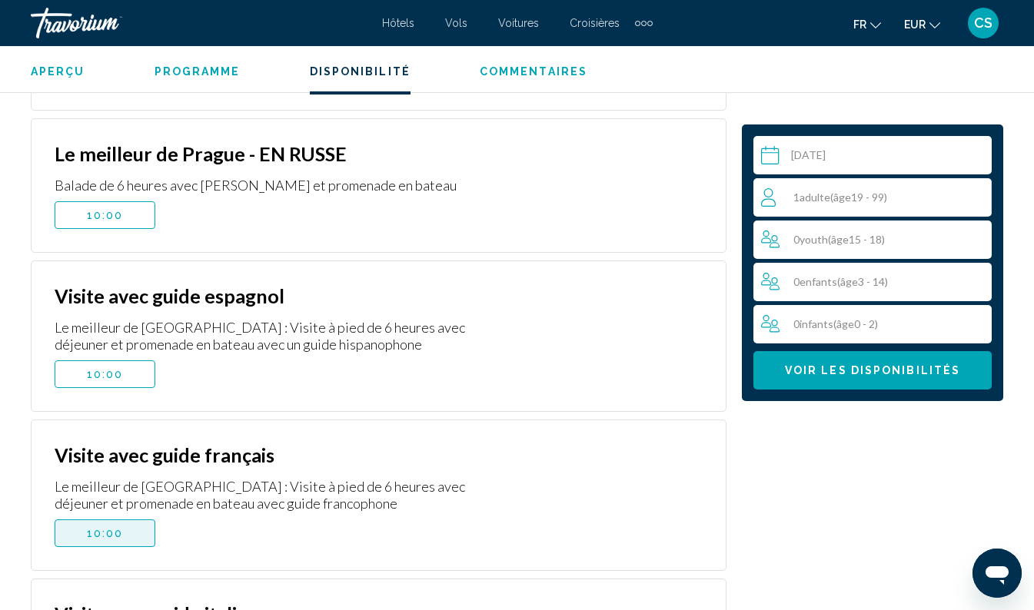
click at [108, 527] on span "10:00" at bounding box center [105, 533] width 37 height 12
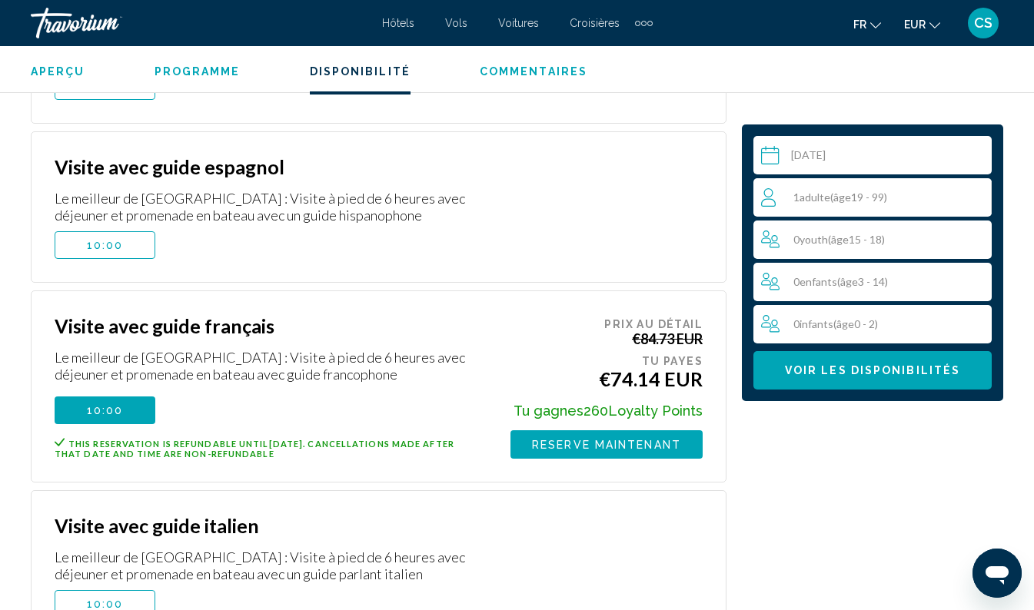
scroll to position [3772, 0]
